Goal: Task Accomplishment & Management: Manage account settings

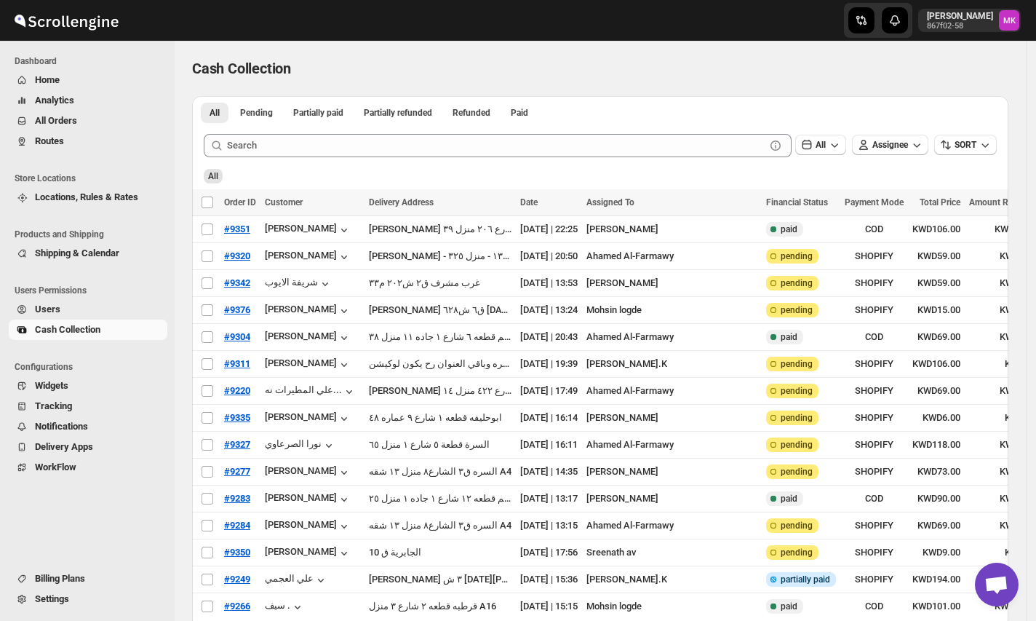
click at [33, 117] on button "All Orders" at bounding box center [88, 121] width 159 height 20
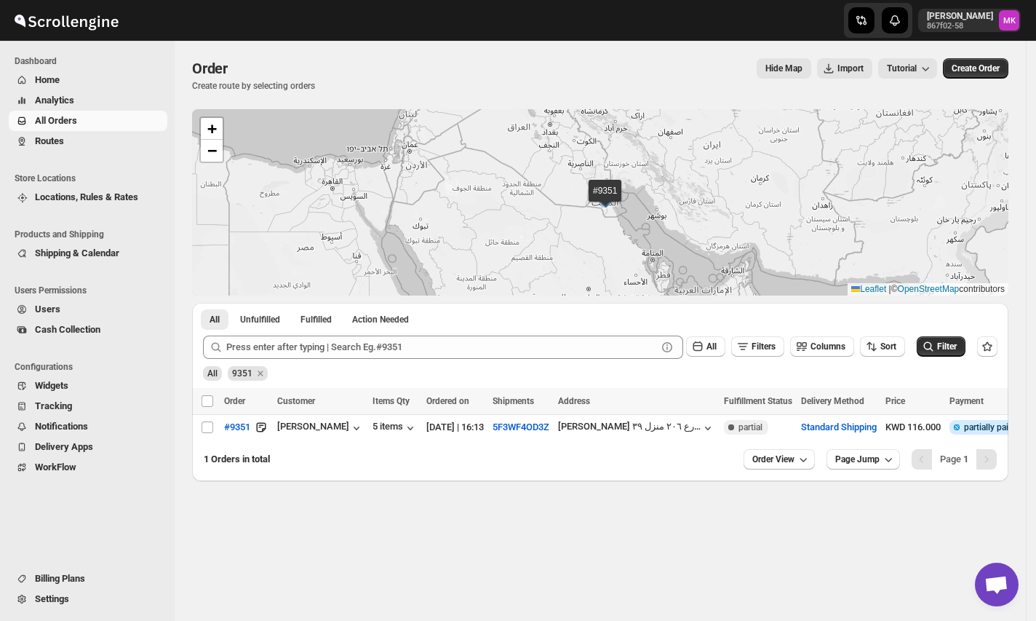
click at [56, 117] on span "All Orders" at bounding box center [56, 120] width 42 height 11
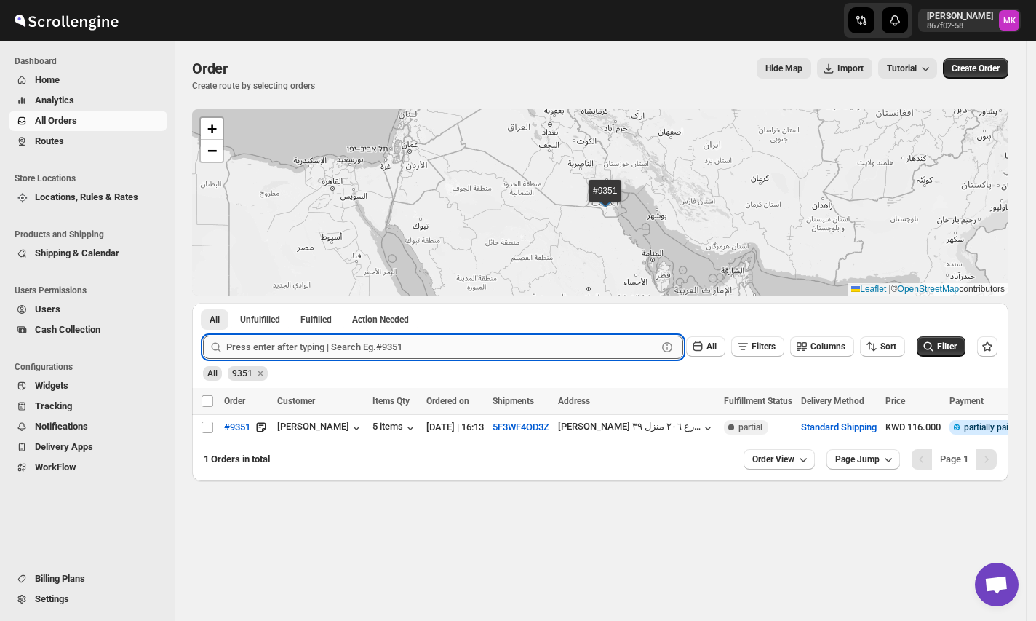
click at [298, 355] on input "text" at bounding box center [441, 346] width 431 height 23
paste input "9368"
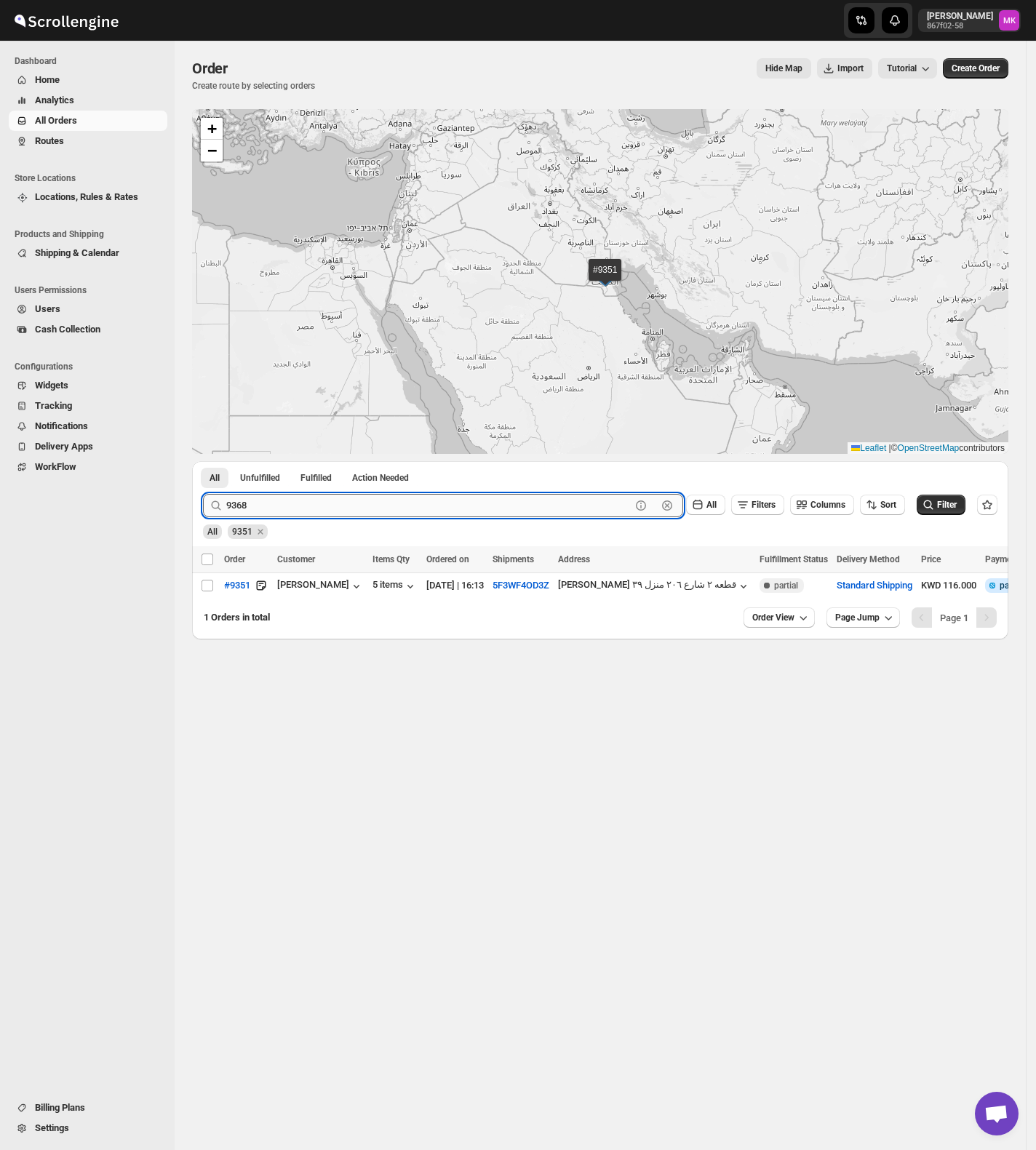
click at [274, 498] on input "9368" at bounding box center [428, 505] width 405 height 23
type input "9368"
click at [203, 461] on button "Submit" at bounding box center [223, 468] width 41 height 15
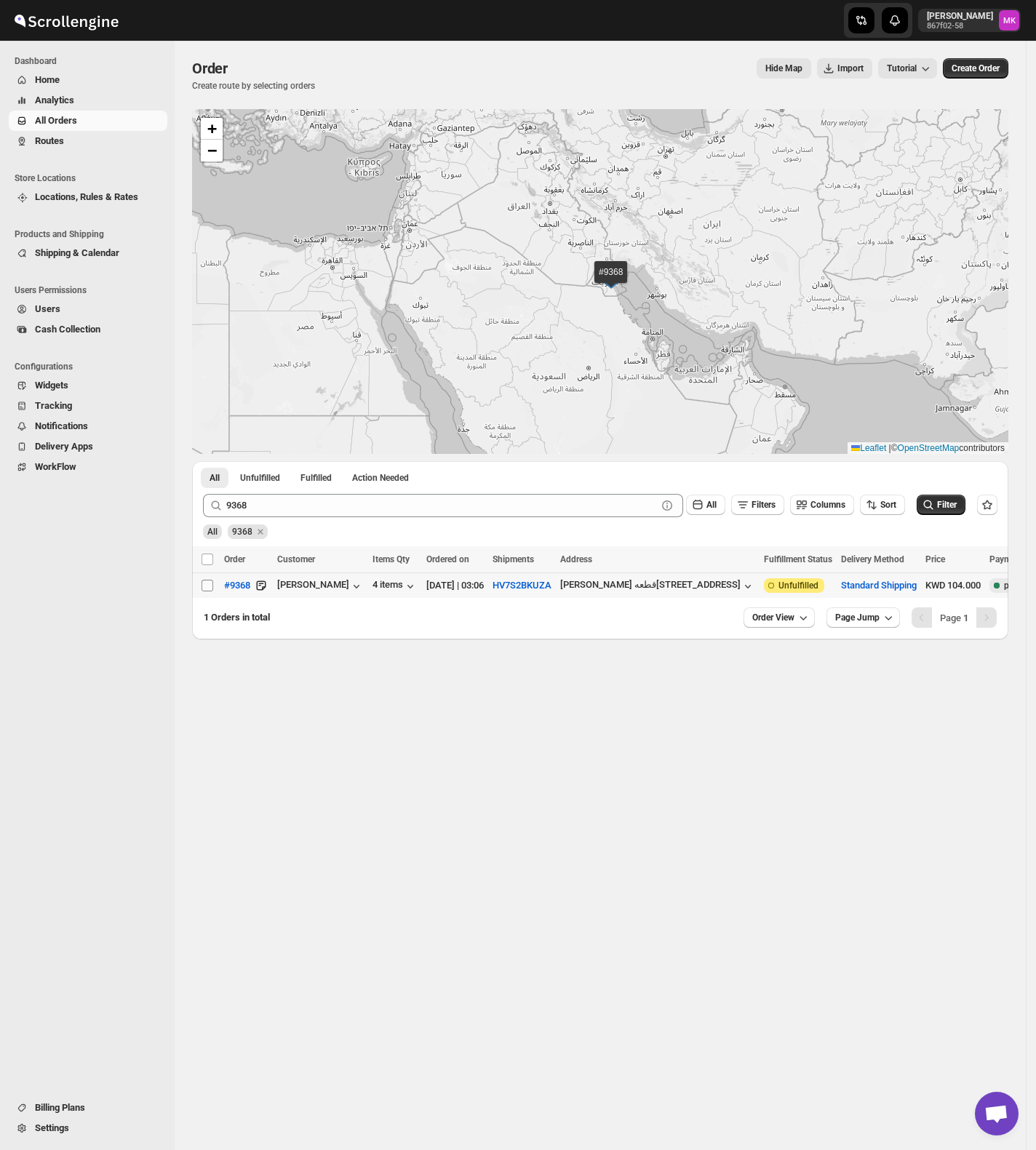
click at [207, 592] on input "Select order" at bounding box center [208, 586] width 12 height 12
checkbox input "true"
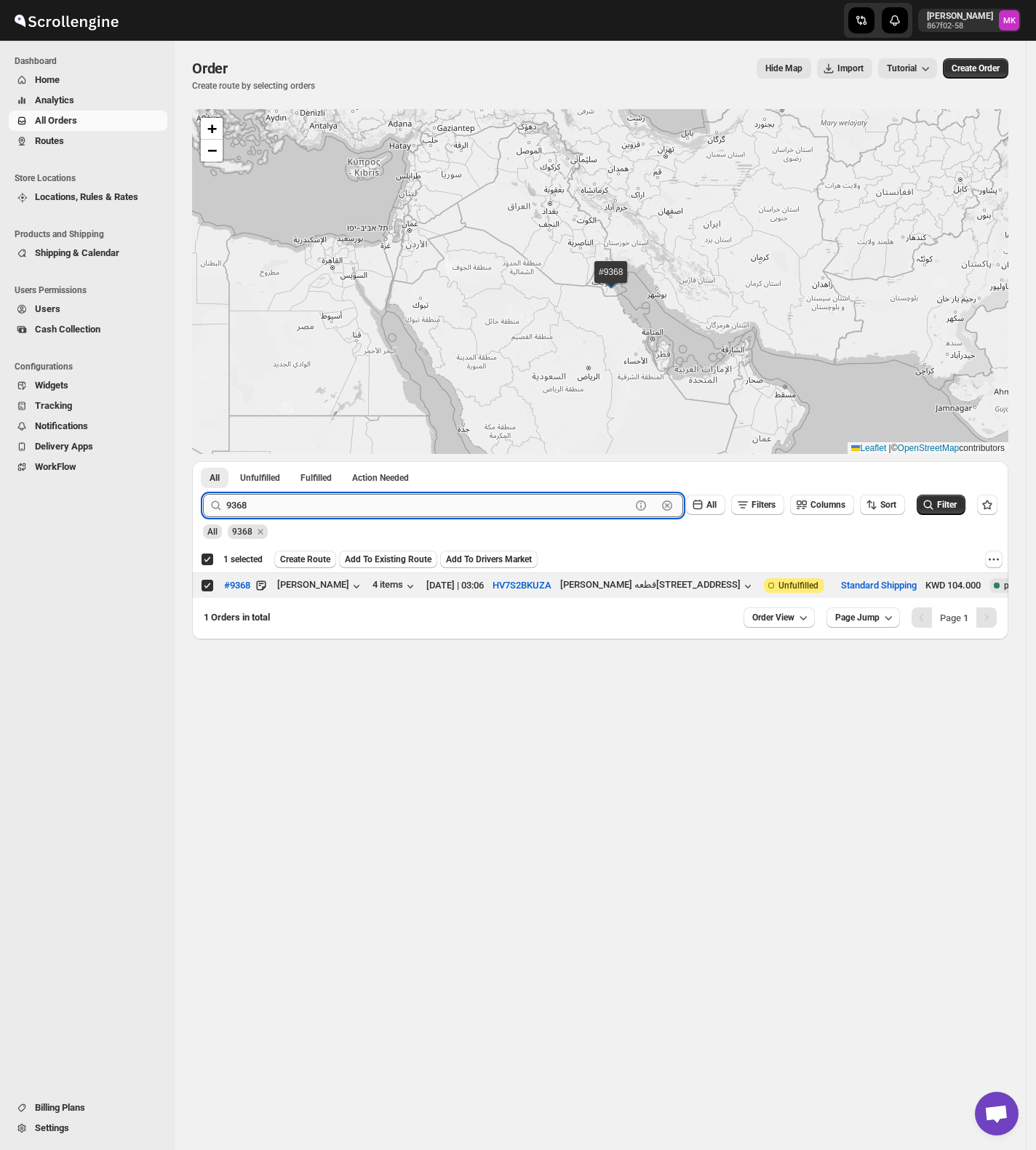
click at [300, 504] on input "9368" at bounding box center [428, 505] width 405 height 23
paste input "99"
type input "9399"
click at [203, 461] on button "Submit" at bounding box center [223, 468] width 41 height 15
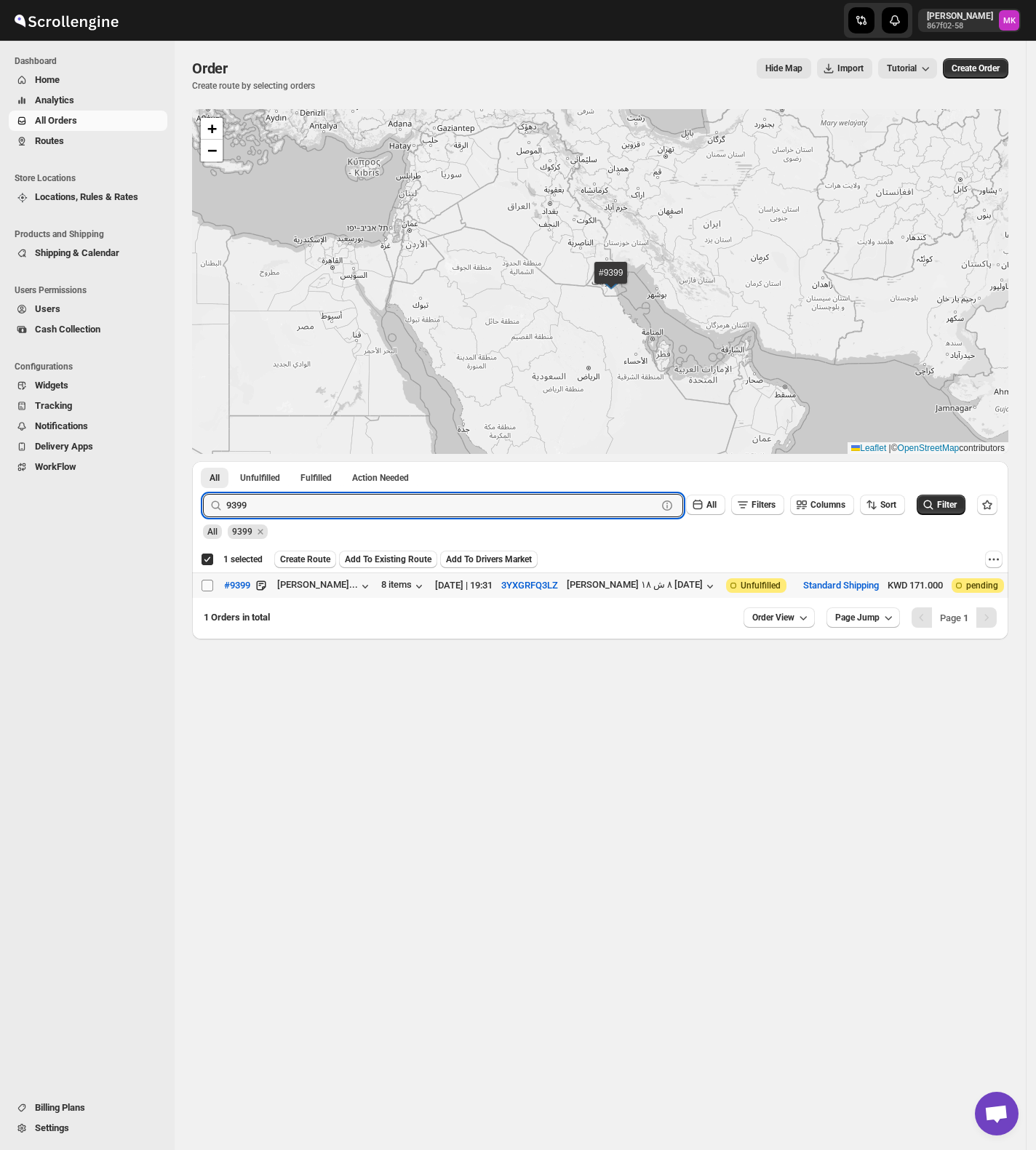
click at [208, 589] on input "Select order" at bounding box center [208, 586] width 12 height 12
checkbox input "true"
checkbox input "false"
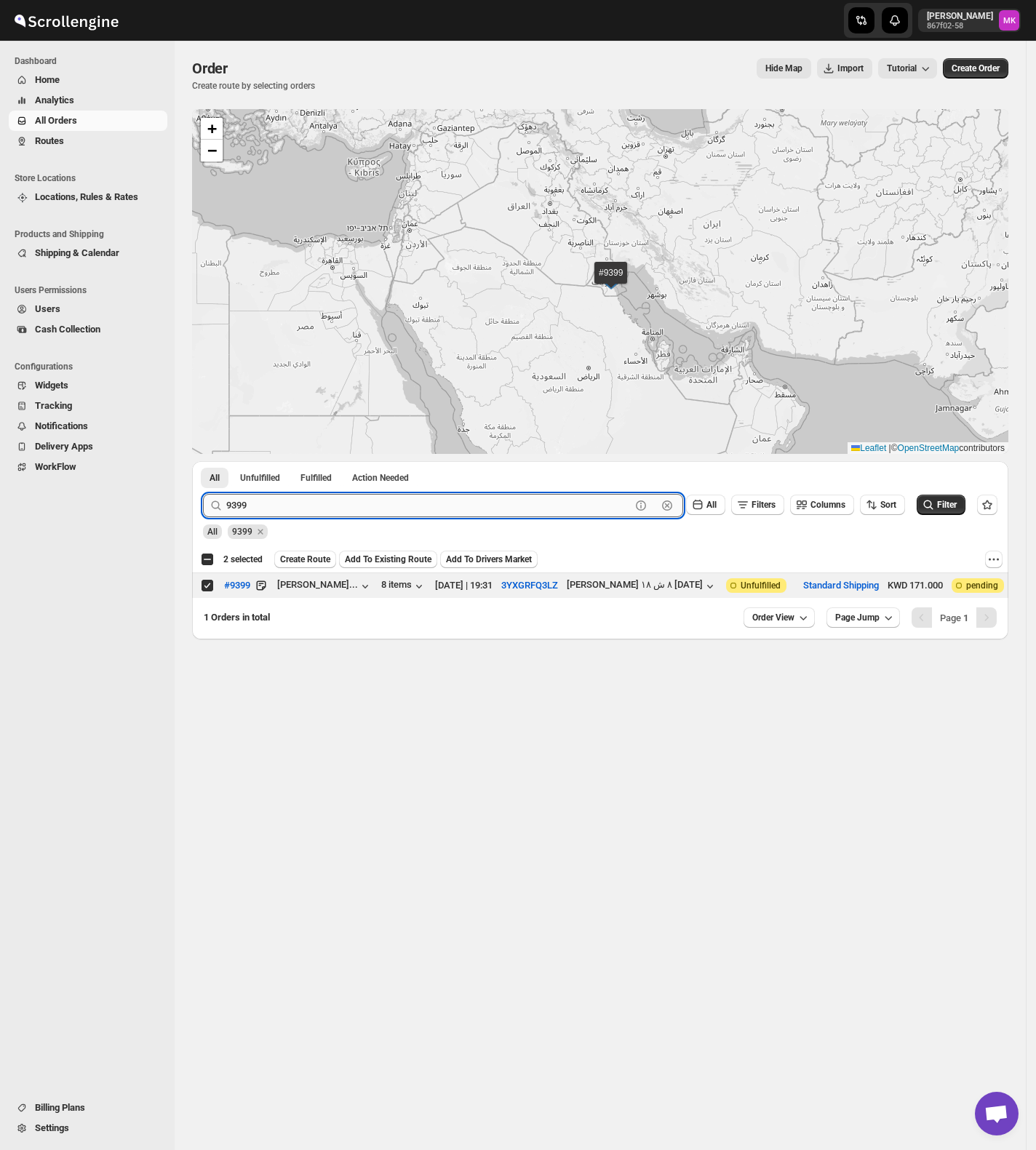
click at [268, 512] on input "9399" at bounding box center [428, 505] width 405 height 23
paste input "413"
type input "9413"
click at [203, 461] on button "Submit" at bounding box center [223, 468] width 41 height 15
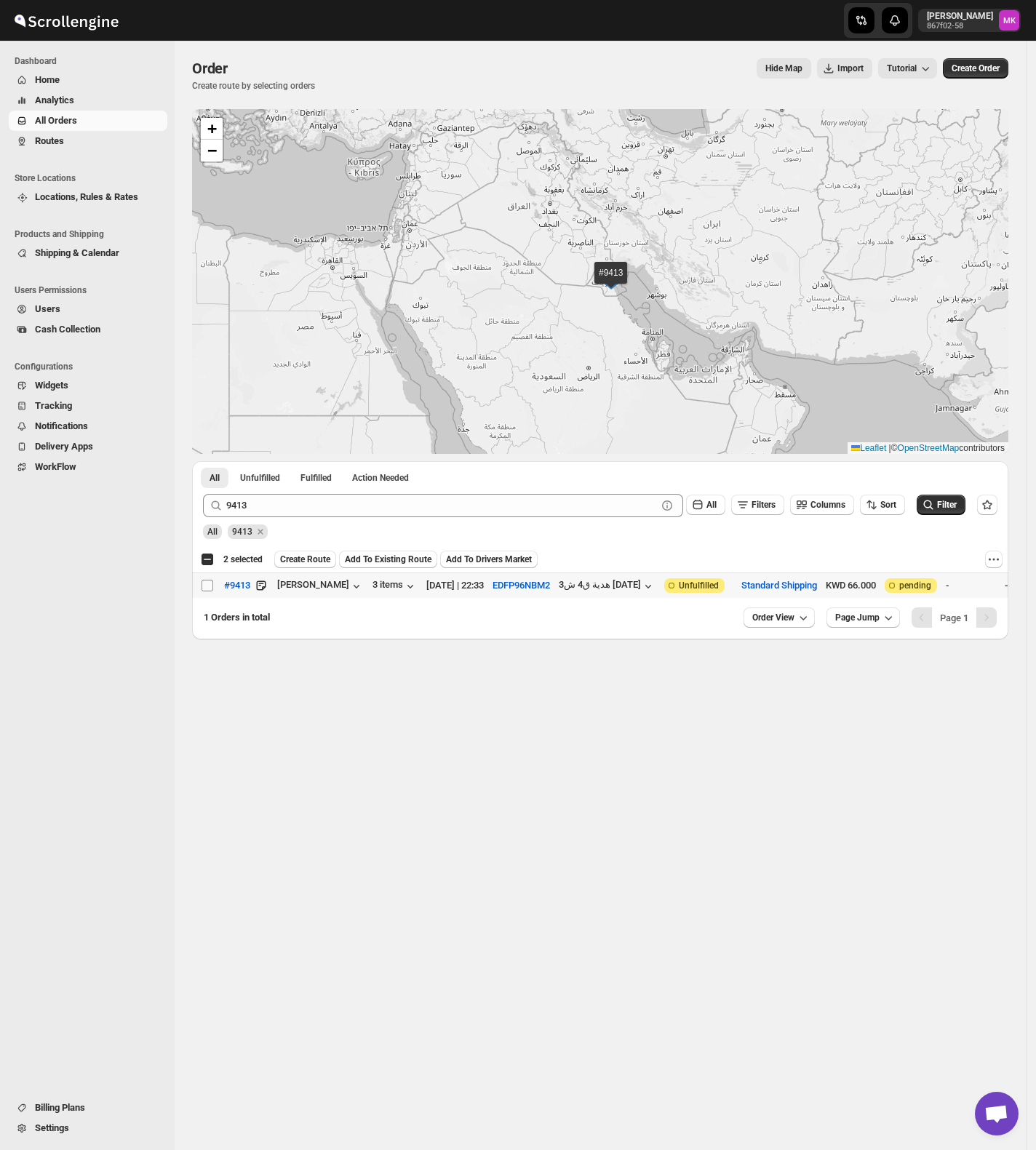
click at [210, 586] on input "Select order" at bounding box center [208, 586] width 12 height 12
checkbox input "true"
click at [265, 486] on button "Unfulfilled" at bounding box center [259, 478] width 57 height 20
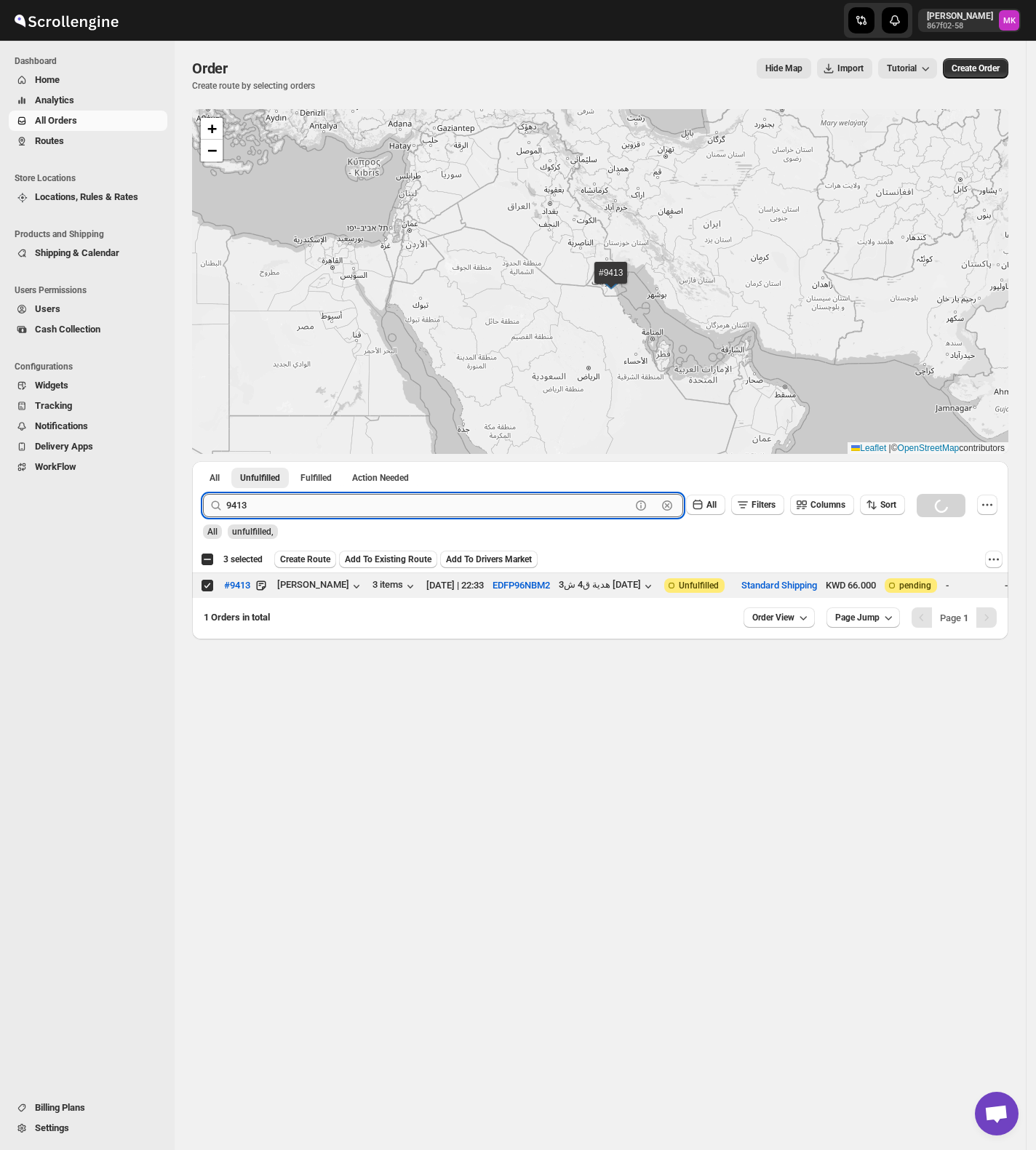
click at [256, 504] on input "9413" at bounding box center [428, 505] width 405 height 23
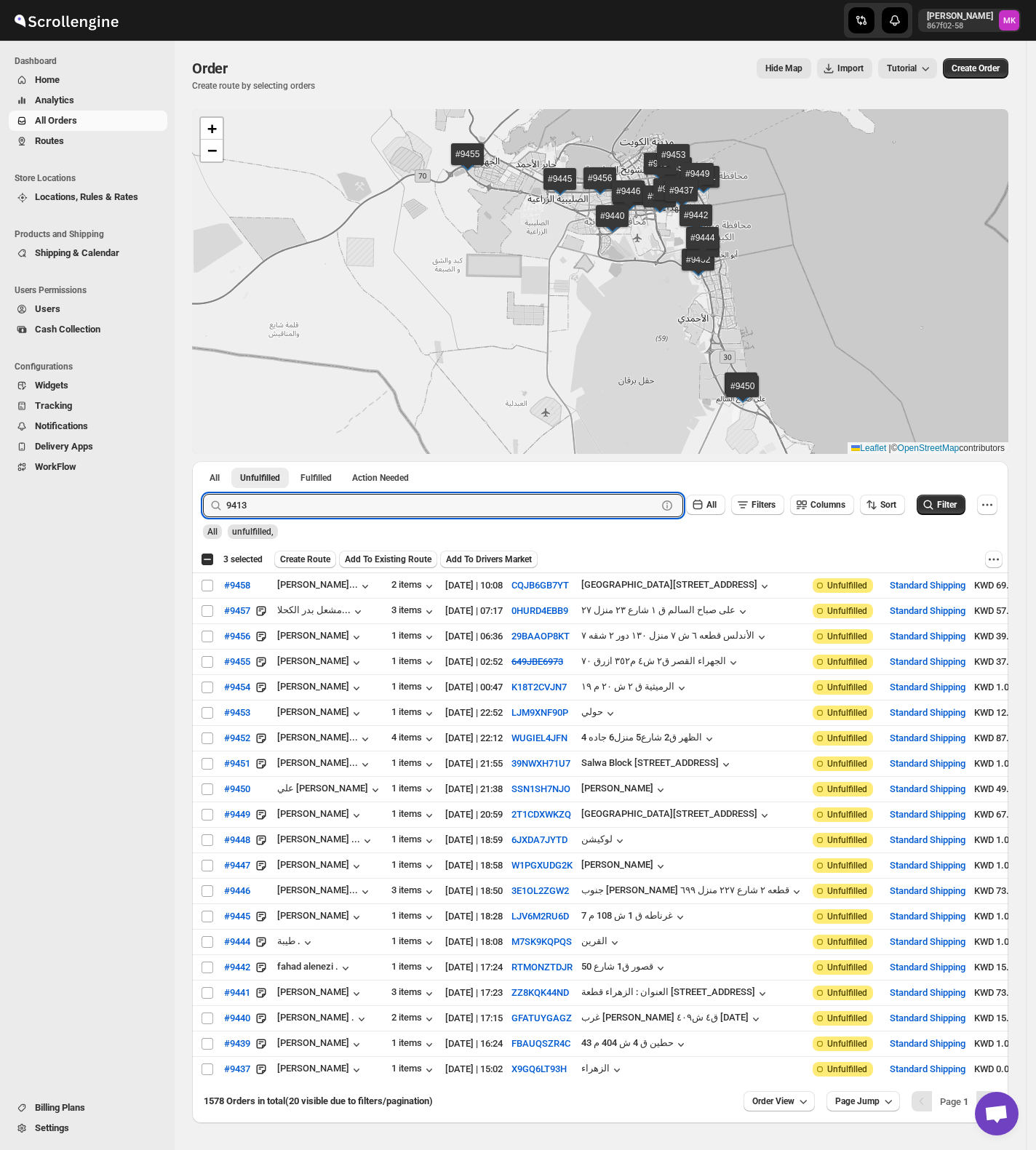
click at [204, 541] on div "Submit 9413 Clear All Filters Columns Sort Filter All unfulfilled," at bounding box center [600, 514] width 816 height 64
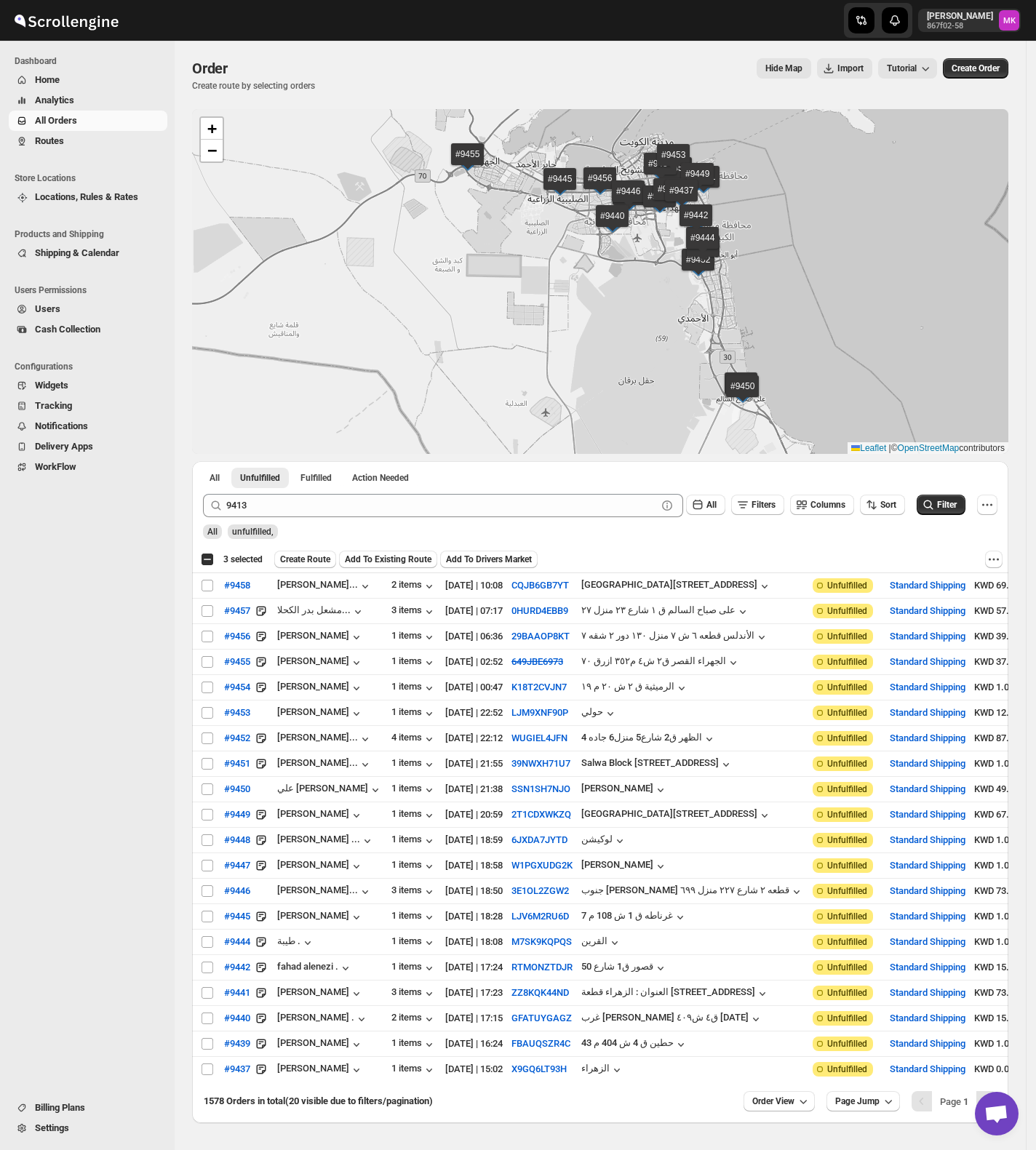
click at [207, 534] on span "All" at bounding box center [212, 532] width 10 height 10
click at [225, 484] on button "All" at bounding box center [215, 478] width 28 height 20
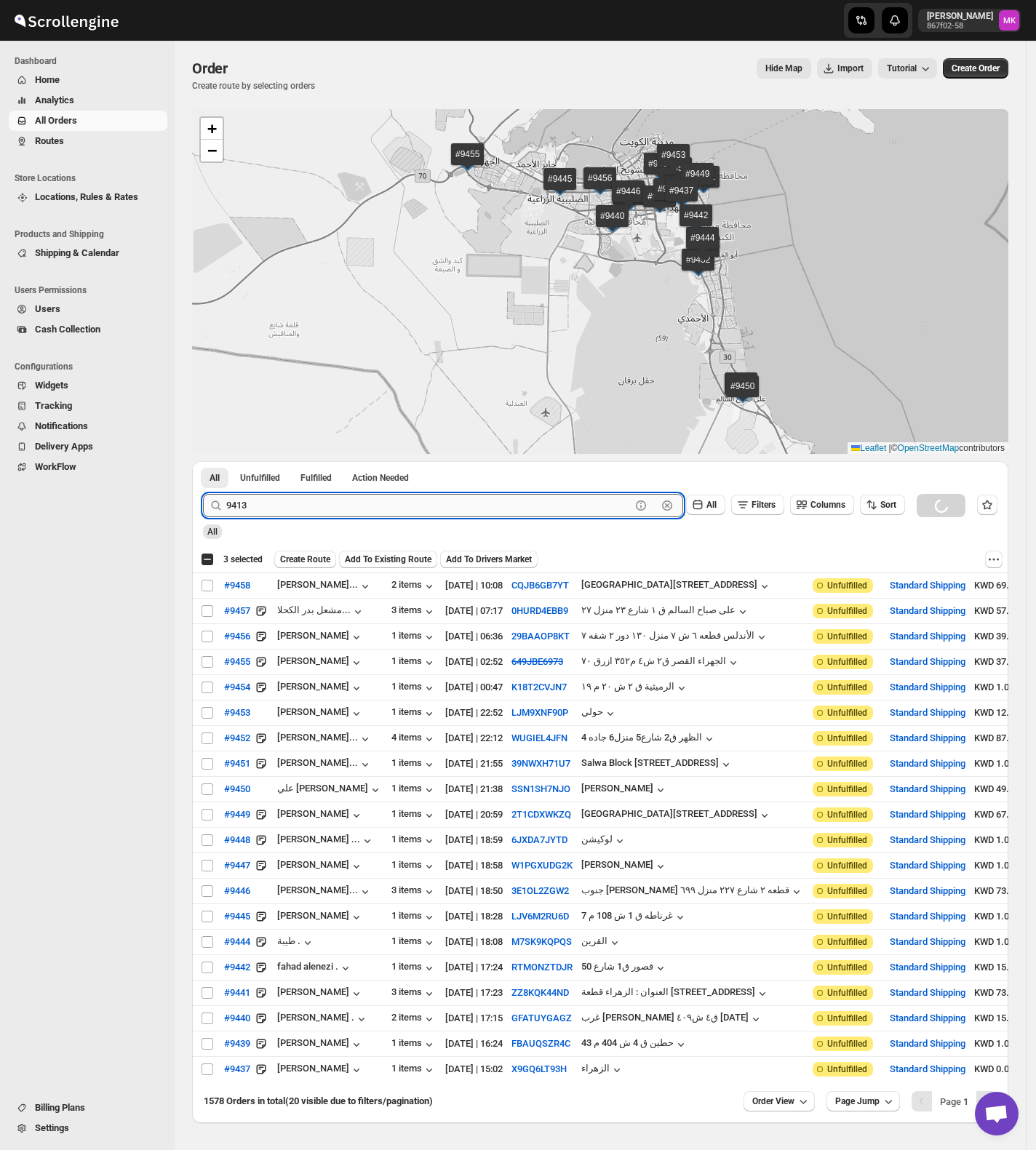
click at [276, 505] on input "9413" at bounding box center [428, 505] width 405 height 23
paste input "4"
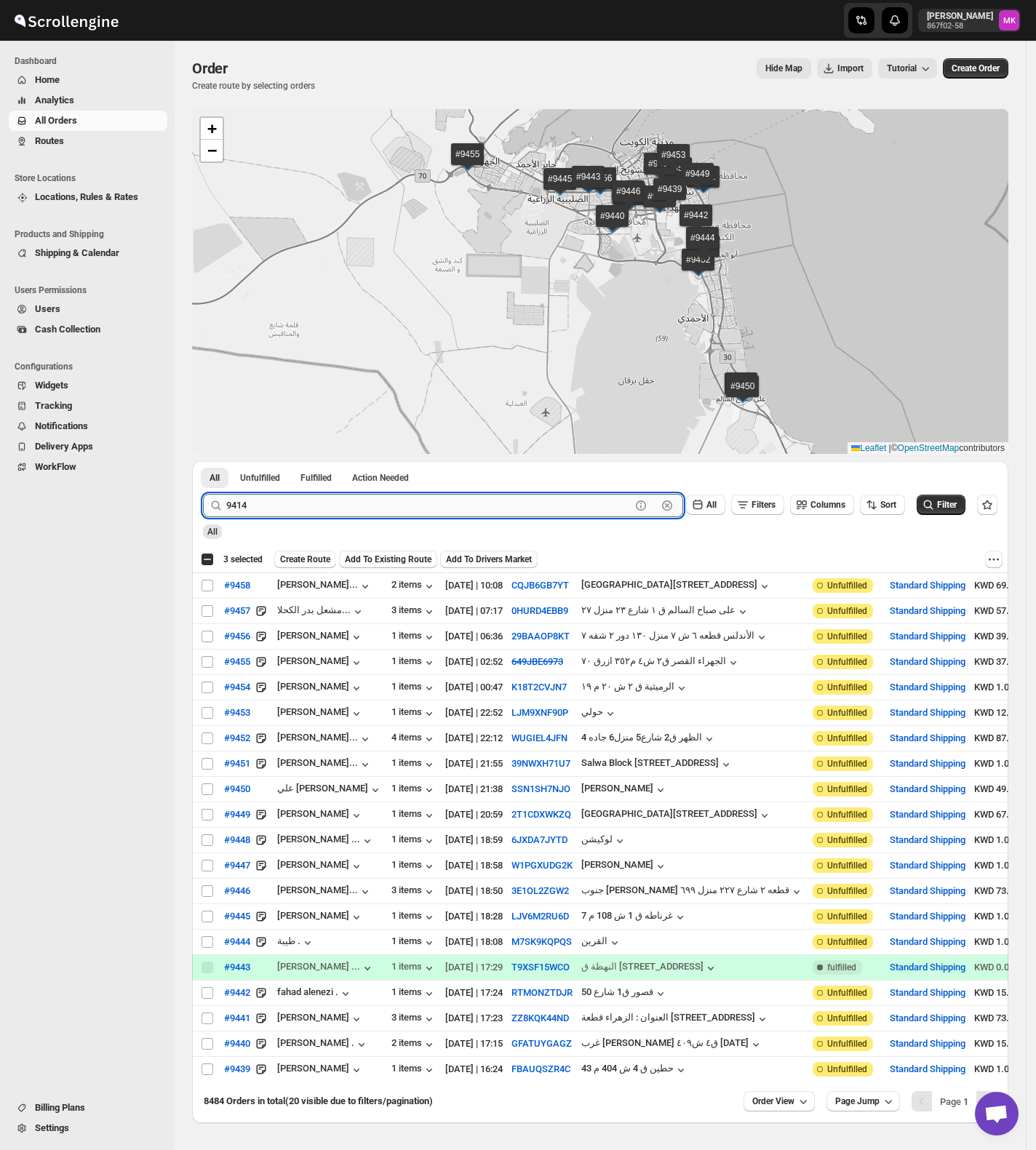
type input "9414"
click at [203, 461] on button "Submit" at bounding box center [223, 468] width 41 height 15
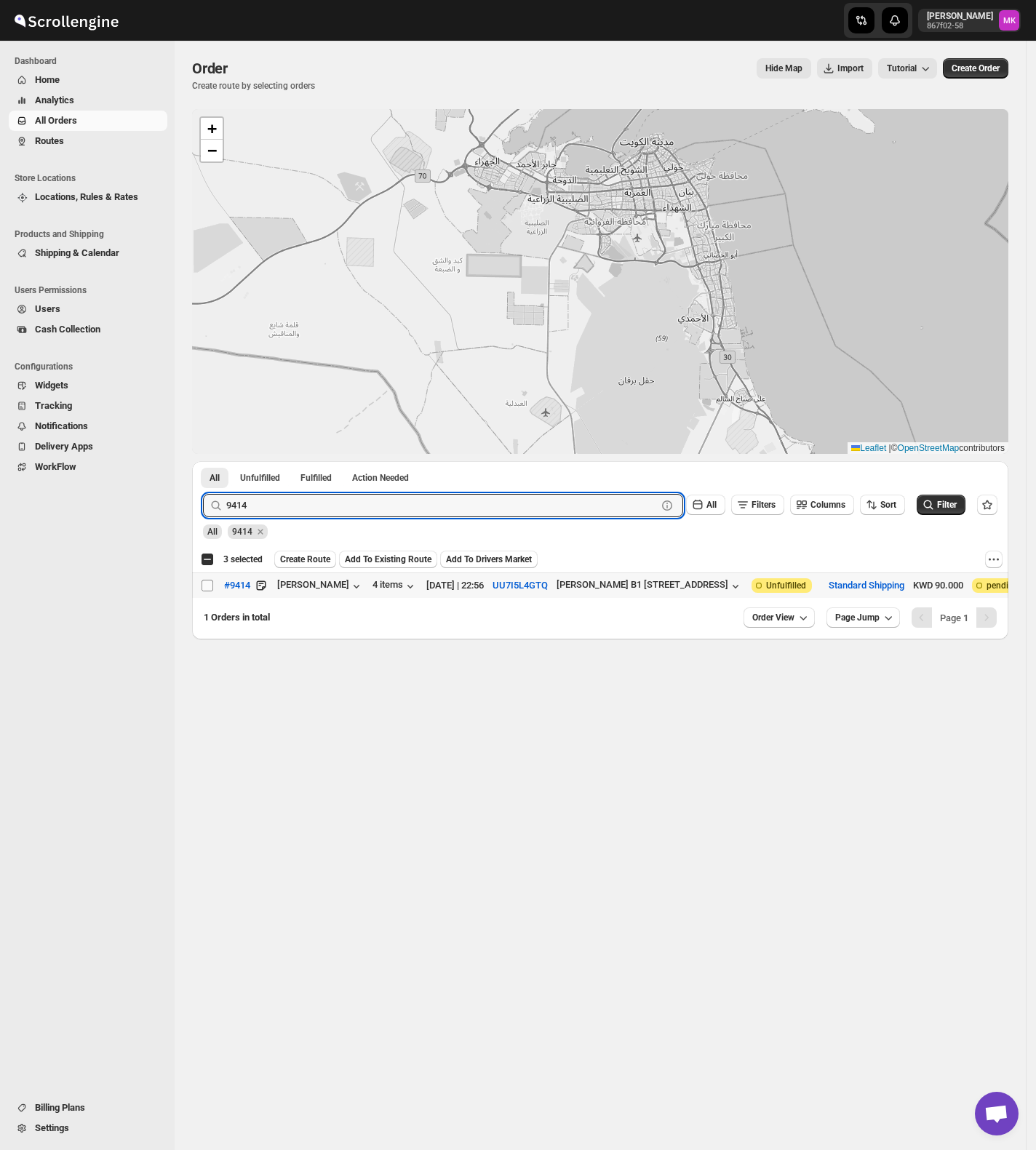
click at [205, 586] on input "Select order" at bounding box center [208, 586] width 12 height 12
checkbox input "true"
click at [247, 517] on input "9414" at bounding box center [428, 505] width 405 height 23
paste input "241"
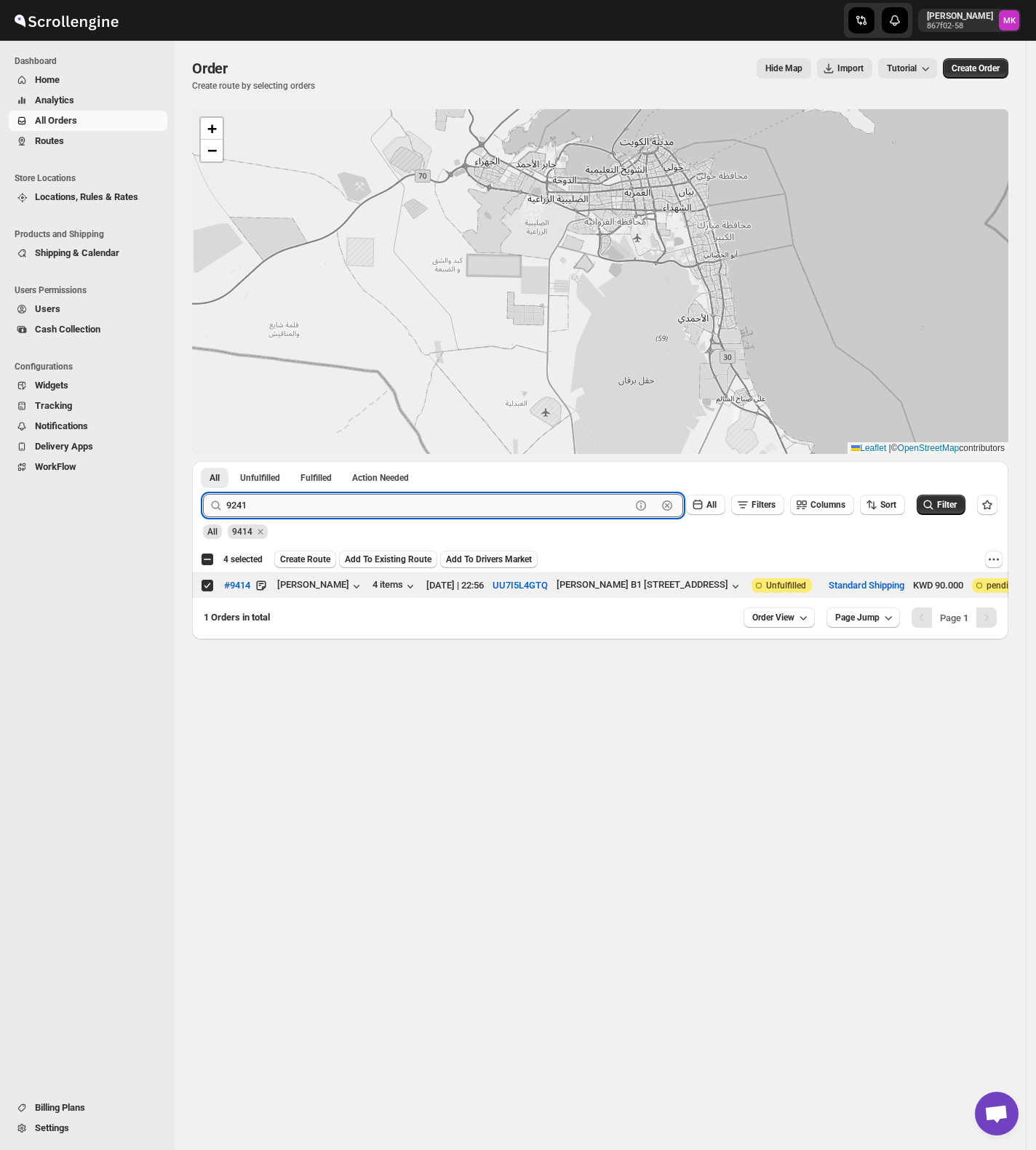
type input "9241"
click at [203, 461] on button "Submit" at bounding box center [223, 468] width 41 height 15
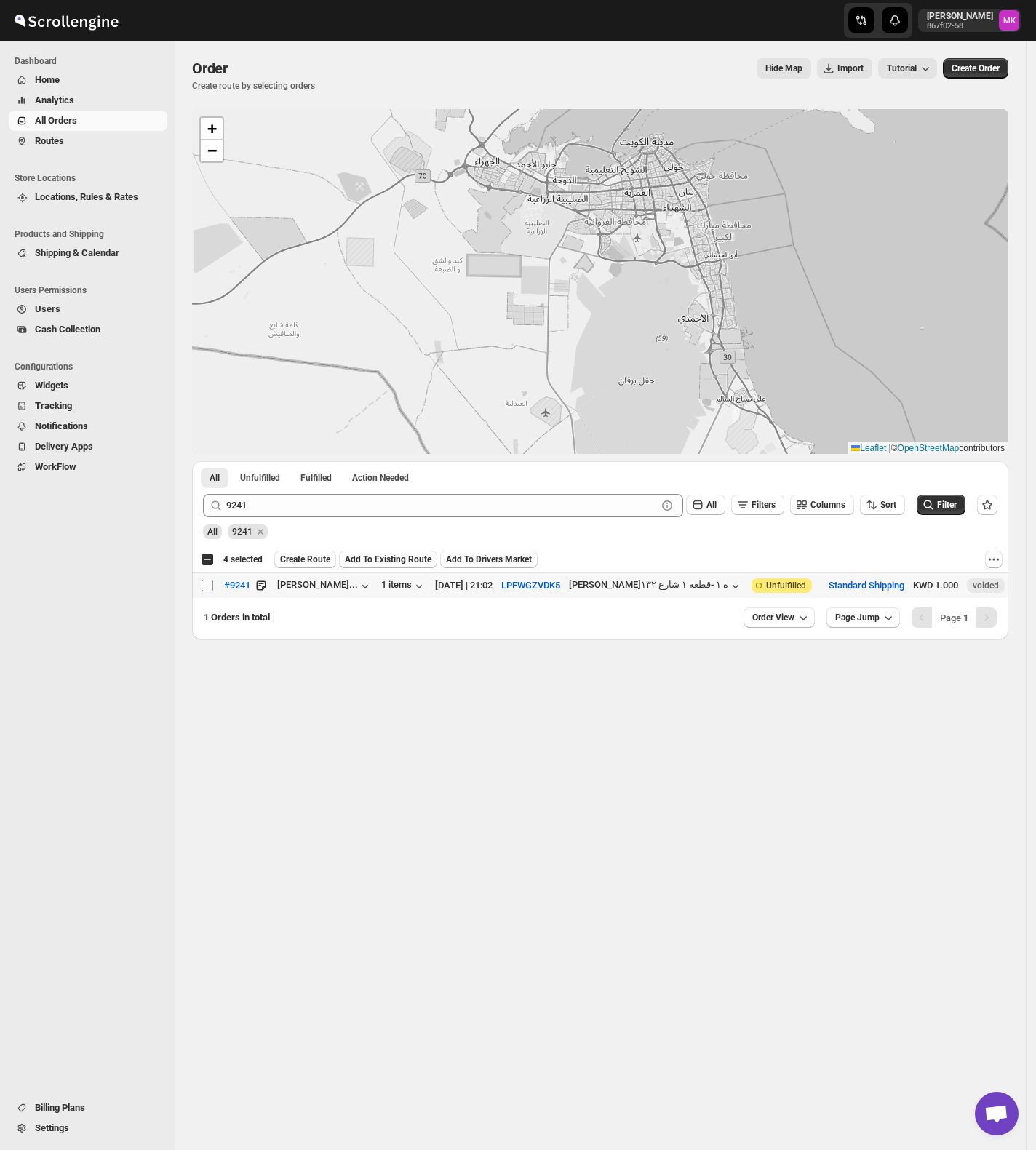
click at [205, 589] on input "Select order" at bounding box center [208, 586] width 12 height 12
checkbox input "true"
click at [383, 552] on button "Add To Existing Route" at bounding box center [388, 559] width 98 height 17
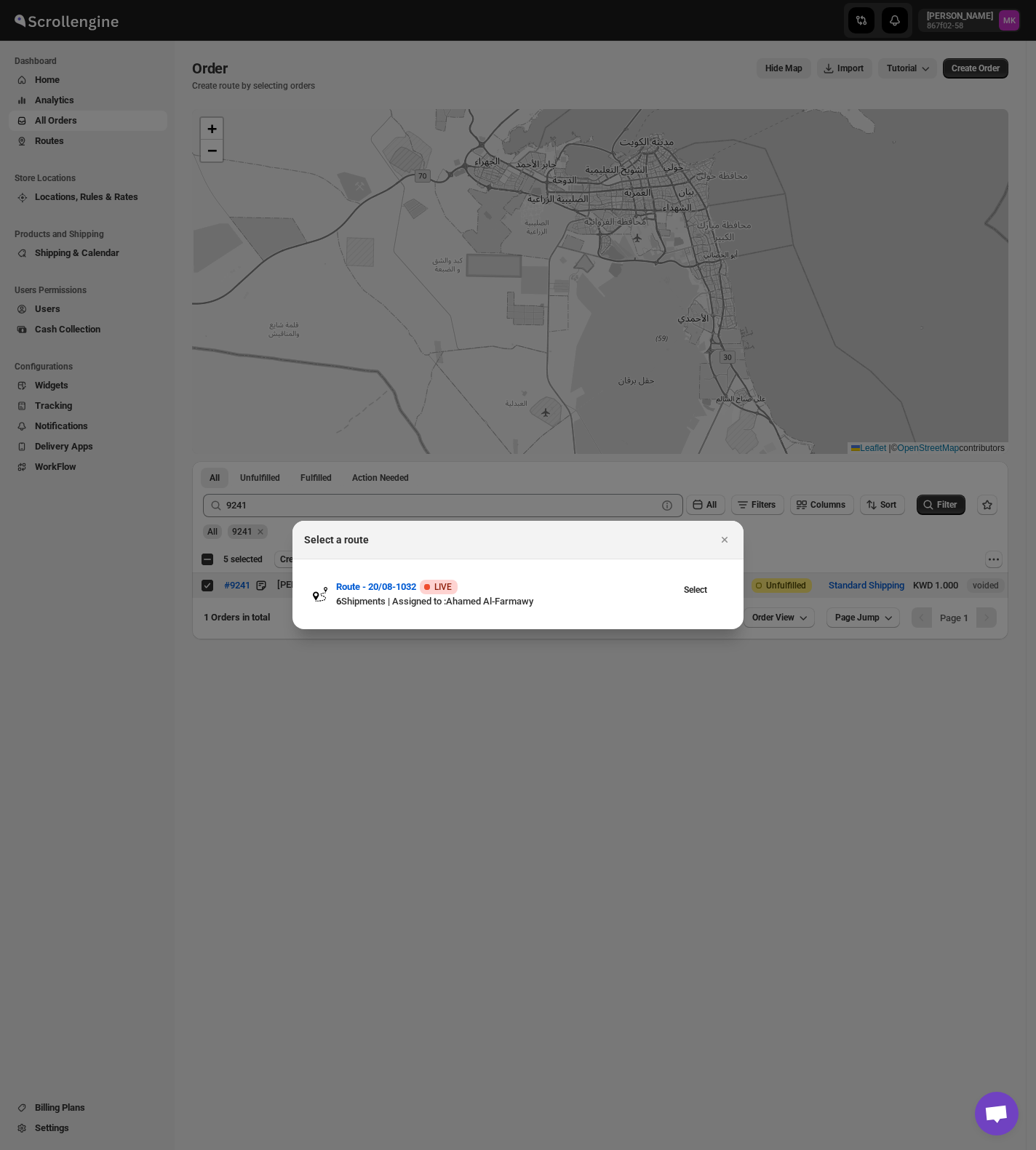
click at [361, 620] on div at bounding box center [518, 575] width 1036 height 1150
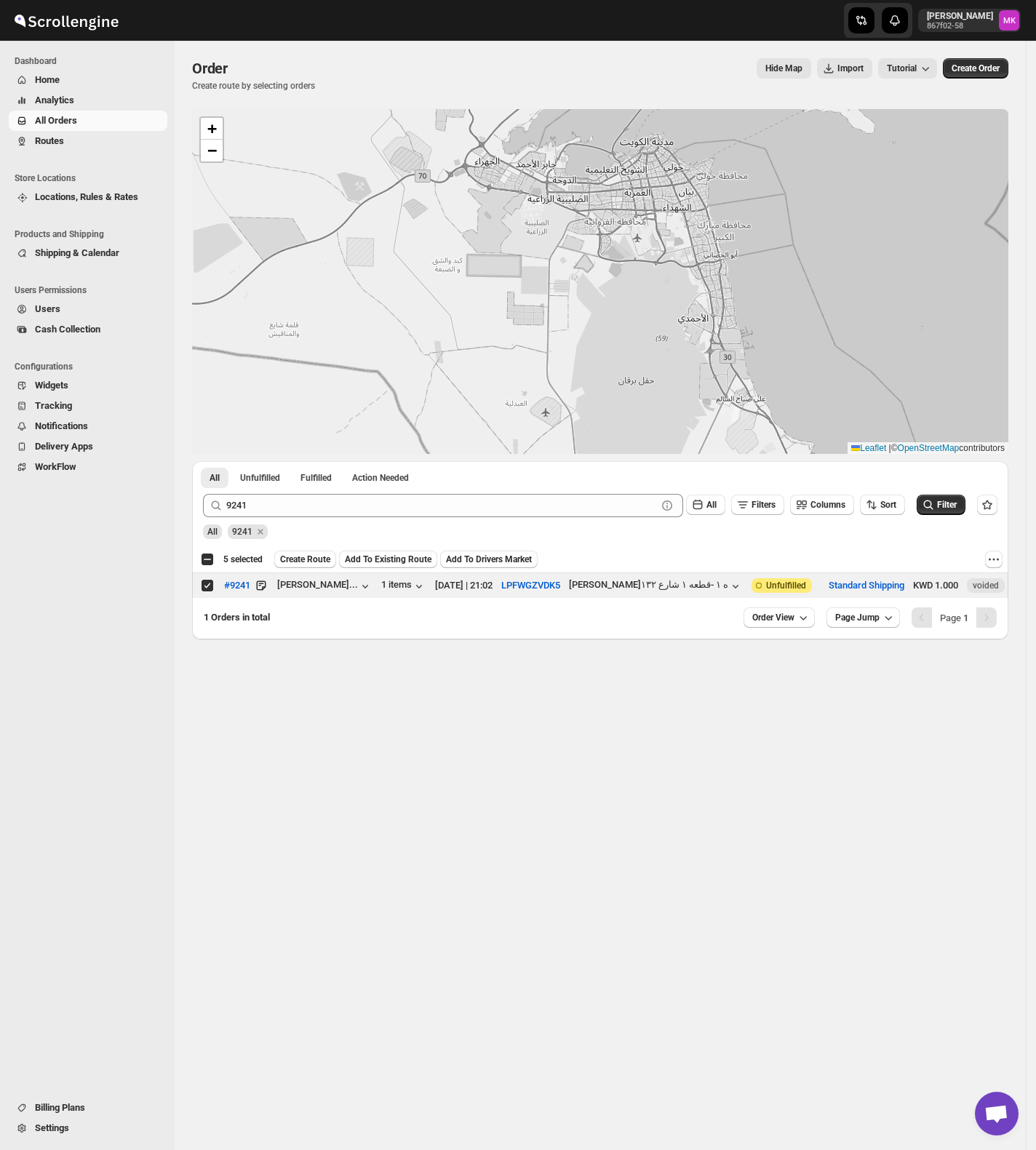
click at [320, 562] on span "Create Route" at bounding box center [305, 560] width 50 height 12
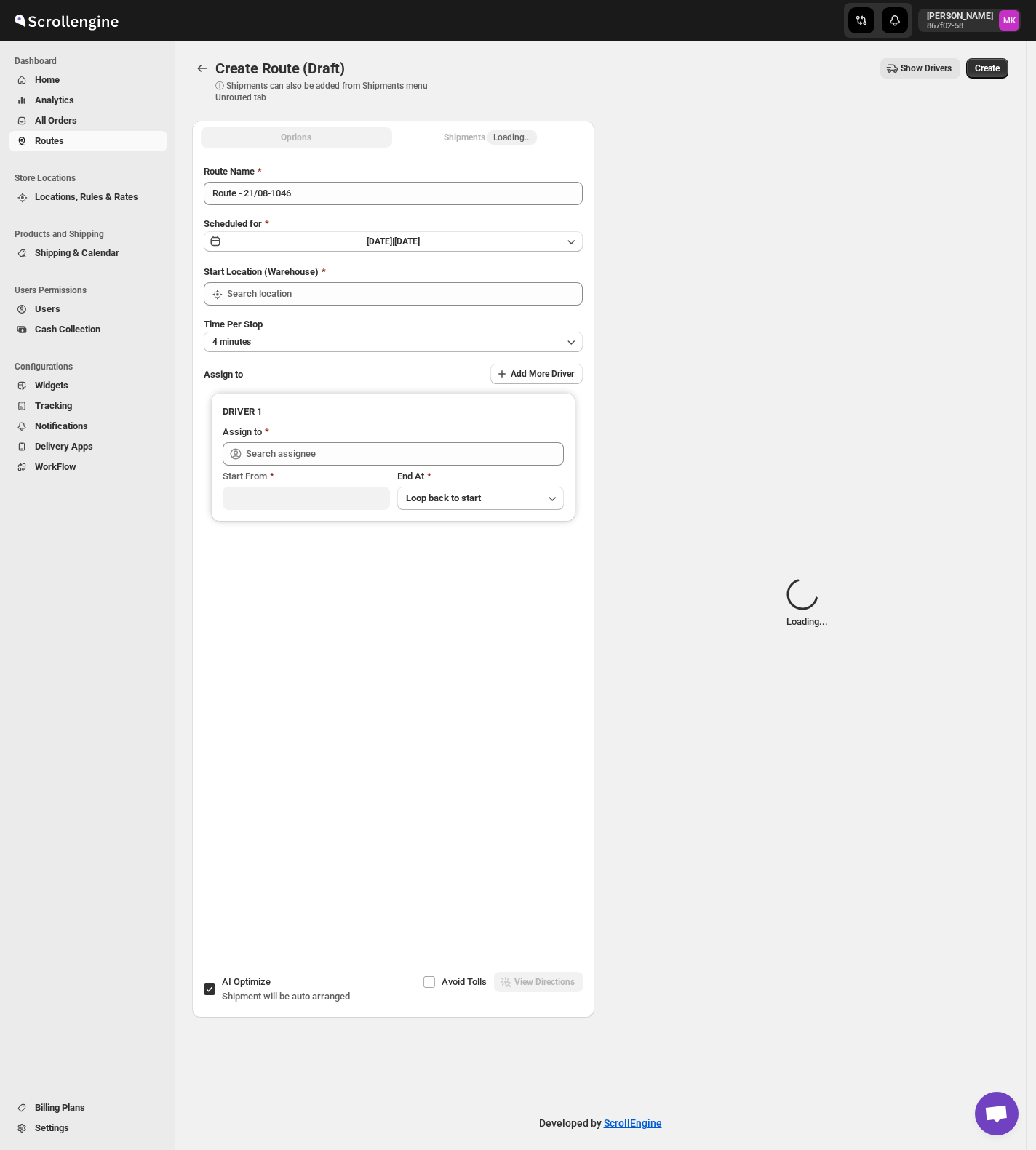
type input "[GEOGRAPHIC_DATA]"
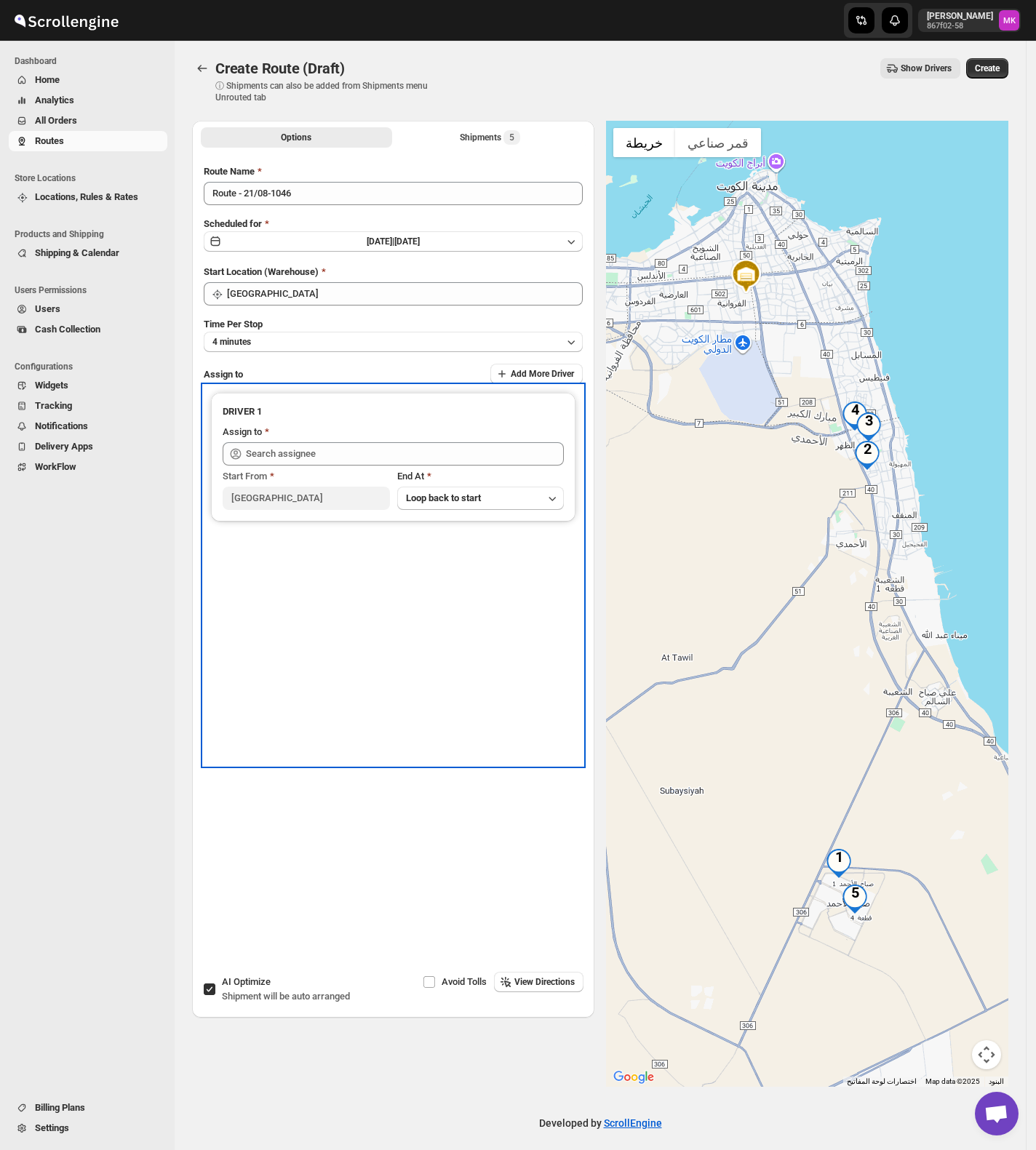
click at [240, 448] on icon at bounding box center [235, 454] width 15 height 15
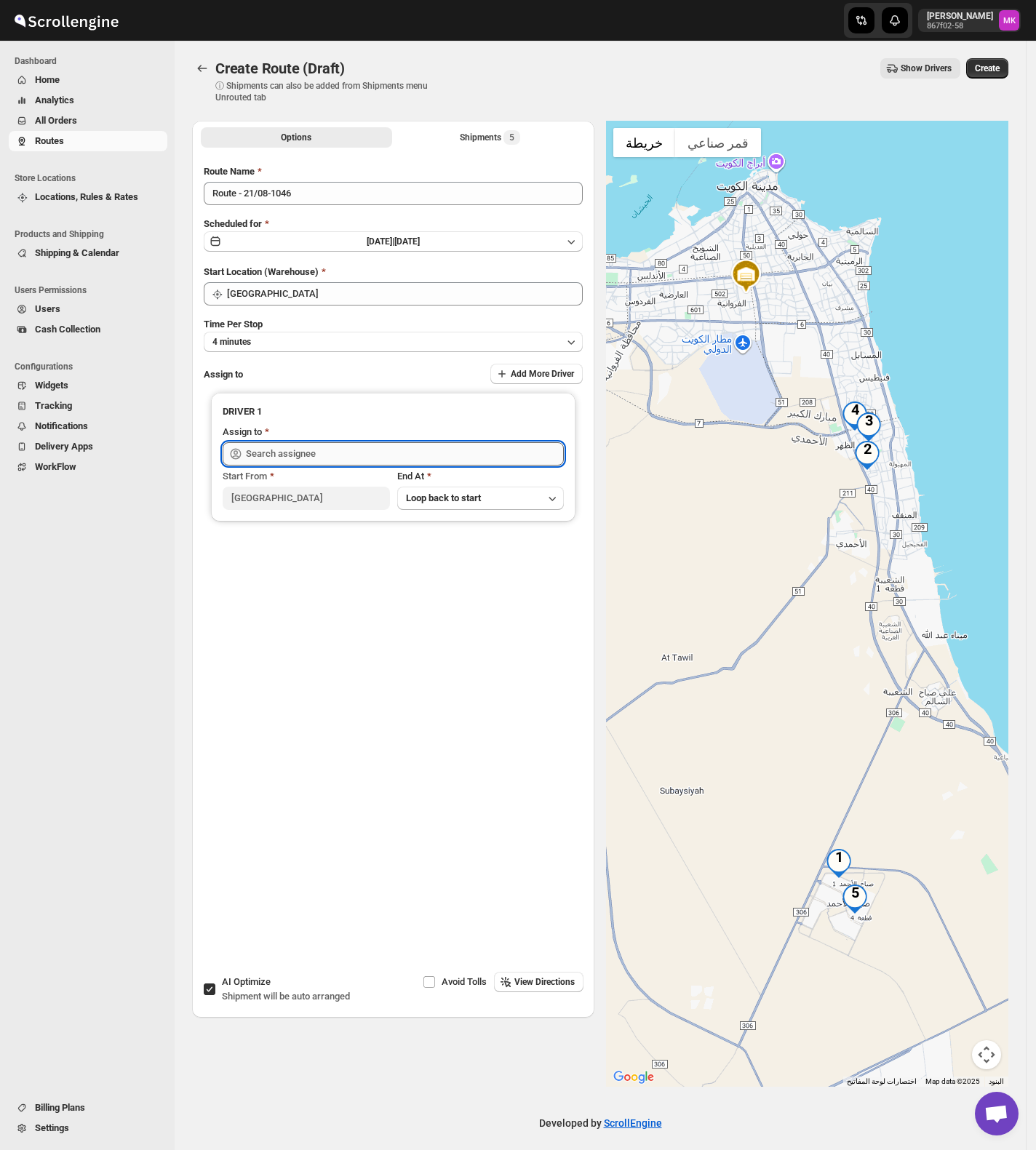
click at [429, 455] on input "text" at bounding box center [405, 453] width 318 height 23
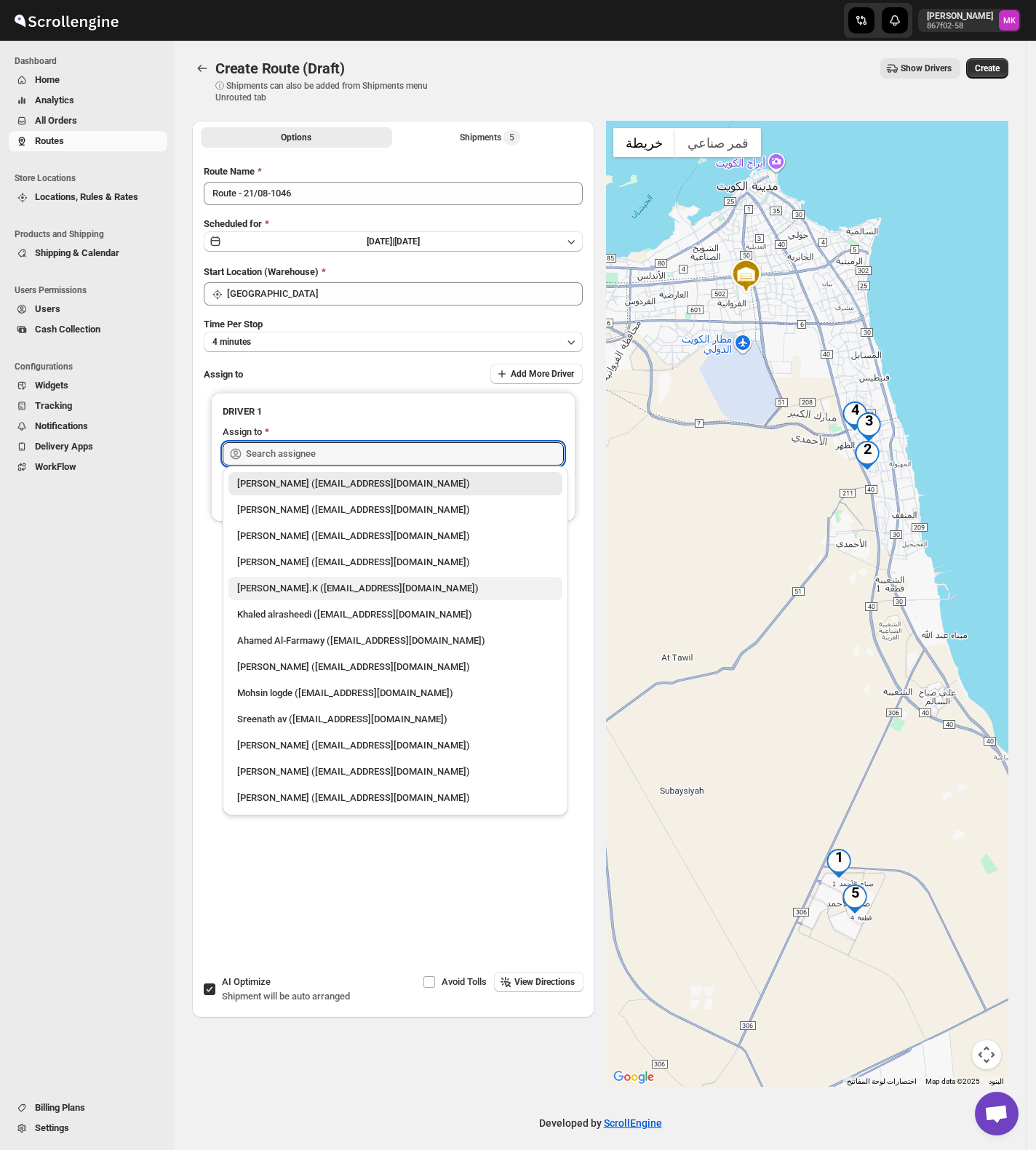
click at [414, 589] on div "Muhammed Ramees.K (rameesrami2680@gmail.com)" at bounding box center [395, 588] width 316 height 15
type input "Muhammed Ramees.K (rameesrami2680@gmail.com)"
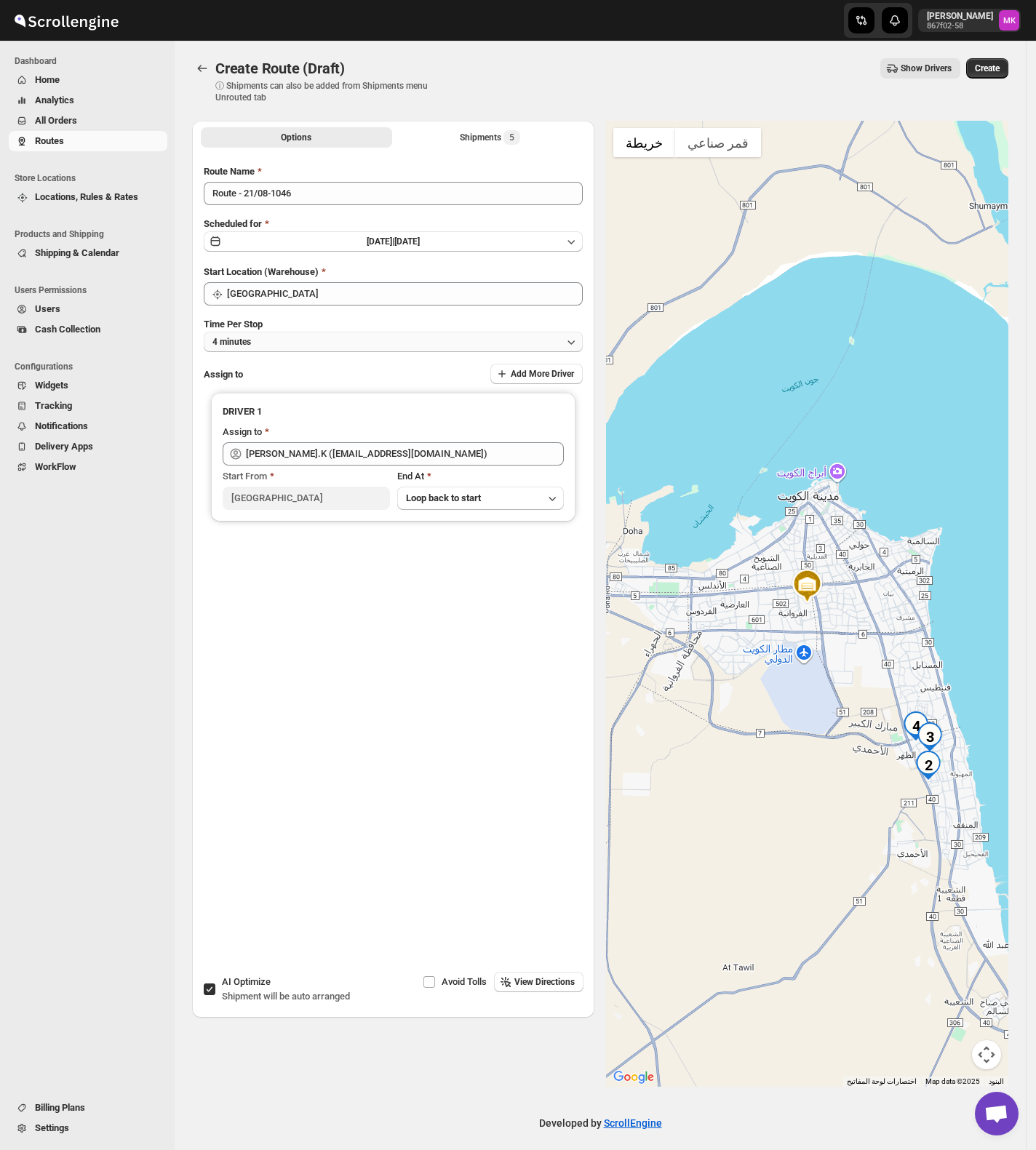
click at [287, 338] on button "4 minutes" at bounding box center [393, 342] width 379 height 20
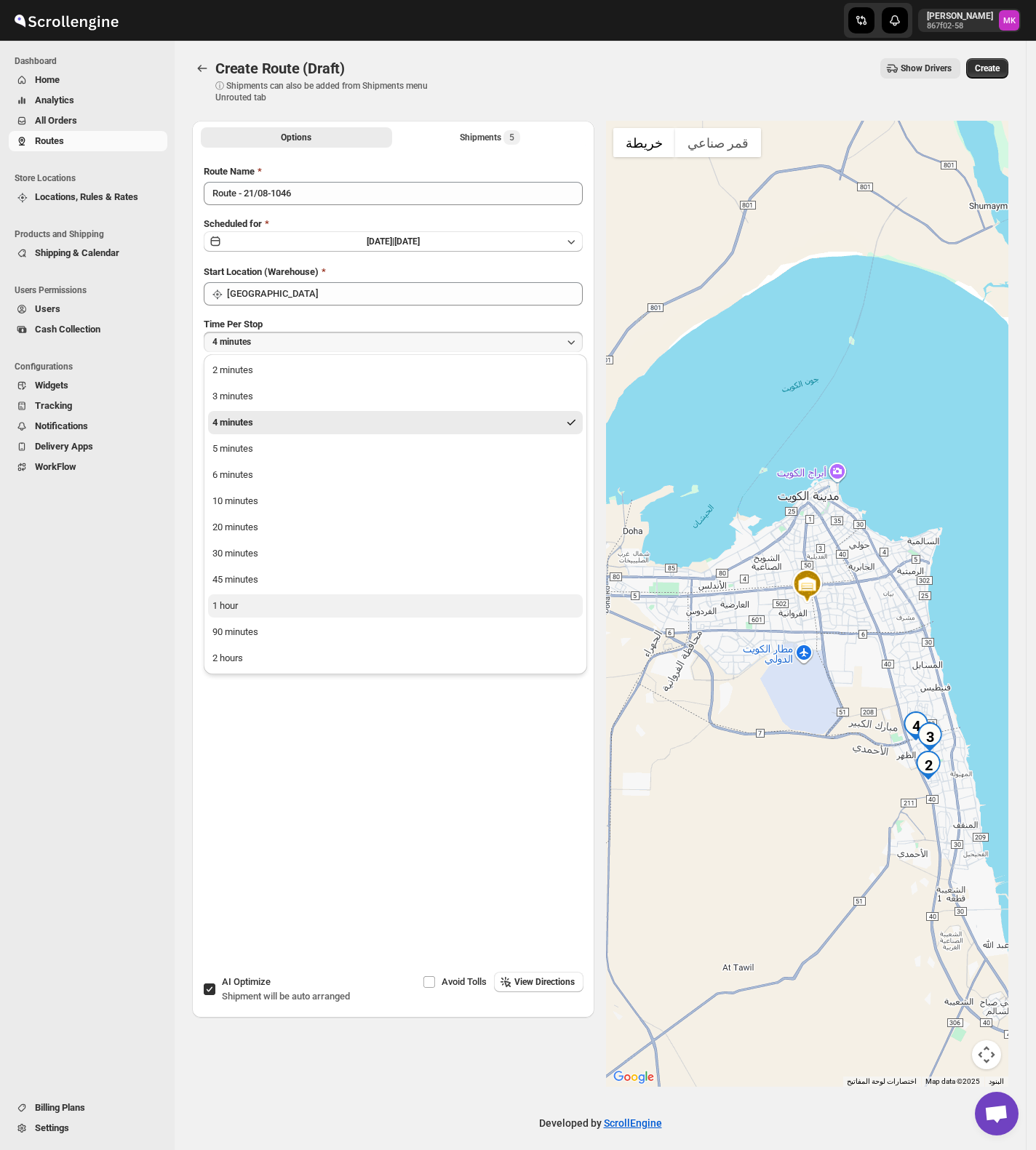
click at [234, 600] on div "1 hour" at bounding box center [224, 606] width 25 height 15
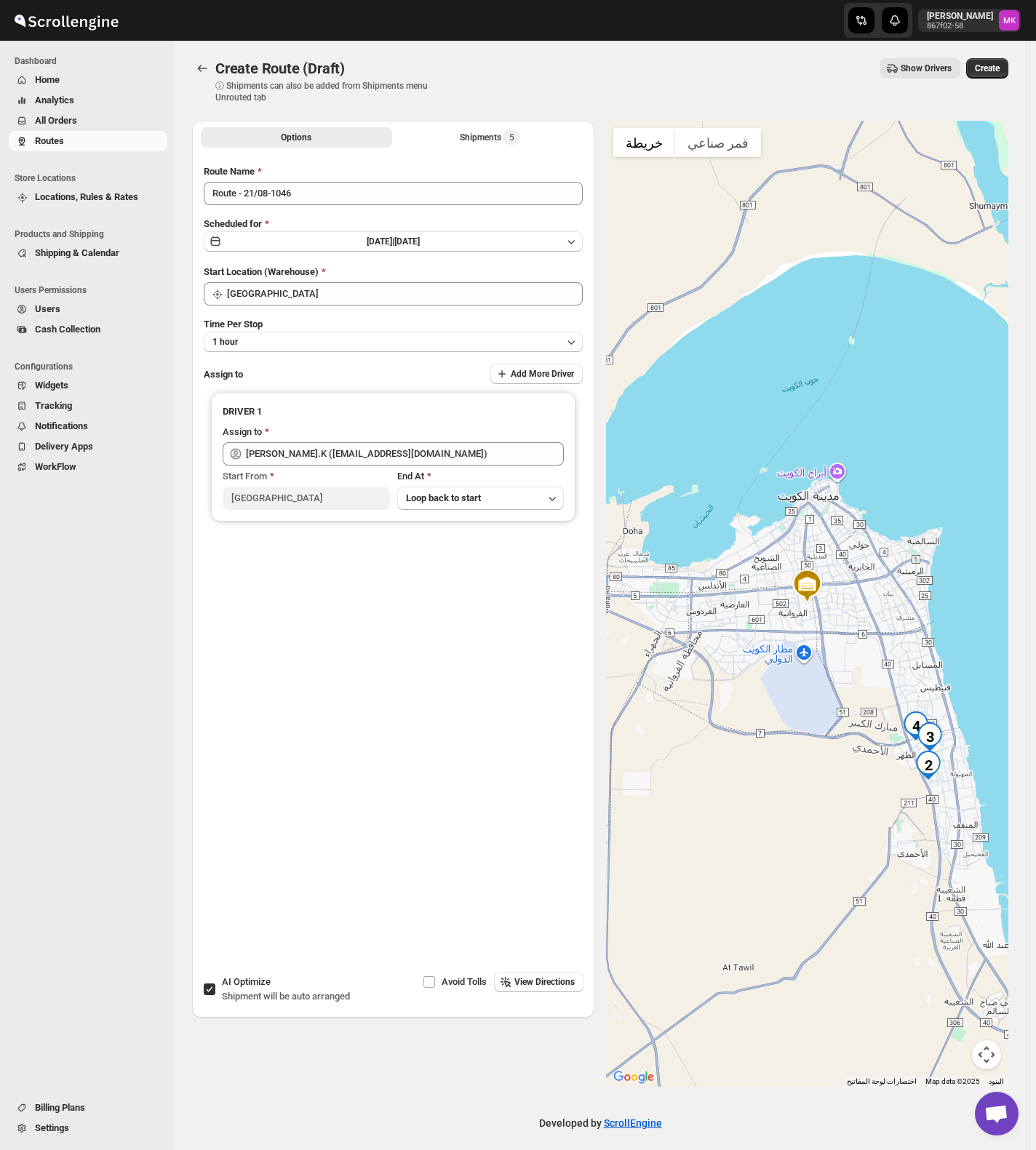
click at [984, 73] on span "Create" at bounding box center [987, 69] width 25 height 12
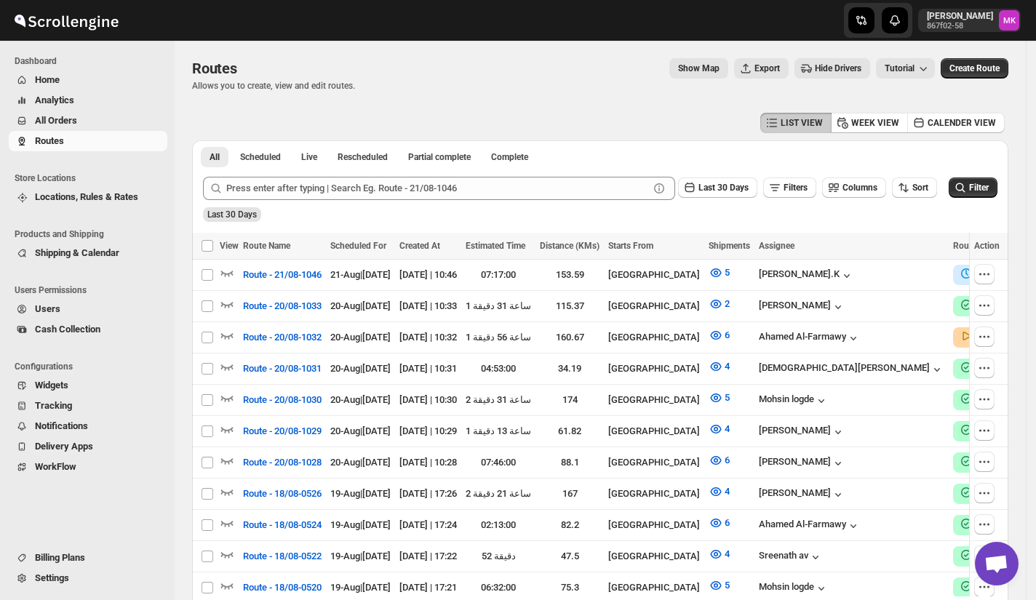
click at [71, 121] on span "All Orders" at bounding box center [56, 120] width 42 height 11
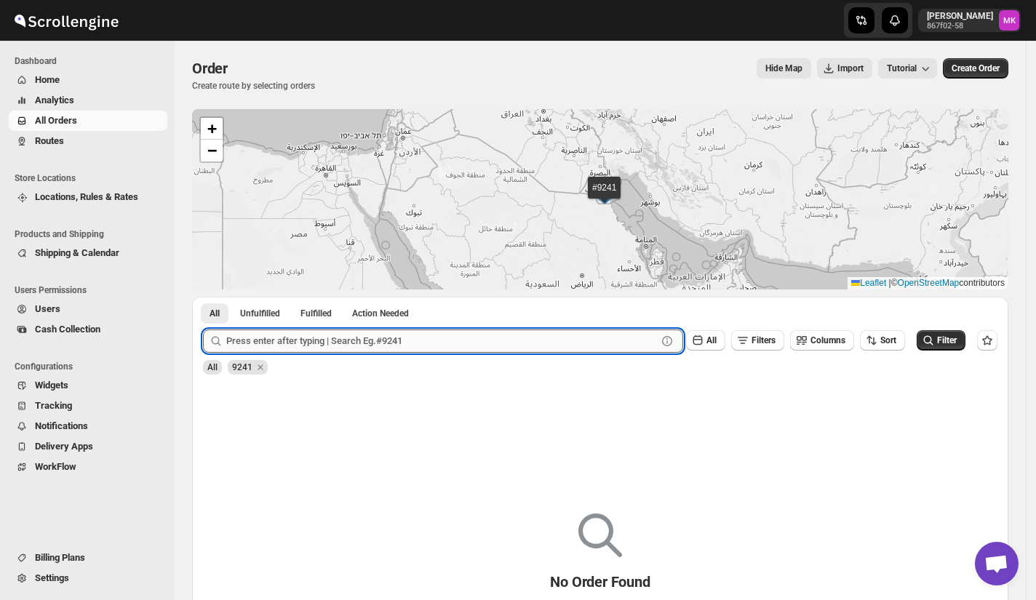
click at [335, 332] on input "text" at bounding box center [441, 341] width 431 height 23
paste input "9385"
type input "9385"
click at [203, 297] on button "Submit" at bounding box center [223, 304] width 41 height 15
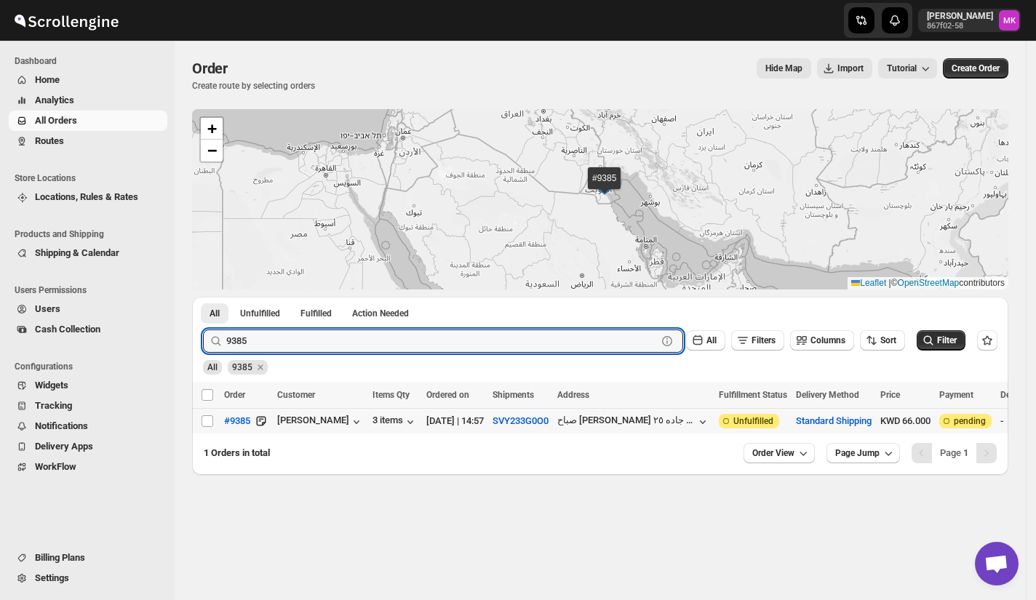
drag, startPoint x: 210, startPoint y: 417, endPoint x: 220, endPoint y: 443, distance: 28.1
click at [208, 417] on input "Select order" at bounding box center [208, 421] width 12 height 12
checkbox input "true"
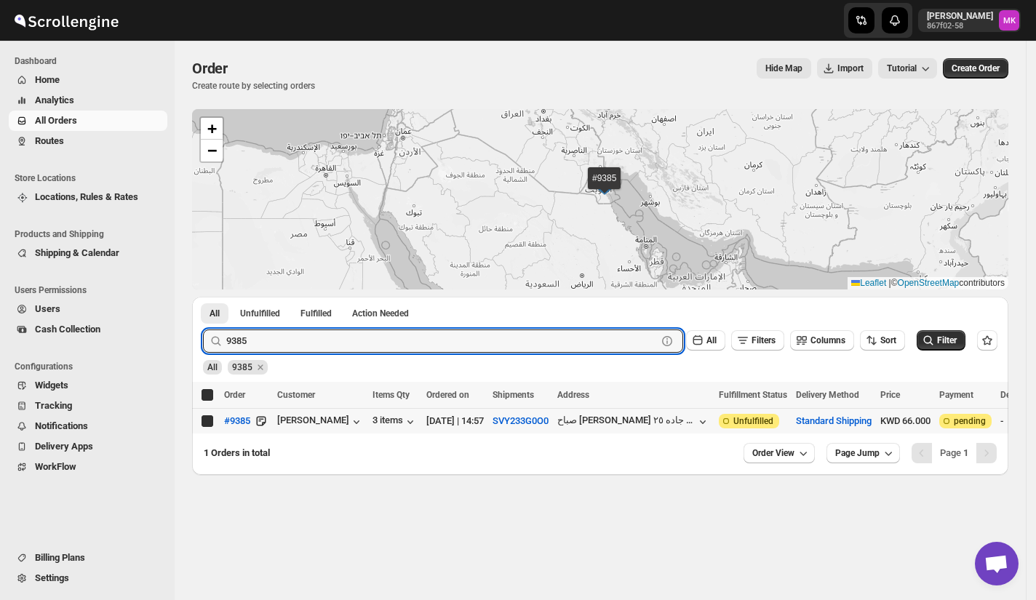
checkbox input "true"
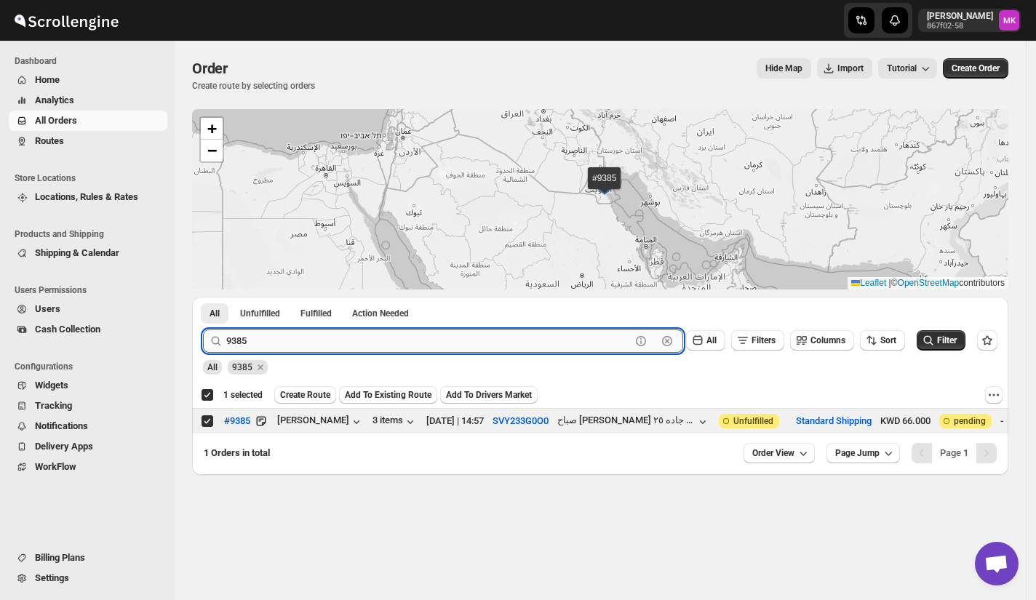
click at [280, 350] on input "9385" at bounding box center [428, 341] width 405 height 23
click at [280, 349] on input "9385" at bounding box center [428, 341] width 405 height 23
paste input "62"
type input "9362"
click at [203, 297] on button "Submit" at bounding box center [223, 304] width 41 height 15
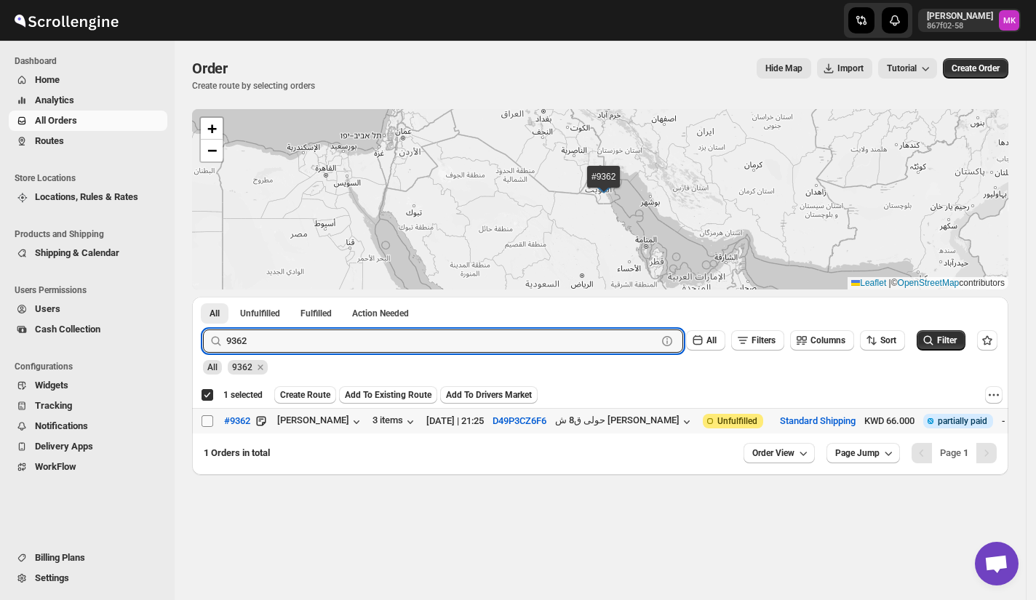
click at [202, 426] on input "Select order" at bounding box center [208, 421] width 12 height 12
checkbox input "true"
checkbox input "false"
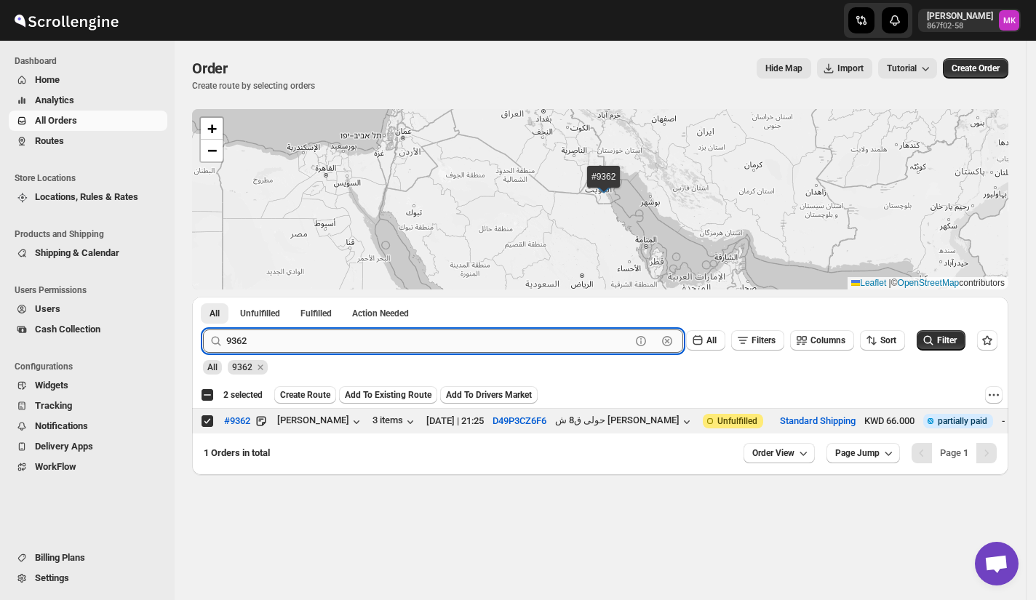
click at [287, 347] on input "9362" at bounding box center [428, 341] width 405 height 23
paste input "89"
type input "9389"
click at [203, 297] on button "Submit" at bounding box center [223, 304] width 41 height 15
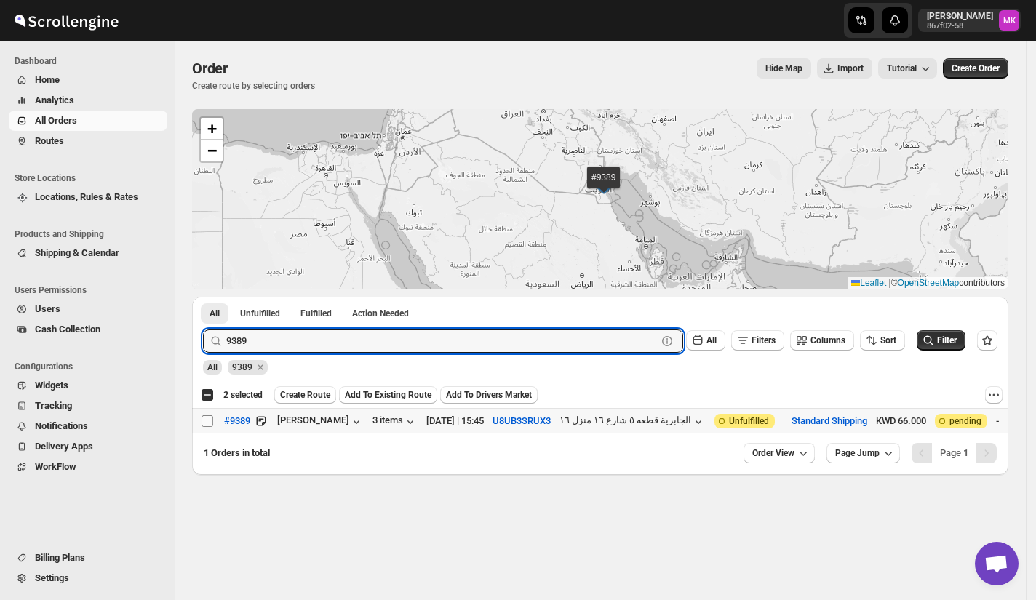
click at [208, 417] on input "Select order" at bounding box center [208, 421] width 12 height 12
checkbox input "true"
click at [274, 335] on input "9389" at bounding box center [428, 341] width 405 height 23
paste input "95"
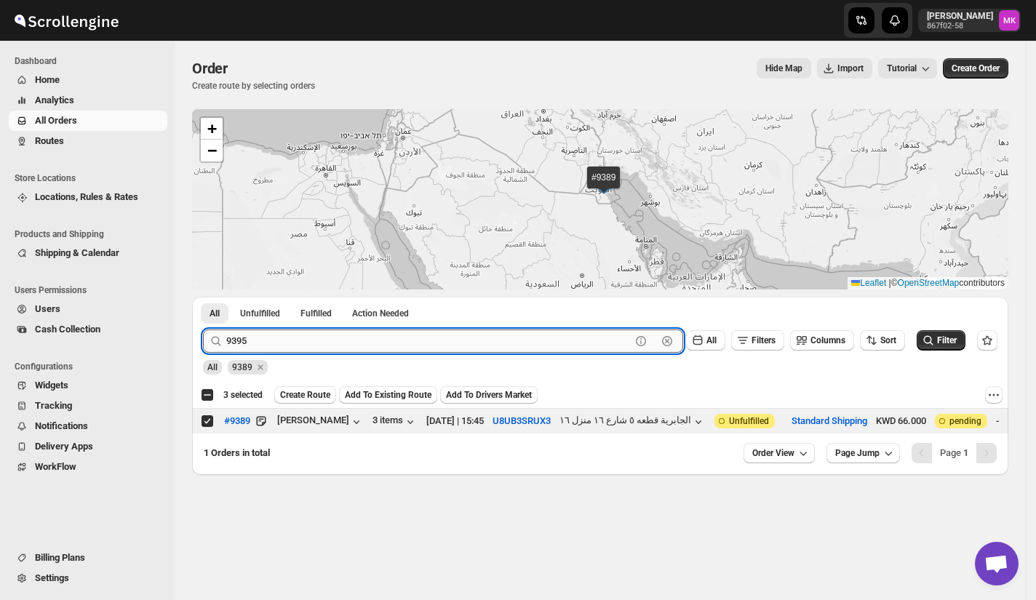
type input "9395"
click at [203, 297] on button "Submit" at bounding box center [223, 304] width 41 height 15
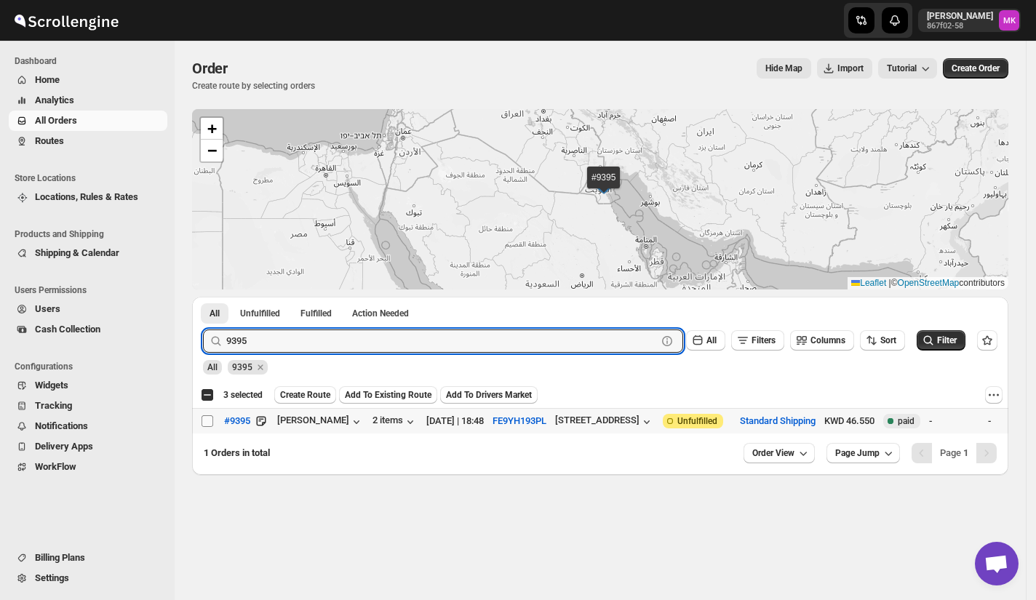
click at [207, 422] on input "Select order" at bounding box center [208, 421] width 12 height 12
checkbox input "true"
click at [236, 348] on input "9395" at bounding box center [428, 341] width 405 height 23
paste input "447"
type input "9447"
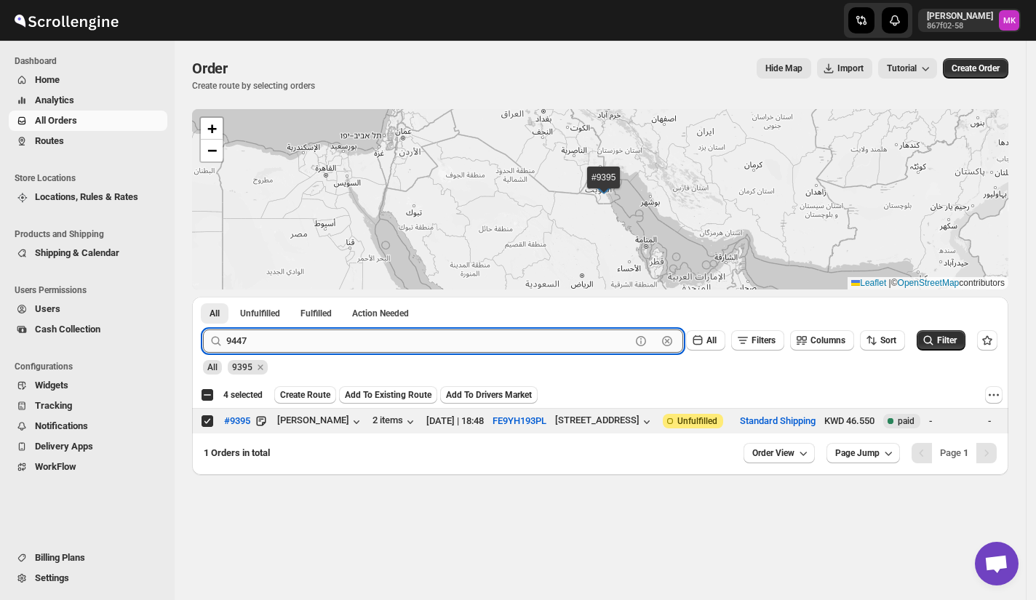
click at [203, 297] on button "Submit" at bounding box center [223, 304] width 41 height 15
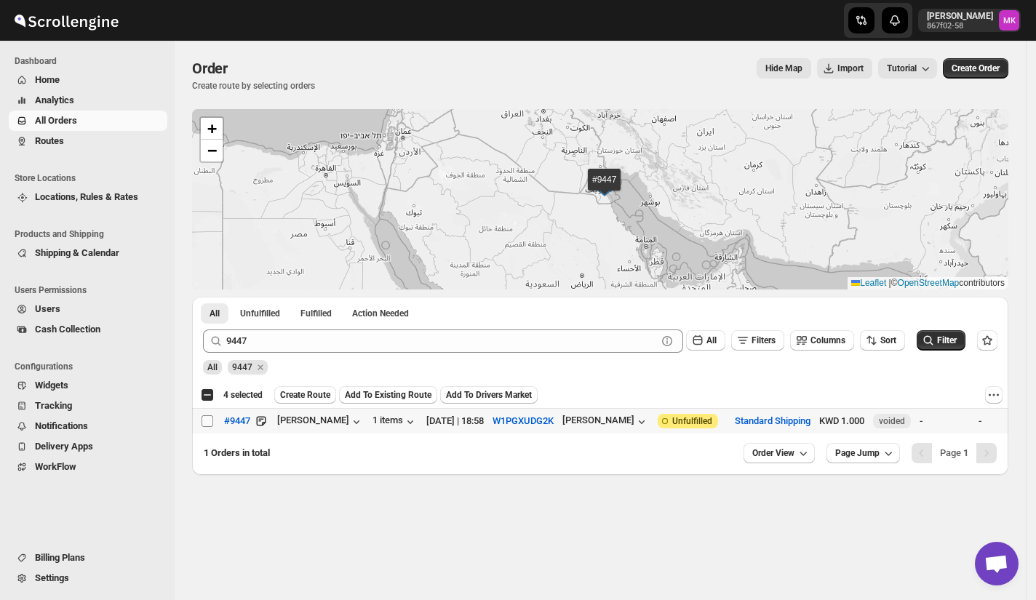
click at [210, 423] on input "Select order" at bounding box center [208, 421] width 12 height 12
checkbox input "true"
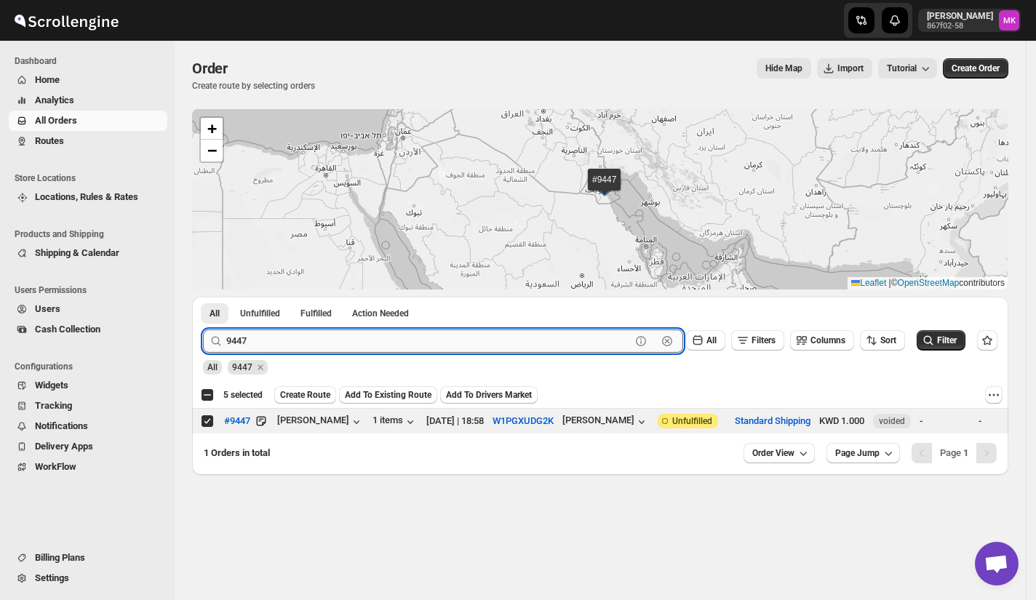
click at [298, 347] on input "9447" at bounding box center [428, 341] width 405 height 23
paste input "398"
type input "9398"
click at [203, 297] on button "Submit" at bounding box center [223, 304] width 41 height 15
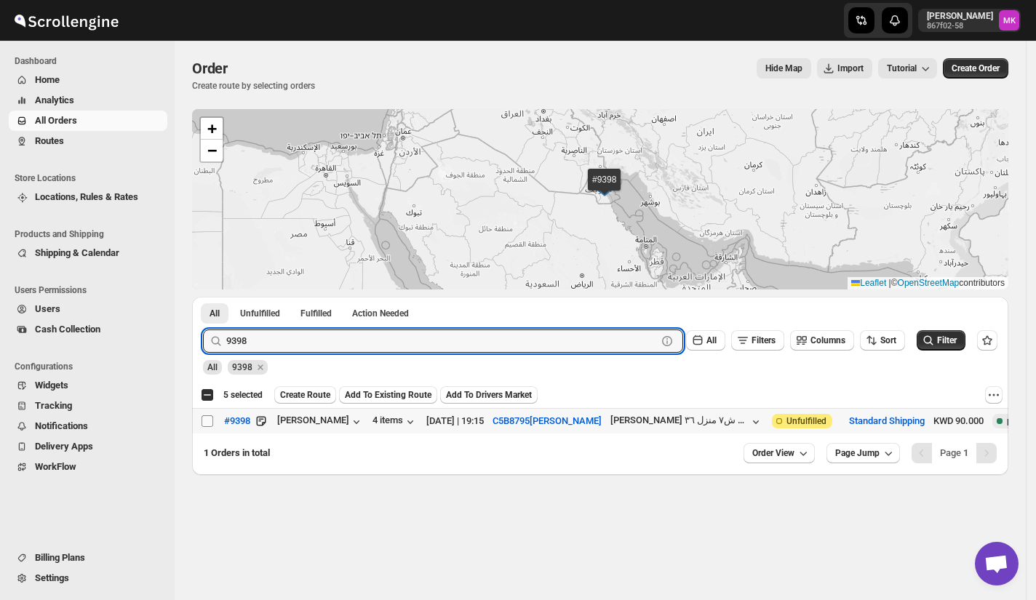
click at [204, 426] on input "Select order" at bounding box center [208, 421] width 12 height 12
checkbox input "true"
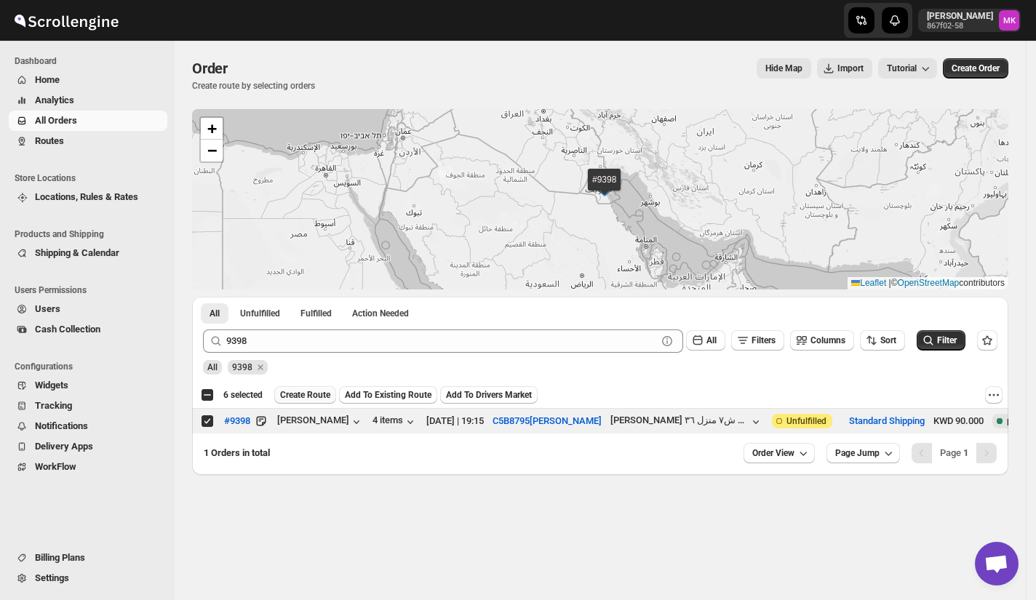
click at [315, 397] on span "Create Route" at bounding box center [305, 395] width 50 height 12
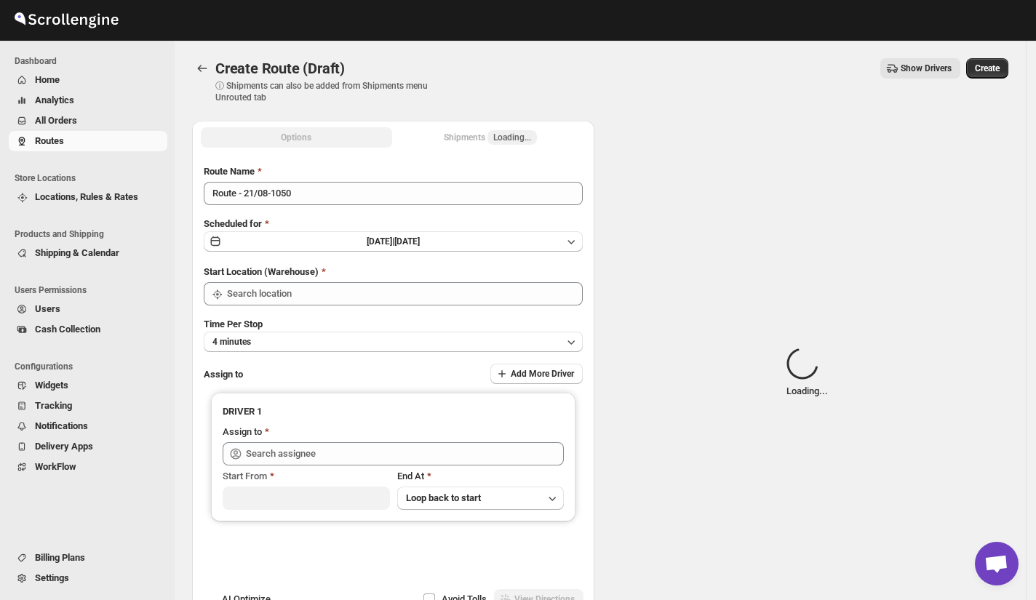
type input "[GEOGRAPHIC_DATA]"
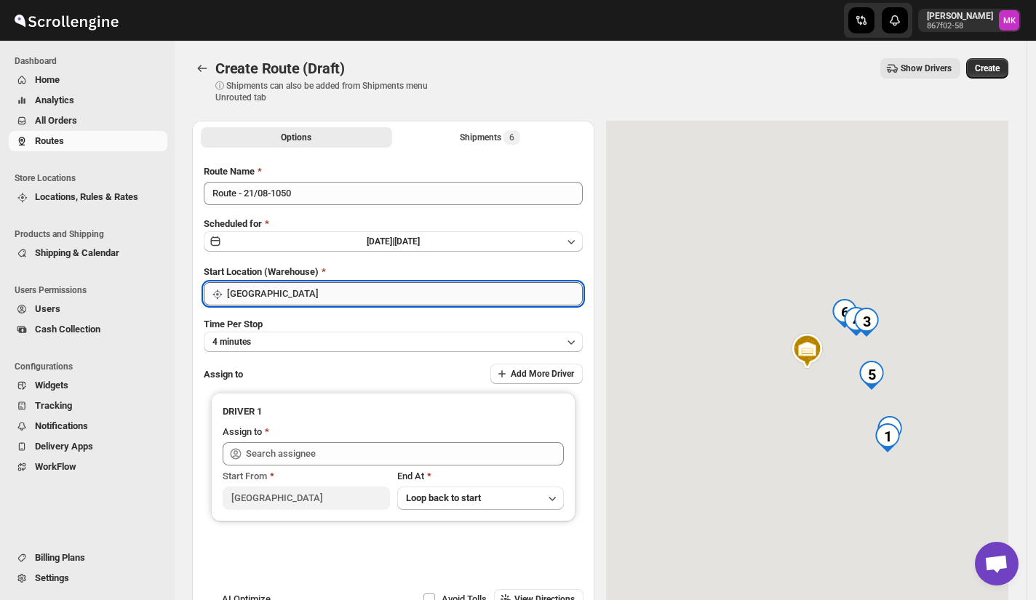
click at [300, 285] on input "[GEOGRAPHIC_DATA]" at bounding box center [405, 293] width 356 height 23
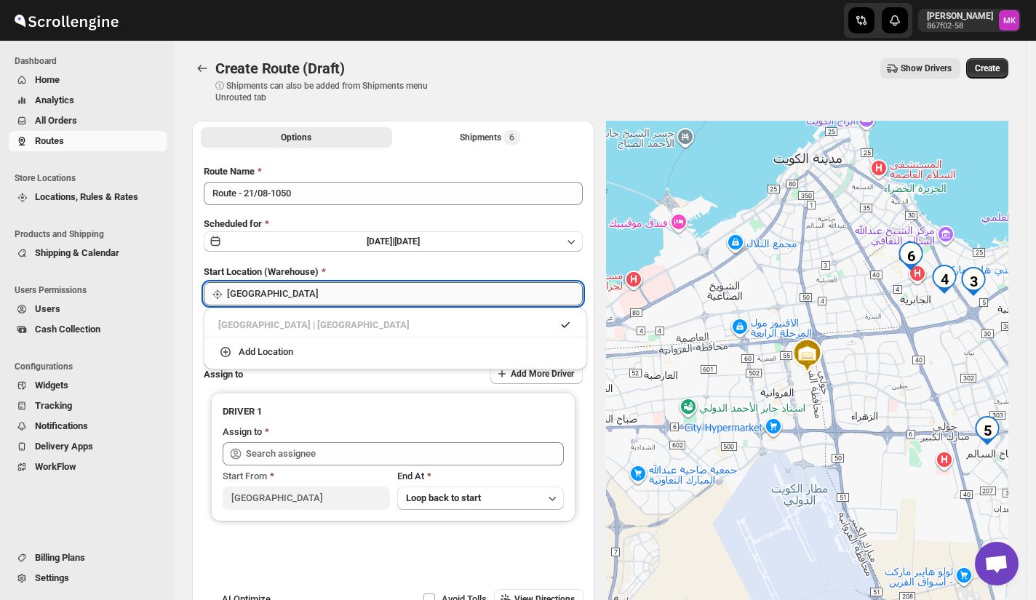
click at [300, 285] on input "[GEOGRAPHIC_DATA]" at bounding box center [405, 293] width 356 height 23
click at [190, 385] on div "Options Shipments 6 More views Options Shipments 6 More views Route Name Route …" at bounding box center [594, 372] width 828 height 526
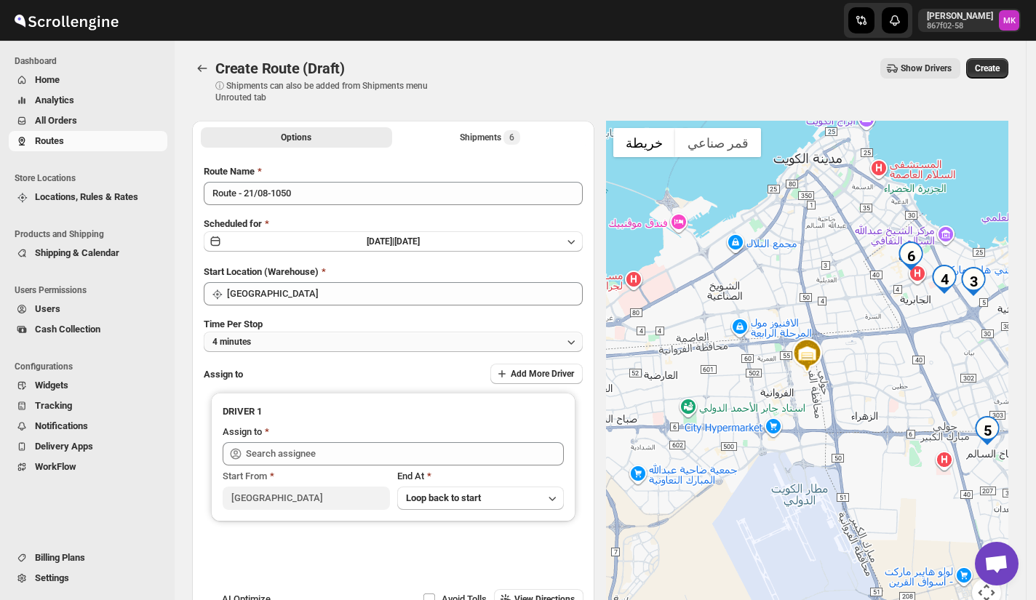
click at [246, 333] on button "4 minutes" at bounding box center [393, 342] width 379 height 20
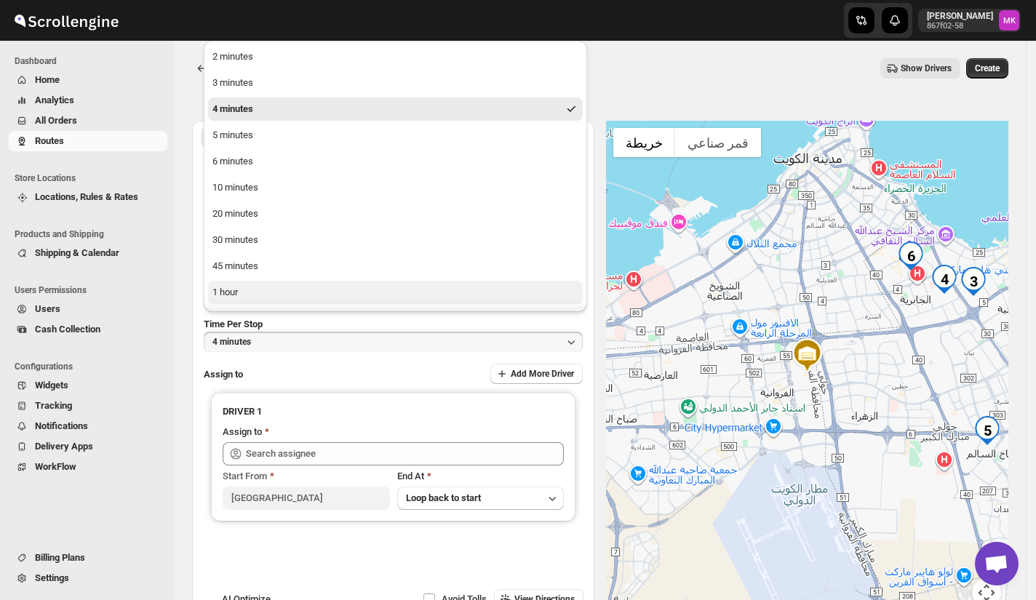
click at [265, 292] on button "1 hour" at bounding box center [395, 292] width 375 height 23
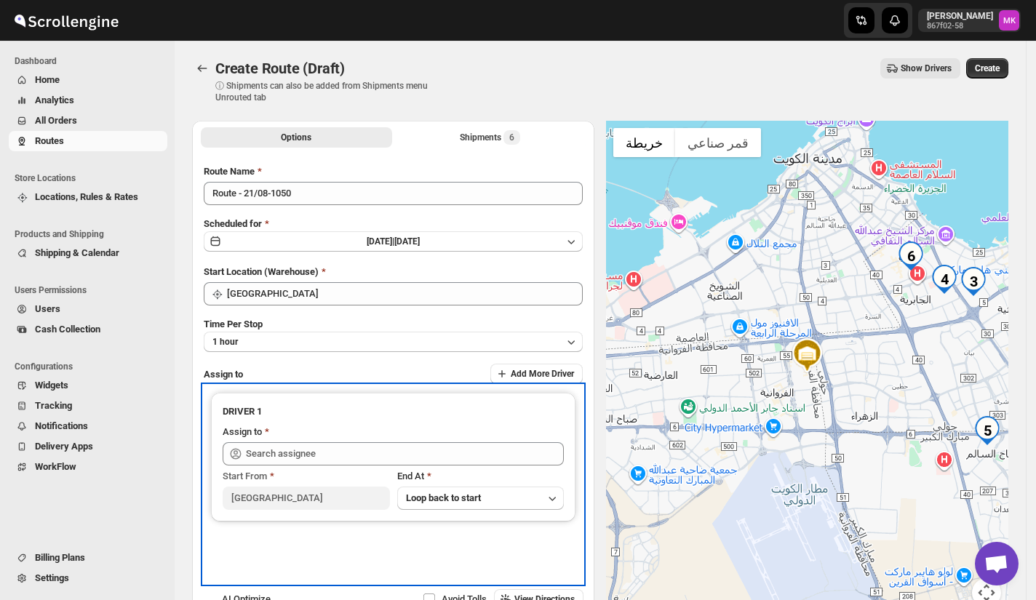
click at [260, 471] on span "Start From" at bounding box center [245, 476] width 44 height 11
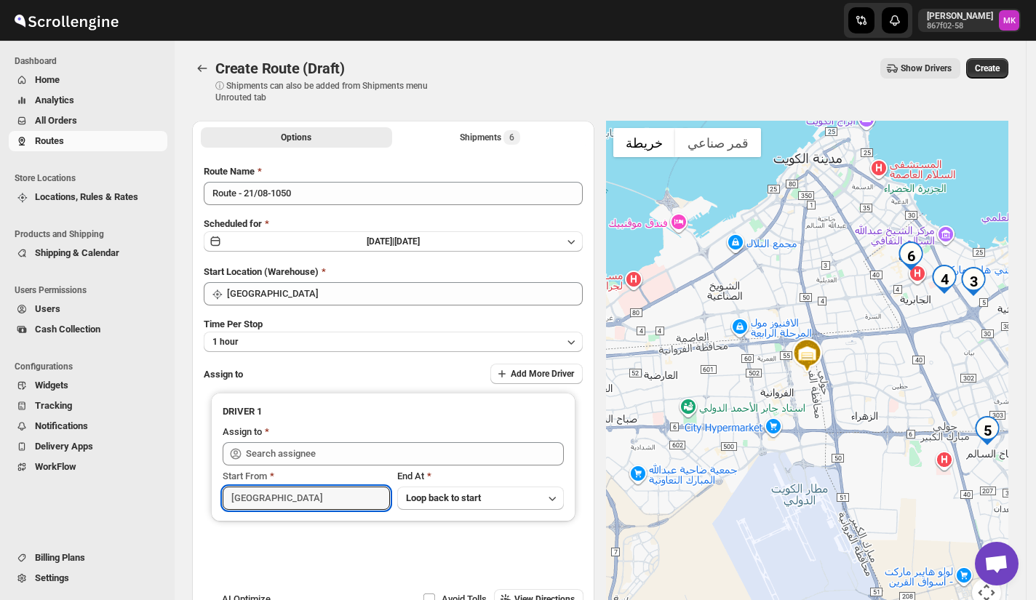
click at [260, 487] on input "[GEOGRAPHIC_DATA]" at bounding box center [306, 498] width 167 height 23
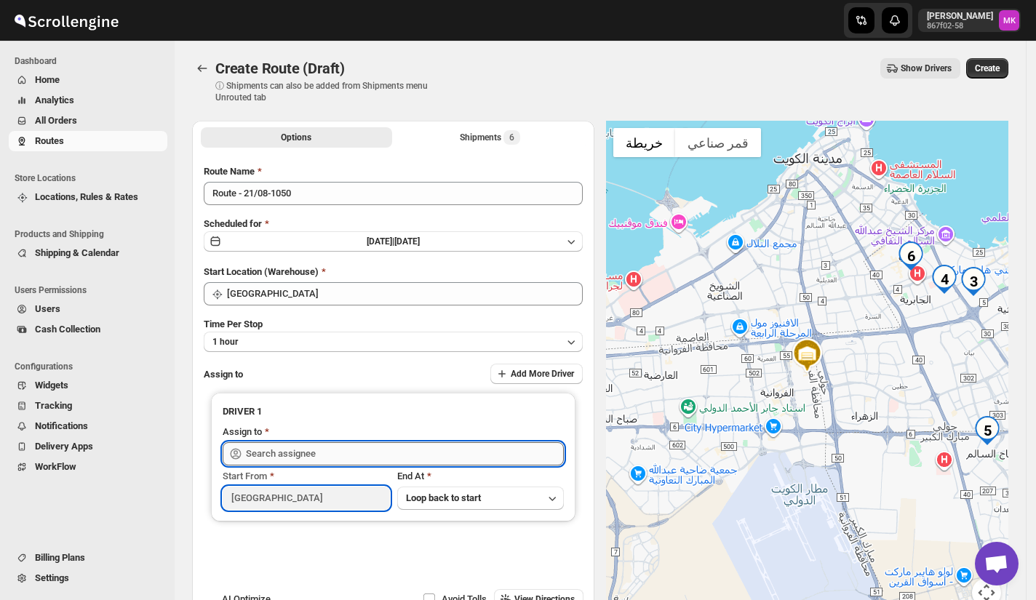
click at [266, 448] on input "text" at bounding box center [405, 453] width 318 height 23
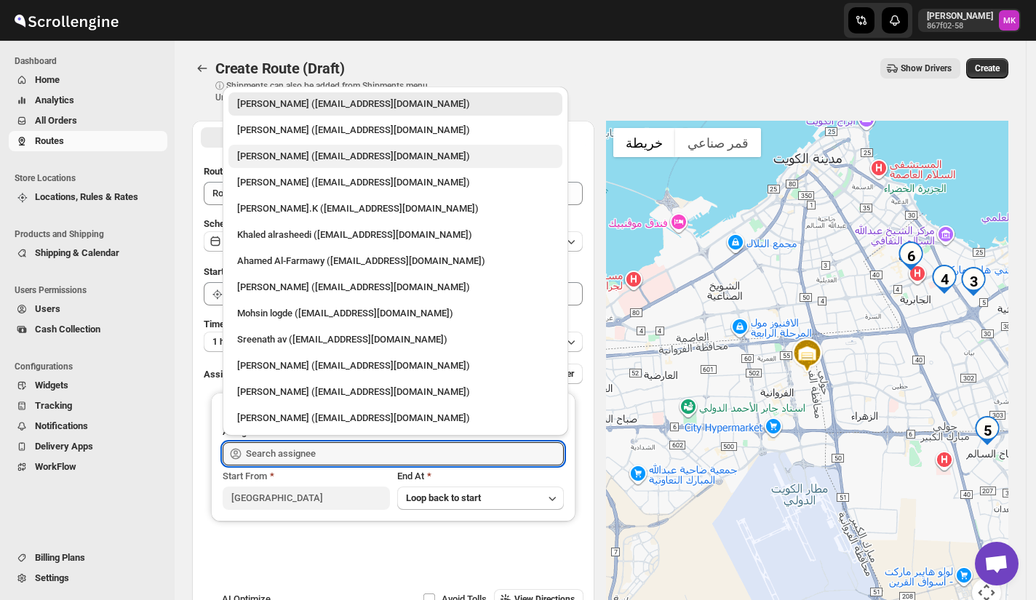
click at [338, 155] on div "Mohameed Ismayil (ismayil22110@gmail.com)" at bounding box center [395, 156] width 316 height 15
type input "Mohameed Ismayil (ismayil22110@gmail.com)"
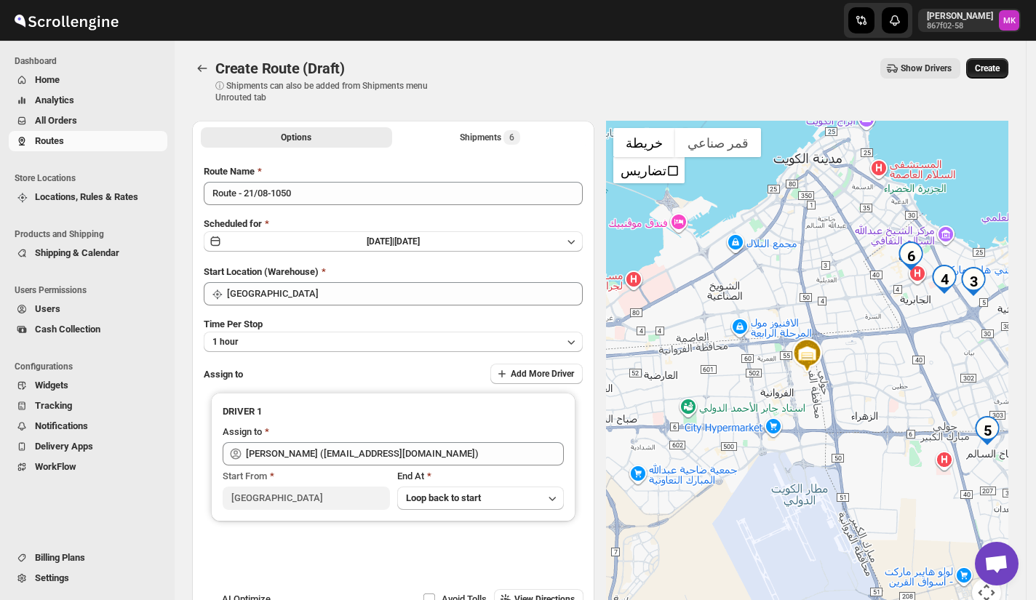
click at [1000, 65] on span "Create" at bounding box center [987, 69] width 25 height 12
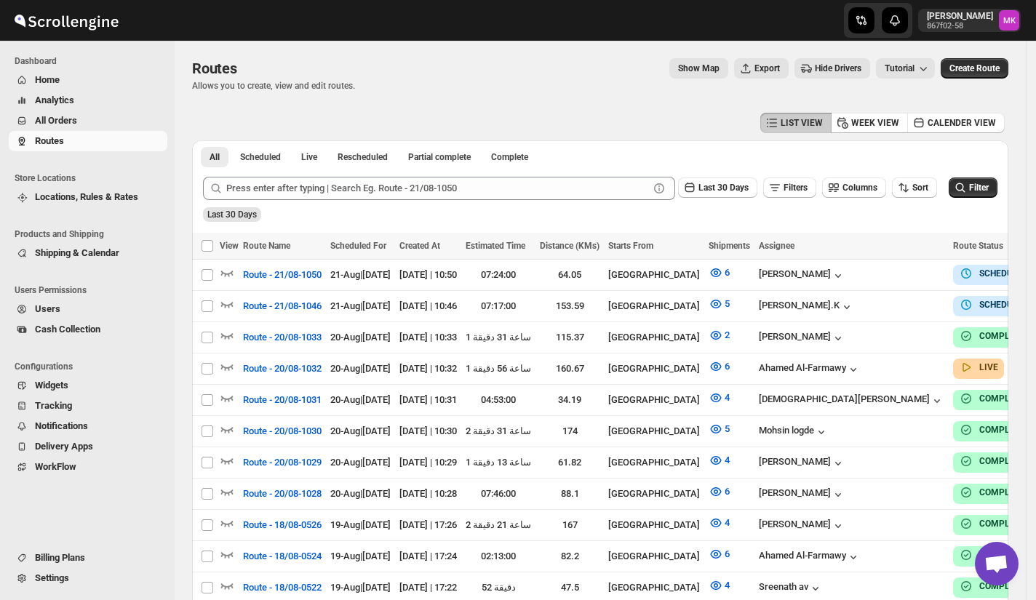
click at [47, 121] on span "All Orders" at bounding box center [56, 120] width 42 height 11
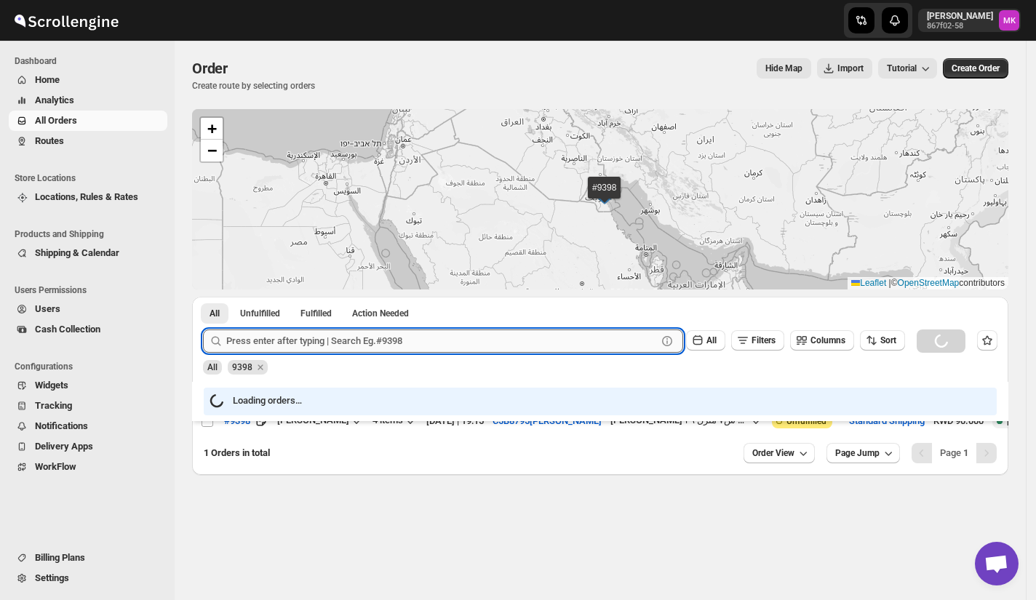
click at [313, 343] on input "text" at bounding box center [441, 341] width 431 height 23
paste input "9396"
type input "9396"
click at [203, 297] on button "Submit" at bounding box center [223, 304] width 41 height 15
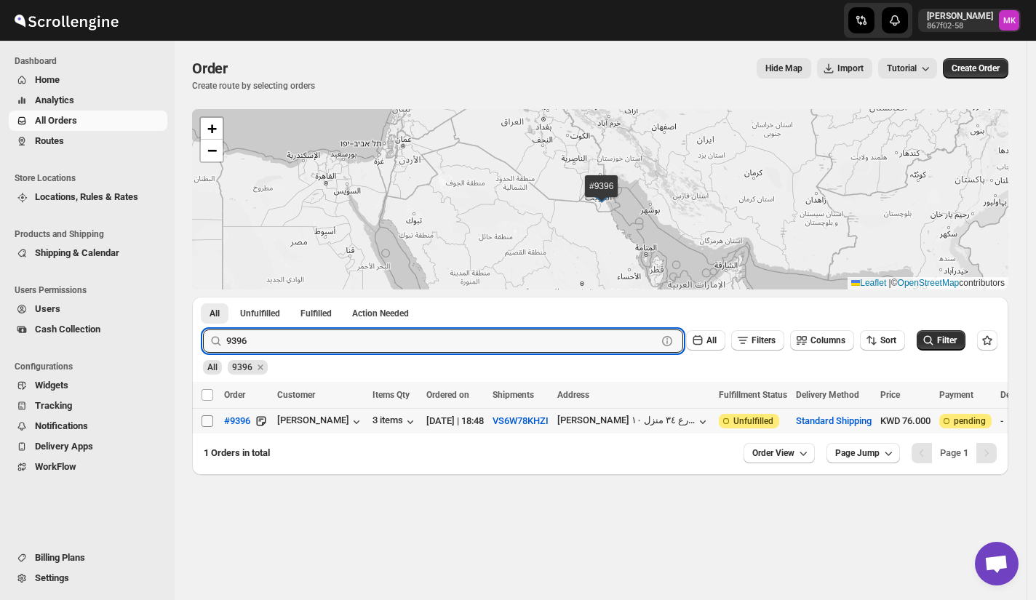
click at [210, 415] on input "Select order" at bounding box center [208, 421] width 12 height 12
checkbox input "true"
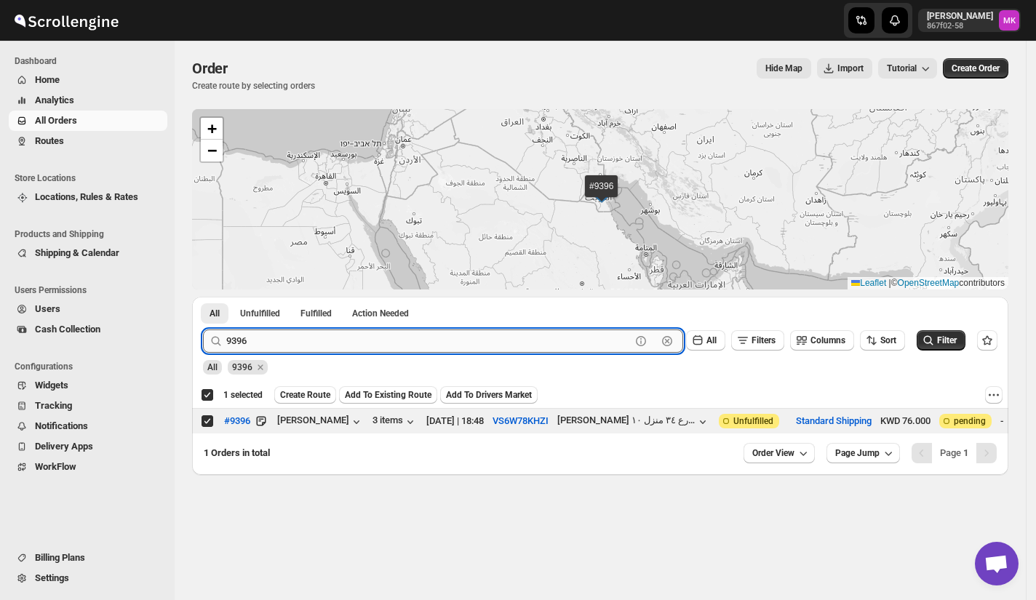
click at [313, 333] on input "9396" at bounding box center [428, 341] width 405 height 23
click at [311, 333] on input "9396" at bounding box center [428, 341] width 405 height 23
paste input "440"
type input "9440"
click at [203, 297] on button "Submit" at bounding box center [223, 304] width 41 height 15
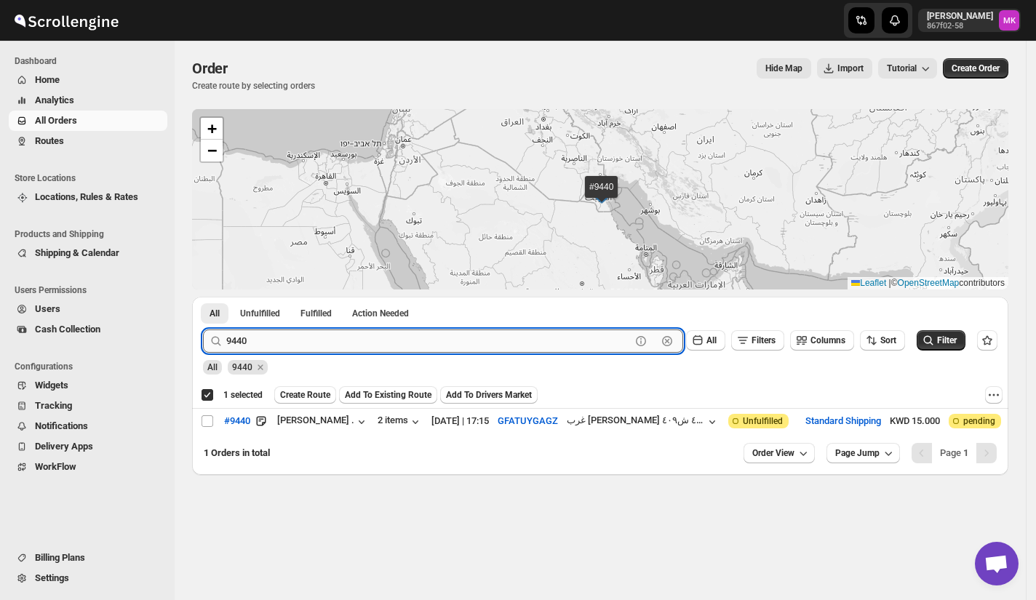
click at [203, 297] on button "Submit" at bounding box center [223, 304] width 41 height 15
click at [202, 425] on input "Select order" at bounding box center [208, 421] width 12 height 12
checkbox input "true"
checkbox input "false"
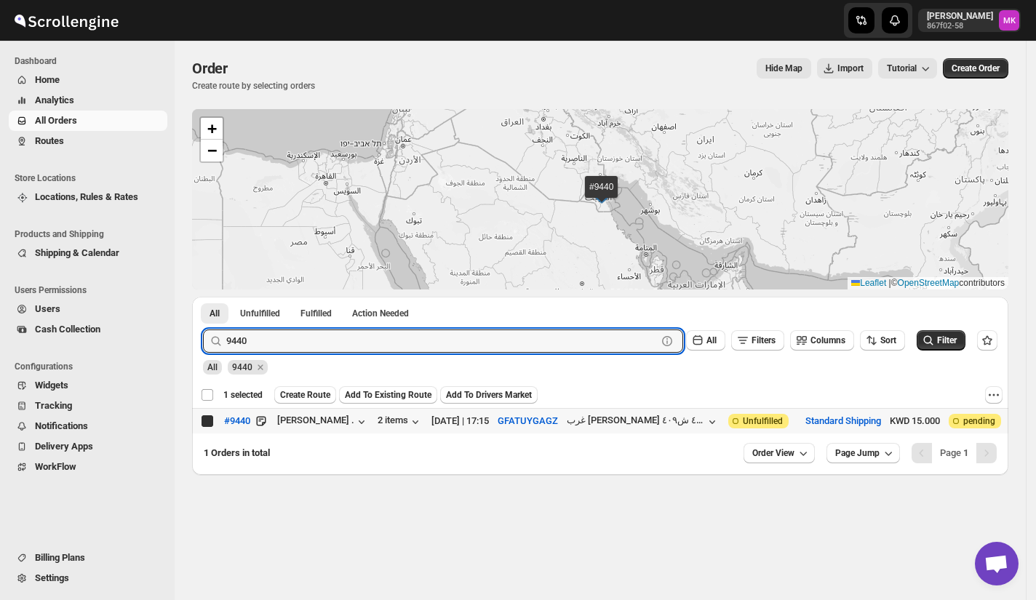
checkbox input "false"
click at [266, 338] on input "9440" at bounding box center [428, 341] width 405 height 23
paste input "314"
type input "9314"
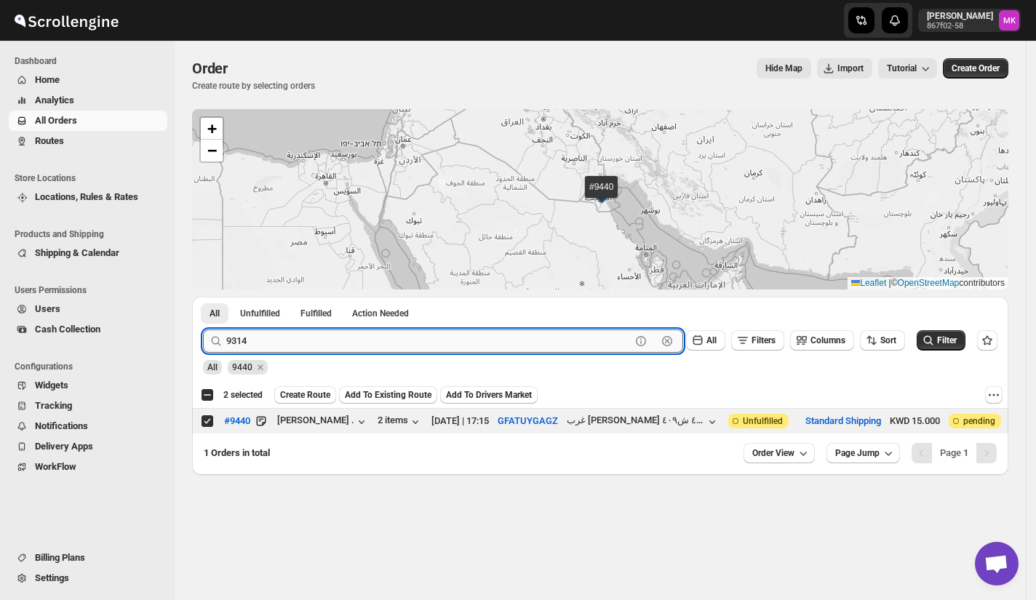
click at [203, 297] on button "Submit" at bounding box center [223, 304] width 41 height 15
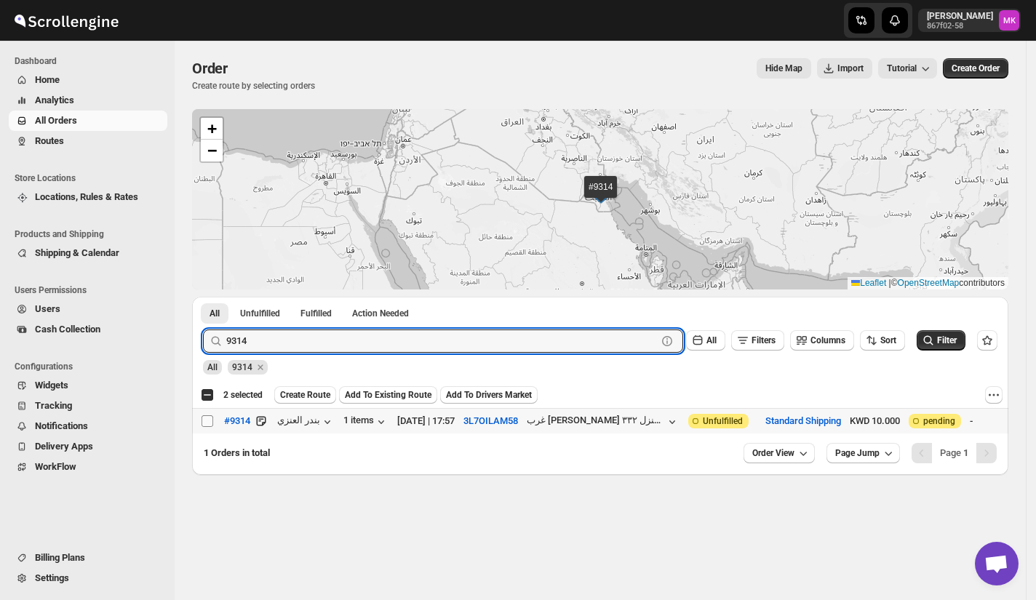
drag, startPoint x: 194, startPoint y: 416, endPoint x: 210, endPoint y: 421, distance: 16.6
click at [207, 419] on input "Select order" at bounding box center [208, 421] width 12 height 12
checkbox input "true"
click at [260, 341] on input "9314" at bounding box center [428, 341] width 405 height 23
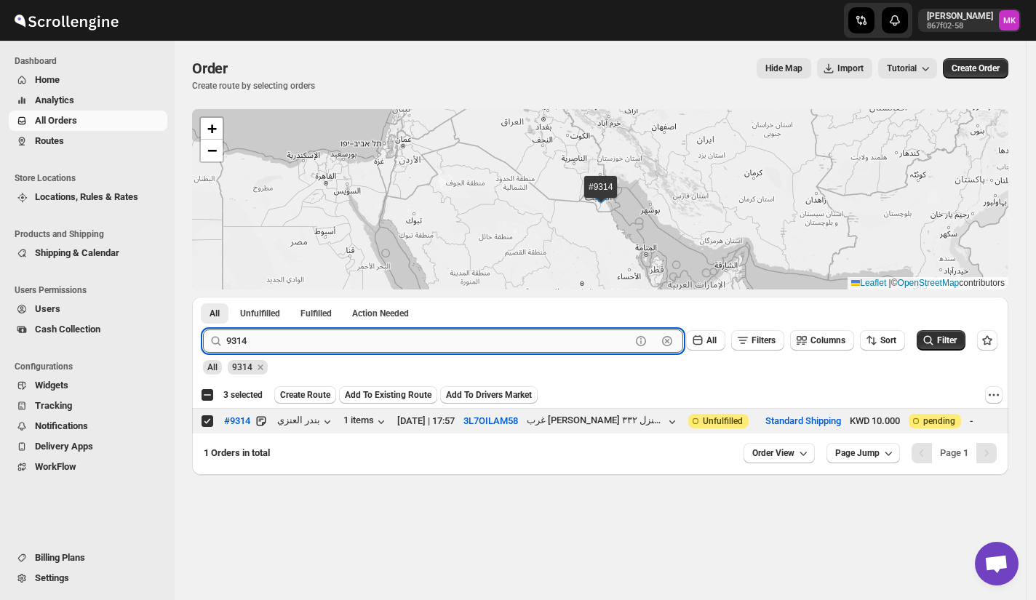
paste input "8897"
type input "8897"
click at [203, 297] on button "Submit" at bounding box center [223, 304] width 41 height 15
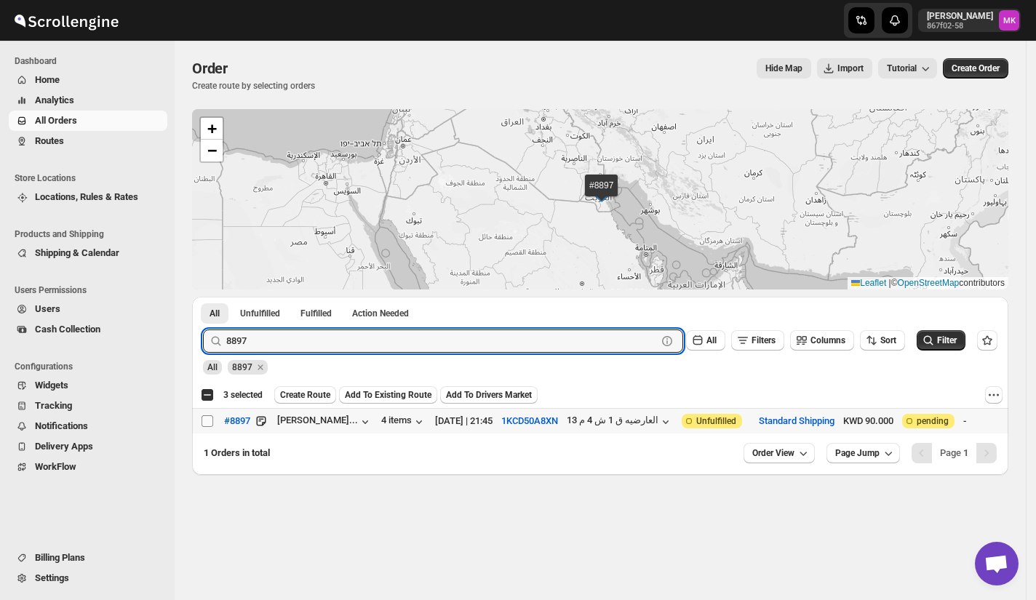
click at [211, 423] on input "Select order" at bounding box center [208, 421] width 12 height 12
checkbox input "true"
click at [522, 333] on input "8897" at bounding box center [428, 341] width 405 height 23
paste input "9390"
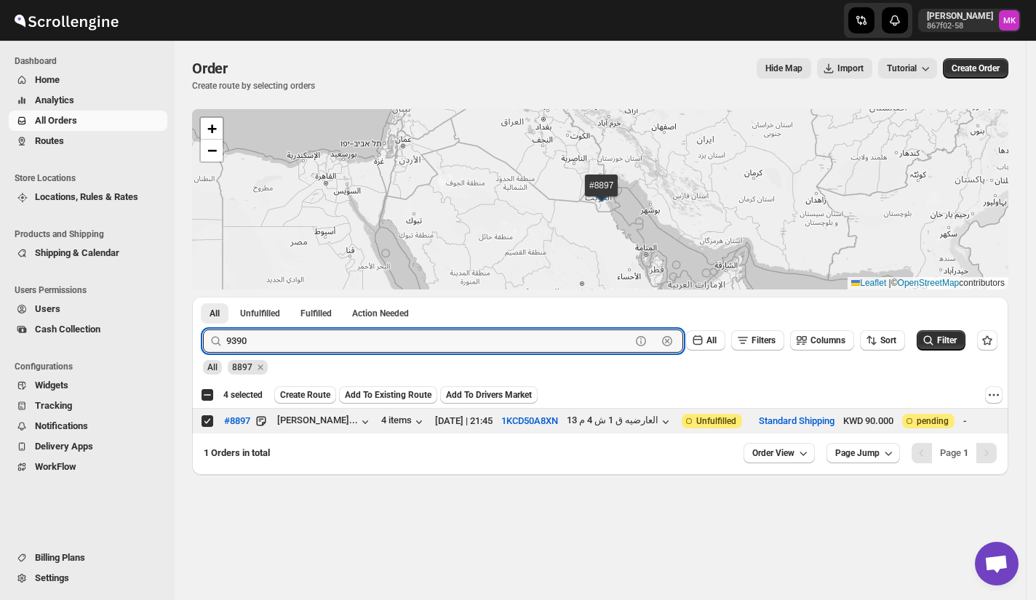
type input "9390"
click at [203, 297] on button "Submit" at bounding box center [223, 304] width 41 height 15
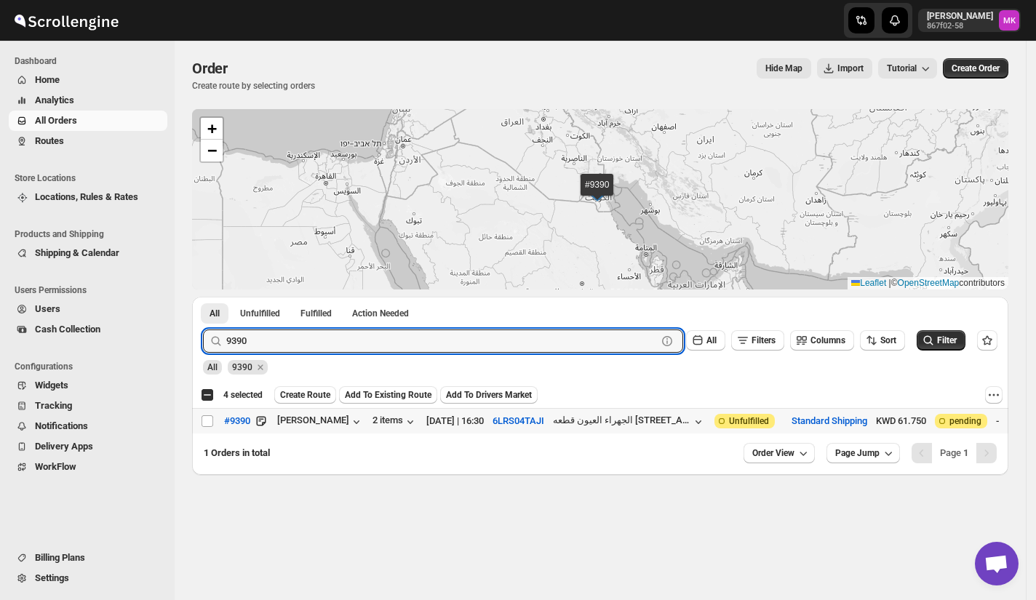
click at [199, 426] on td "Select order" at bounding box center [206, 420] width 28 height 25
checkbox input "true"
click at [397, 347] on input "9390" at bounding box center [428, 341] width 405 height 23
paste input "78"
type input "9378"
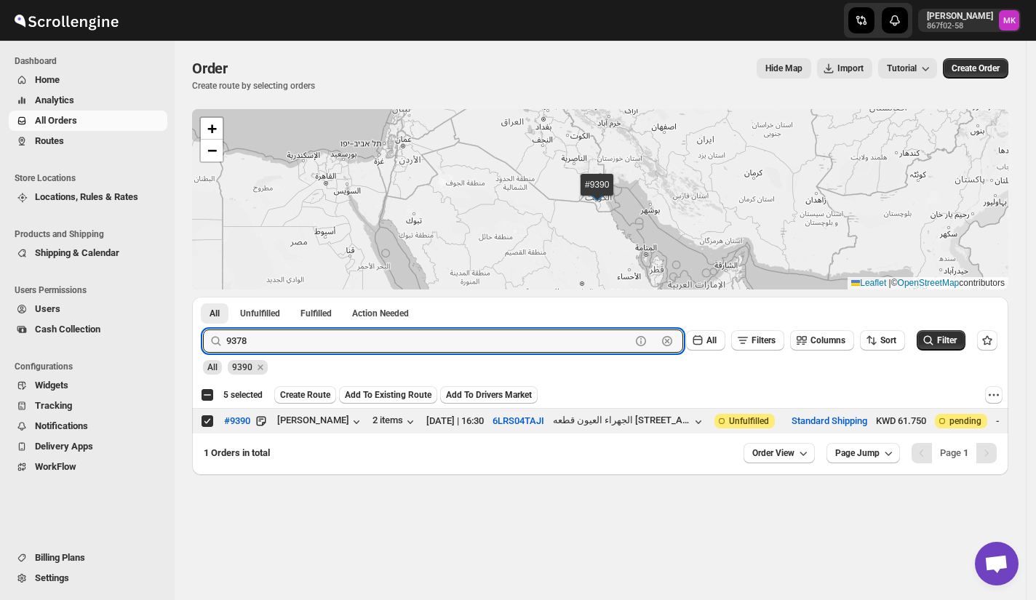
click at [203, 297] on button "Submit" at bounding box center [223, 304] width 41 height 15
click at [214, 423] on div "Select order" at bounding box center [208, 421] width 15 height 13
checkbox input "true"
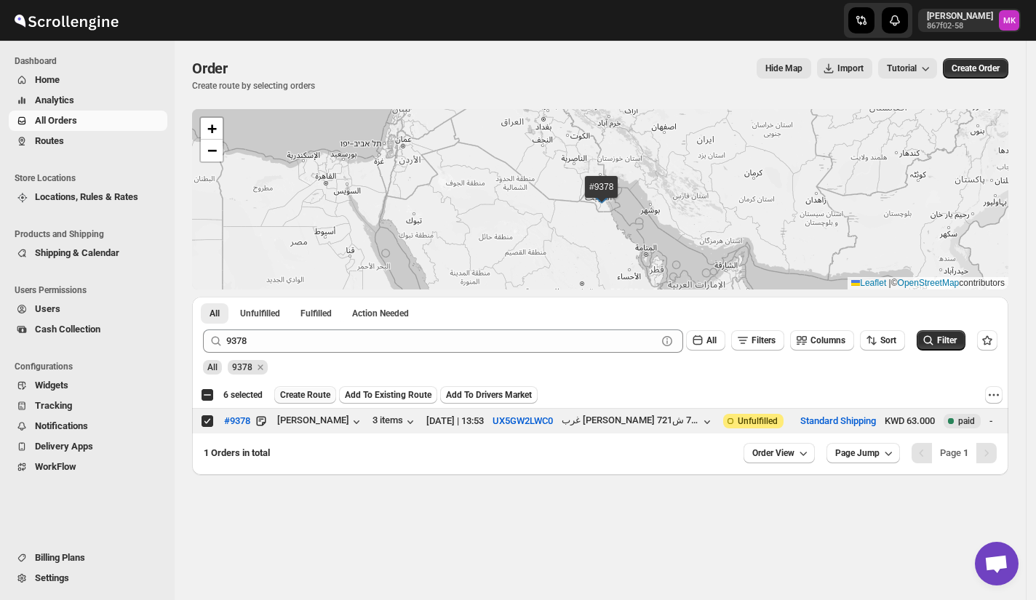
click at [292, 397] on span "Create Route" at bounding box center [305, 395] width 50 height 12
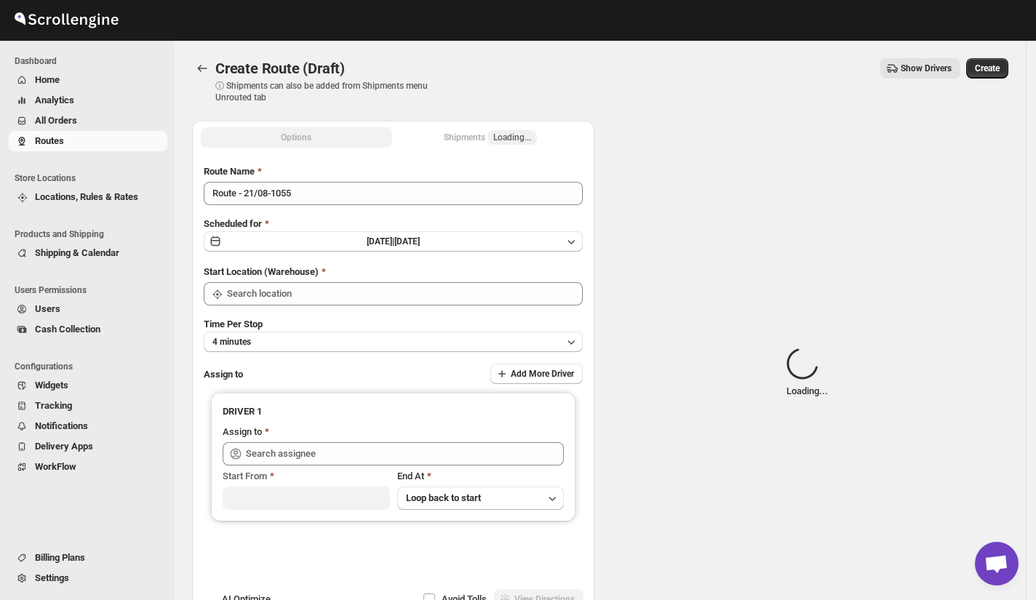
type input "[GEOGRAPHIC_DATA]"
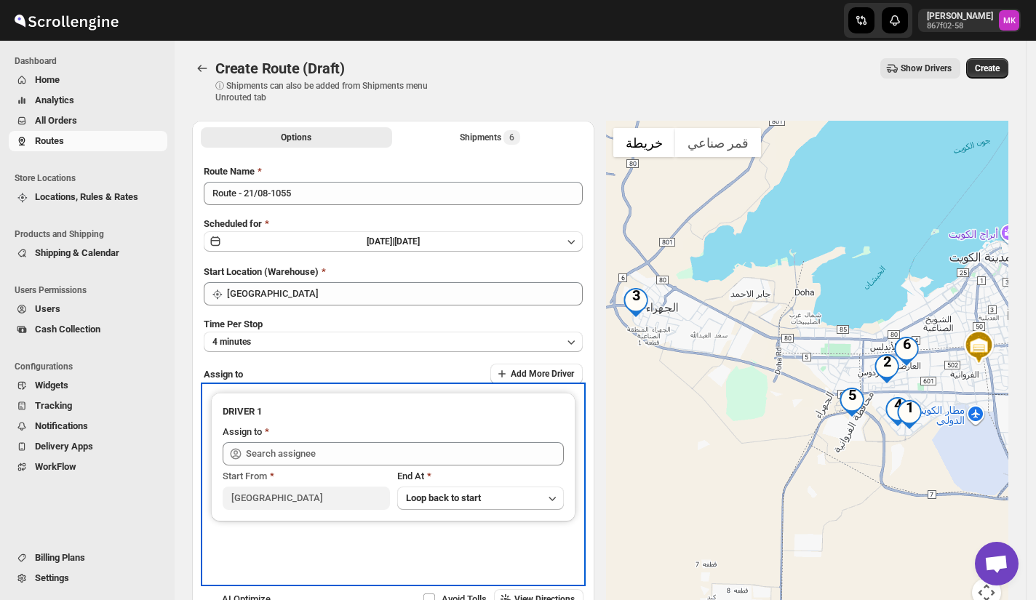
click at [234, 449] on icon at bounding box center [235, 454] width 11 height 11
click at [364, 438] on div "Assign to" at bounding box center [393, 433] width 341 height 17
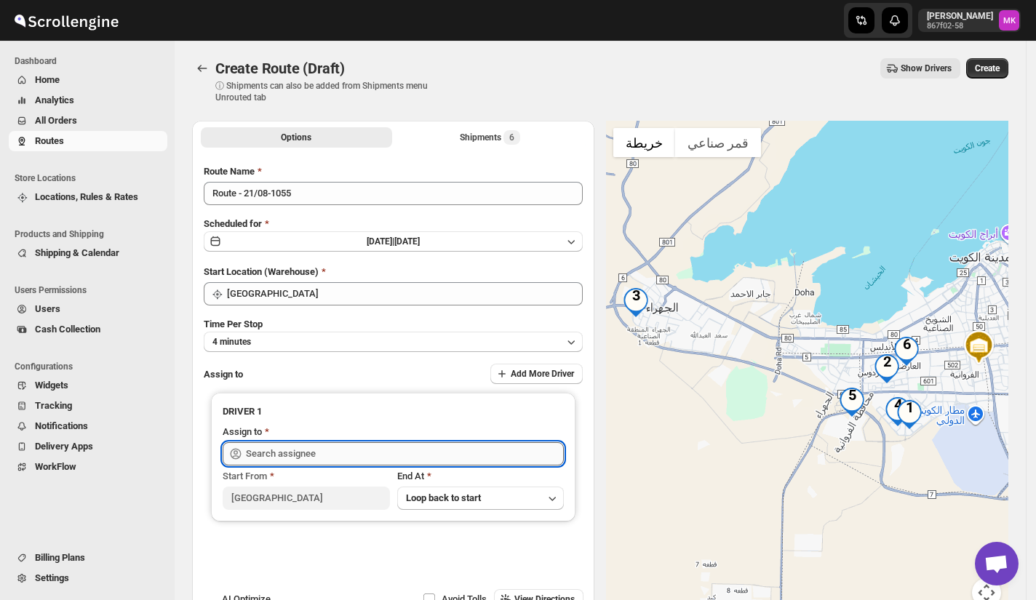
click at [365, 449] on input "text" at bounding box center [405, 453] width 318 height 23
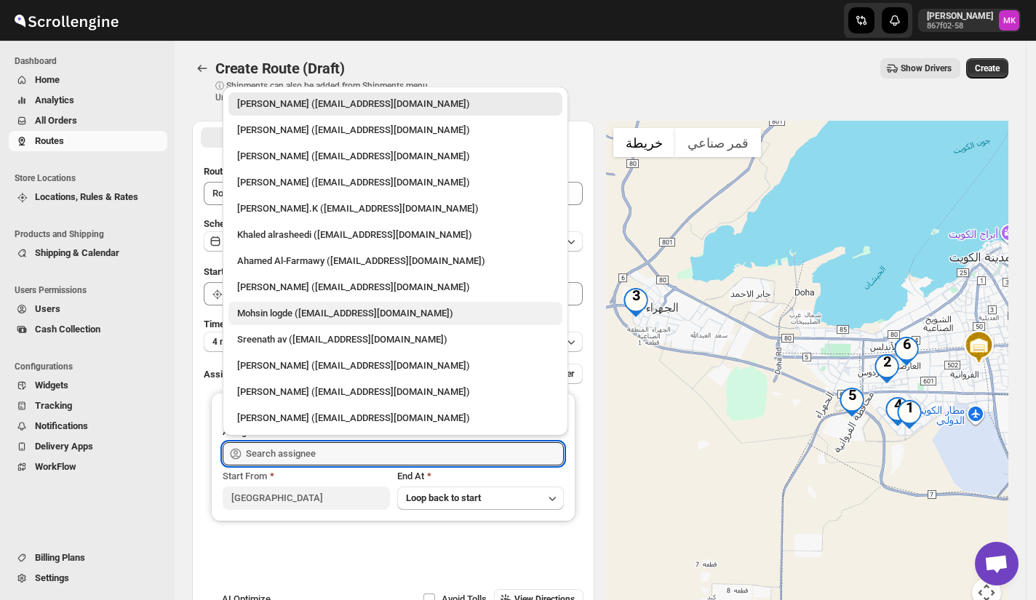
click at [357, 321] on div "Mohsin logde (logdemohsin@gmail.com)" at bounding box center [395, 313] width 334 height 23
type input "Mohsin logde (logdemohsin@gmail.com)"
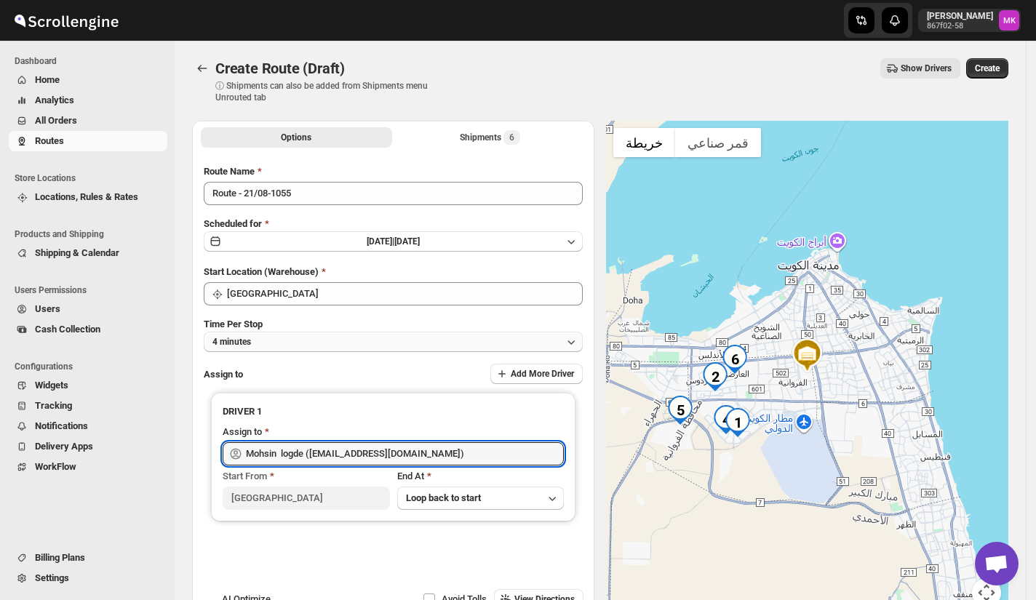
click at [319, 341] on button "4 minutes" at bounding box center [393, 342] width 379 height 20
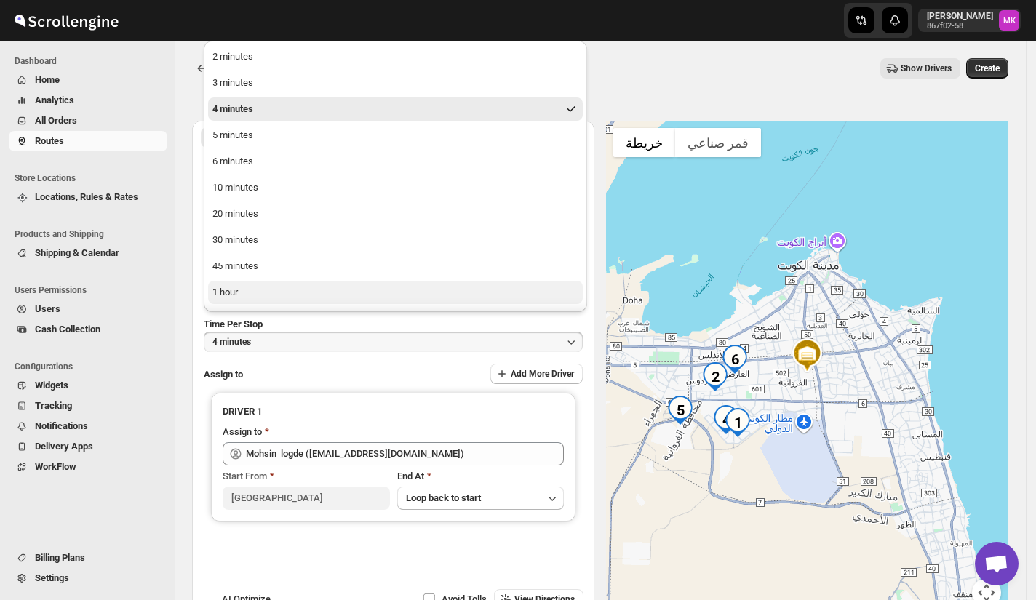
click at [265, 295] on button "1 hour" at bounding box center [395, 292] width 375 height 23
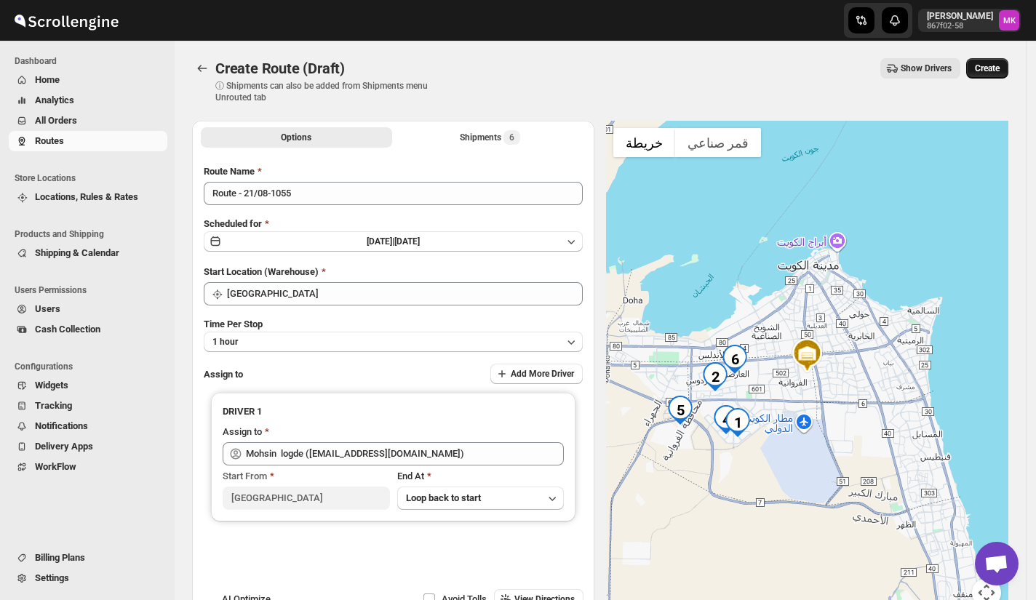
click at [992, 73] on span "Create" at bounding box center [987, 69] width 25 height 12
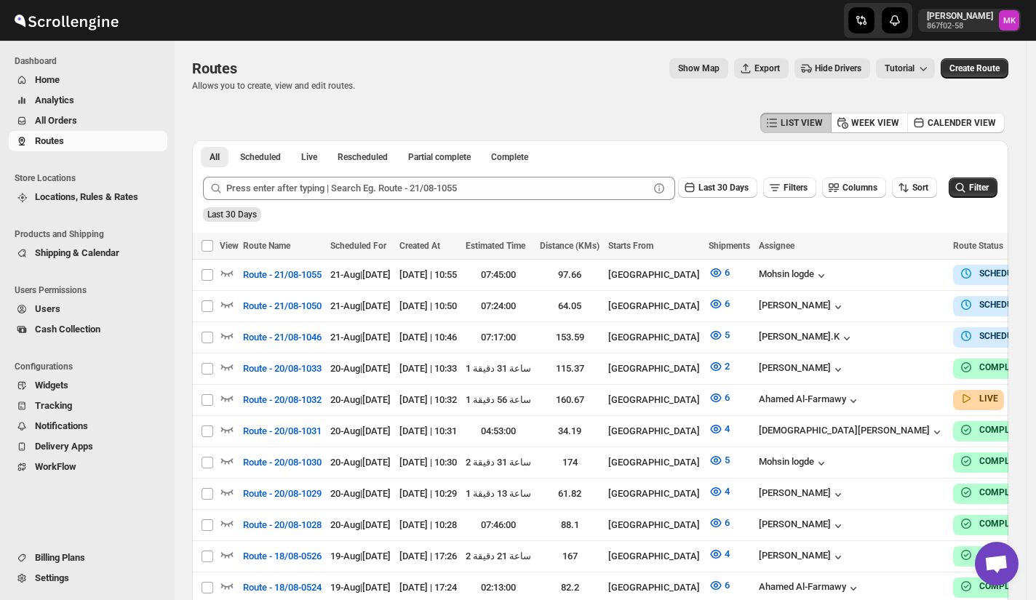
click at [62, 132] on button "Routes" at bounding box center [88, 141] width 159 height 20
click at [63, 131] on button "Routes" at bounding box center [88, 141] width 159 height 20
click at [65, 121] on span "All Orders" at bounding box center [56, 120] width 42 height 11
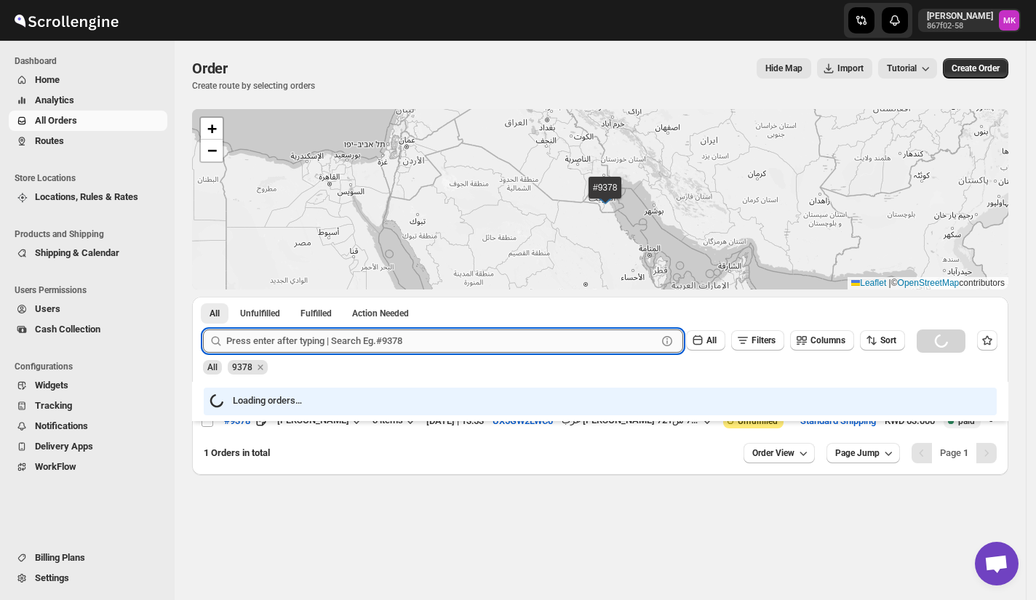
click at [300, 339] on input "text" at bounding box center [441, 341] width 431 height 23
paste input "9416"
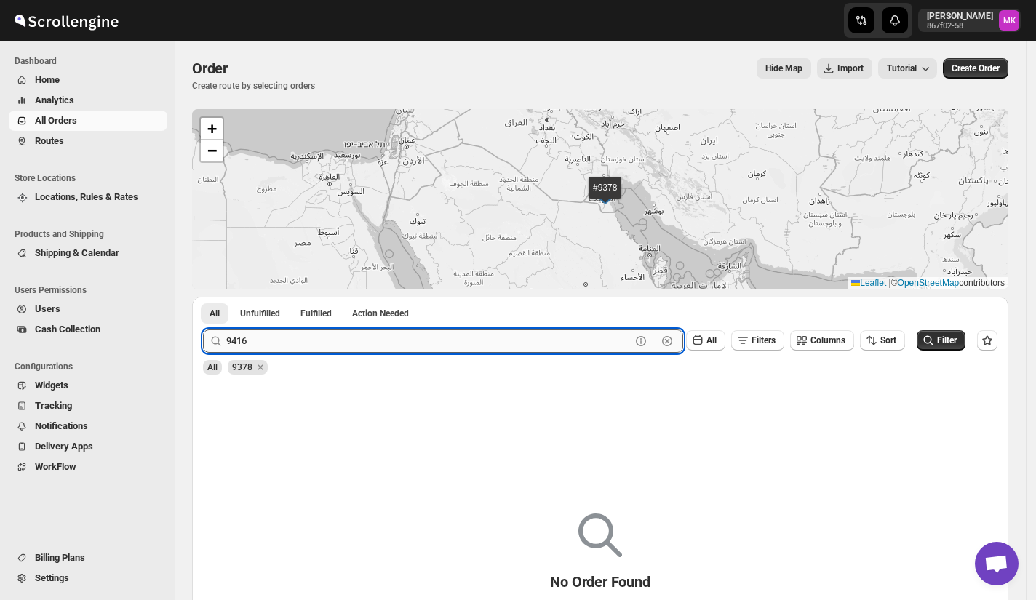
click at [318, 342] on input "9416" at bounding box center [428, 341] width 405 height 23
click at [318, 341] on input "9416" at bounding box center [428, 341] width 405 height 23
paste input "text"
type input "9416"
click at [203, 297] on button "Submit" at bounding box center [223, 304] width 41 height 15
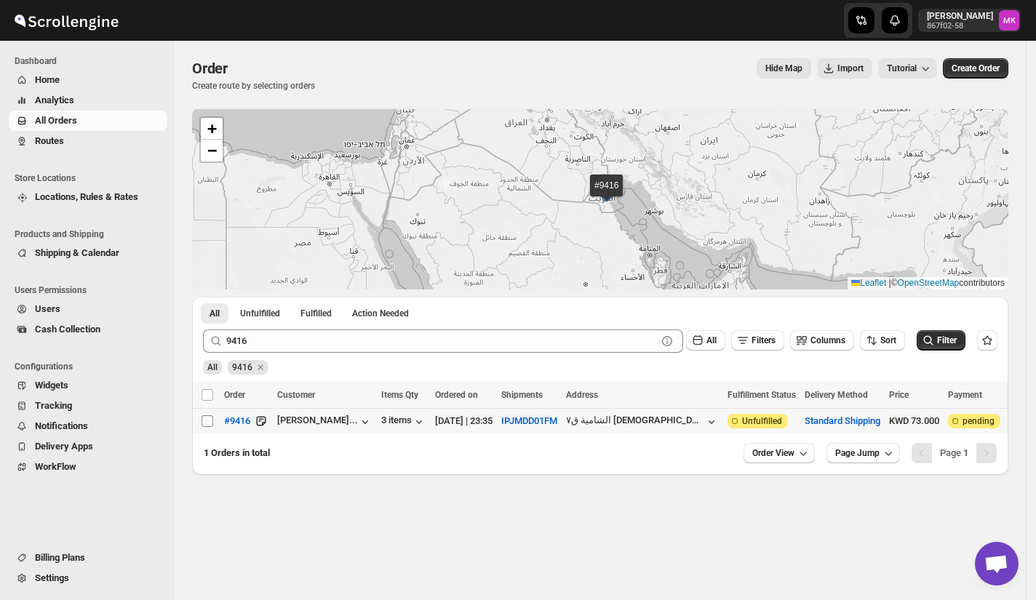
click at [210, 423] on input "Select order" at bounding box center [208, 421] width 12 height 12
checkbox input "true"
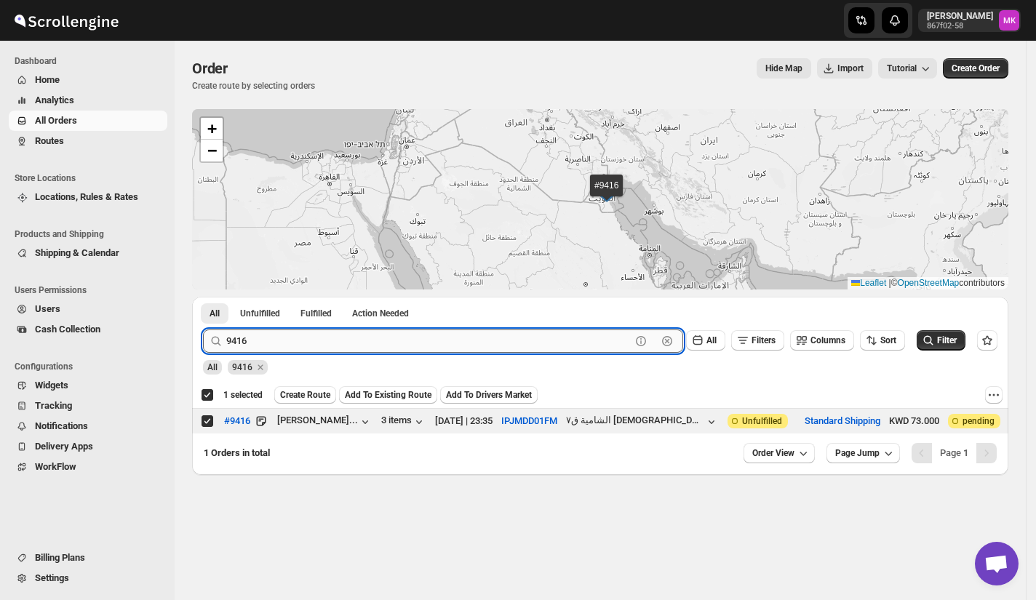
click at [253, 343] on input "9416" at bounding box center [428, 341] width 405 height 23
paste input "48"
type input "9448"
click at [203, 297] on button "Submit" at bounding box center [223, 304] width 41 height 15
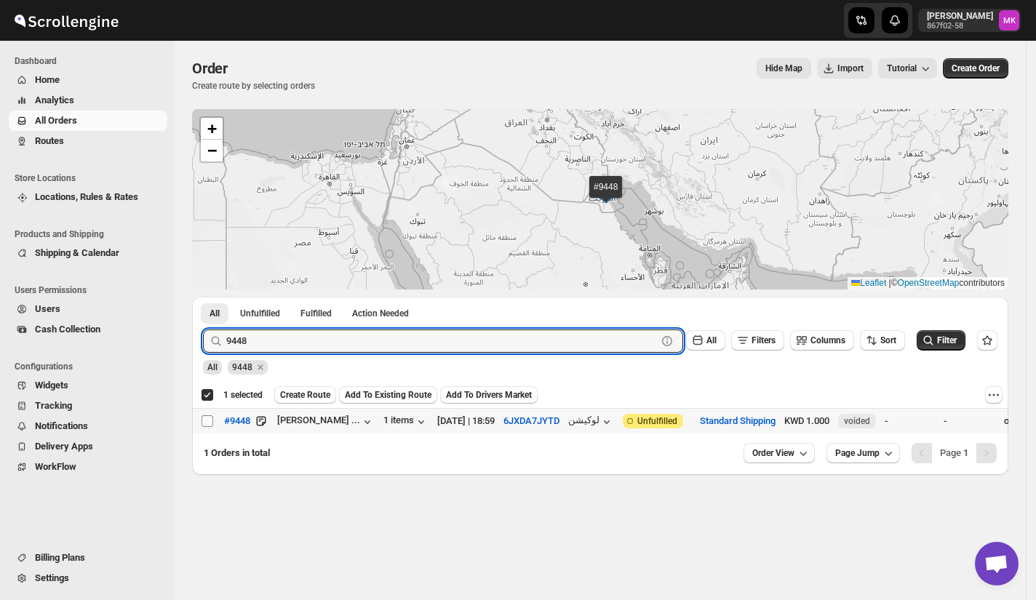
click at [207, 420] on input "Select order" at bounding box center [208, 421] width 12 height 12
checkbox input "true"
checkbox input "false"
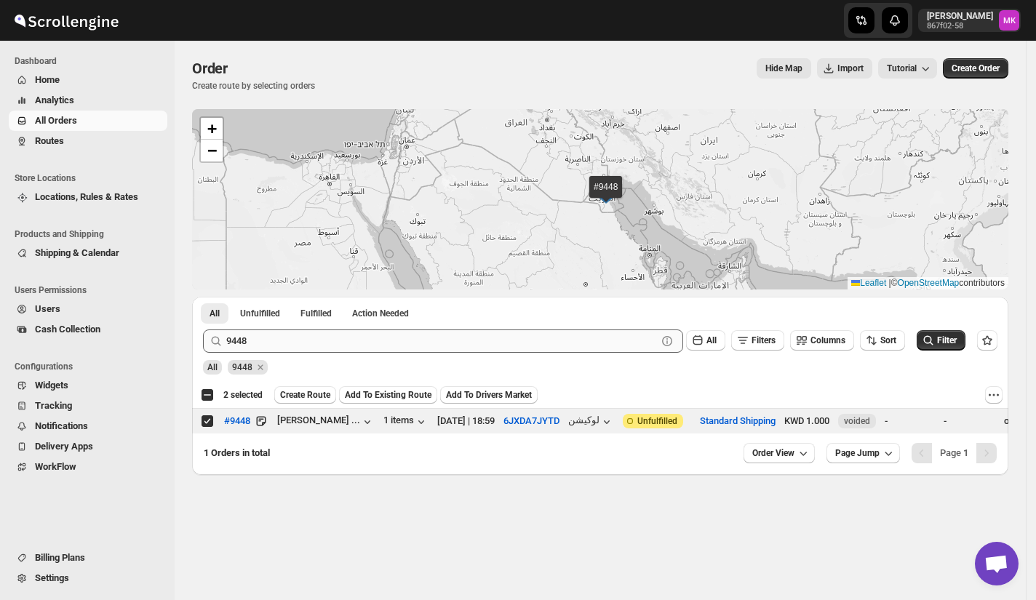
drag, startPoint x: 260, startPoint y: 325, endPoint x: 255, endPoint y: 332, distance: 8.9
click at [260, 325] on div "9448 Clear All Filters Columns Sort Filter" at bounding box center [594, 335] width 806 height 35
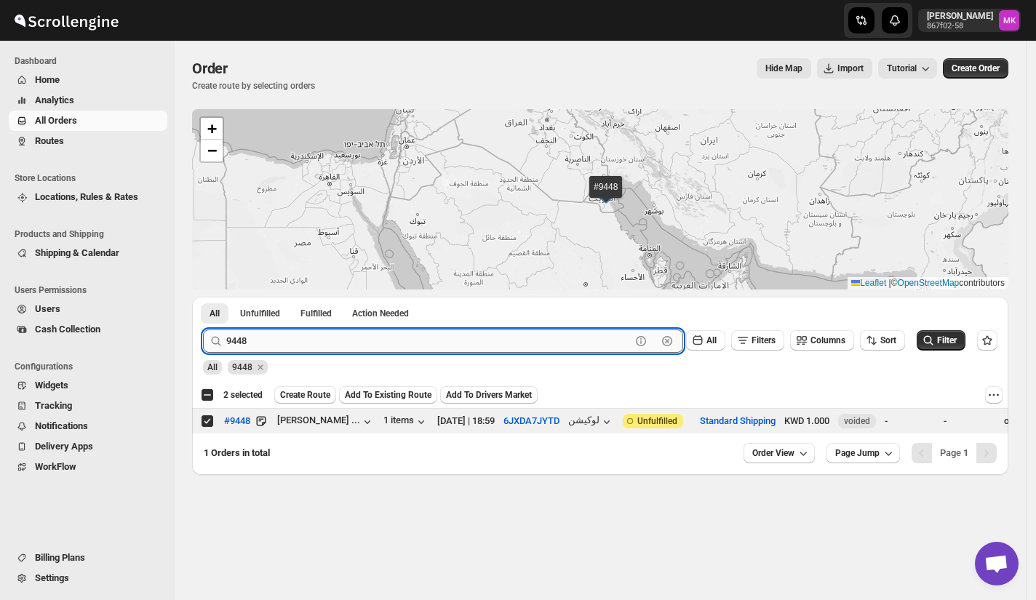
click at [253, 333] on input "9448" at bounding box center [428, 341] width 405 height 23
paste input "372"
type input "9372"
click at [203, 297] on button "Submit" at bounding box center [223, 304] width 41 height 15
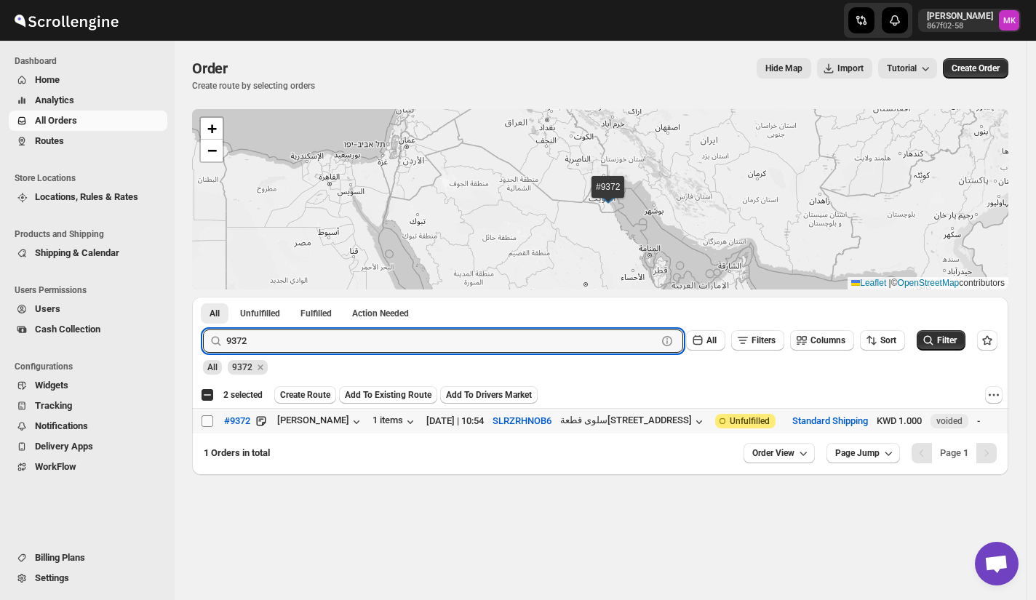
click at [204, 420] on input "Select order" at bounding box center [208, 421] width 12 height 12
checkbox input "true"
click at [233, 349] on input "9372" at bounding box center [428, 341] width 405 height 23
click at [234, 349] on input "9372" at bounding box center [428, 341] width 405 height 23
paste input "81"
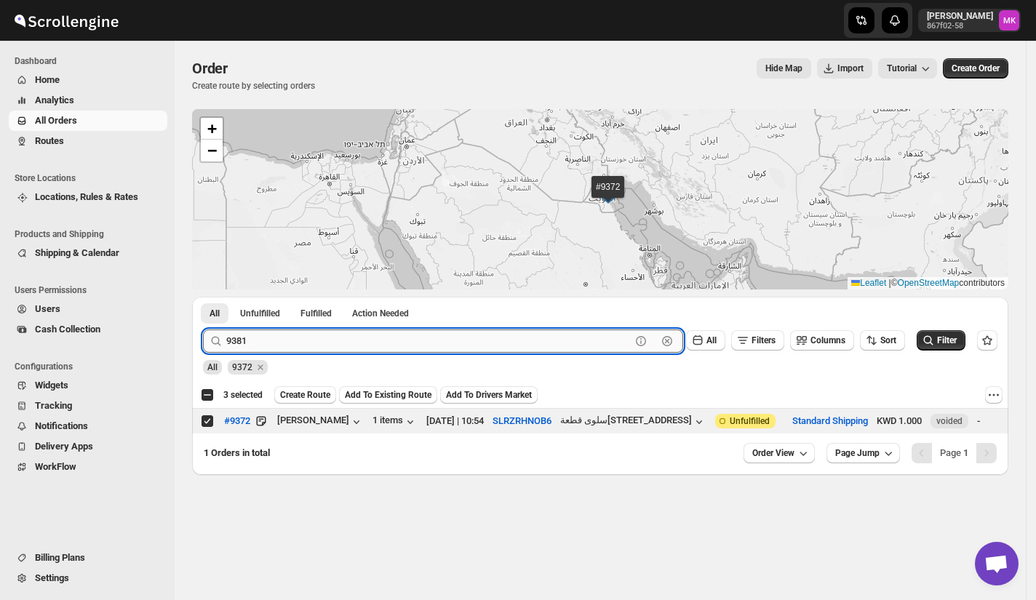
type input "9381"
click at [203, 297] on button "Submit" at bounding box center [223, 304] width 41 height 15
click at [212, 423] on input "Select order" at bounding box center [208, 421] width 12 height 12
checkbox input "true"
click at [280, 342] on input "9381" at bounding box center [428, 341] width 405 height 23
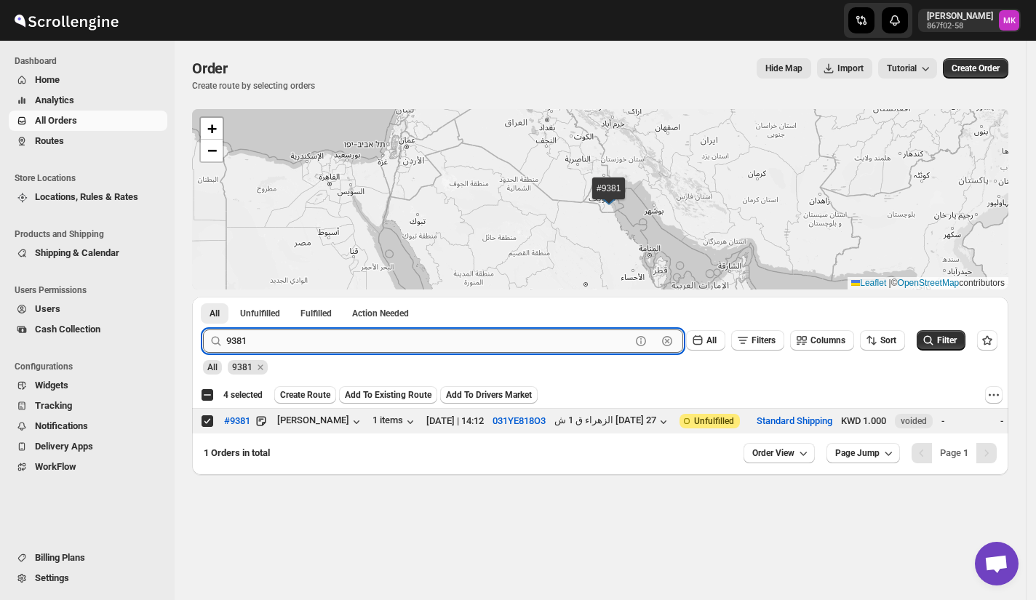
click at [280, 342] on input "9381" at bounding box center [428, 341] width 405 height 23
paste input "437"
type input "9437"
click at [203, 297] on button "Submit" at bounding box center [223, 304] width 41 height 15
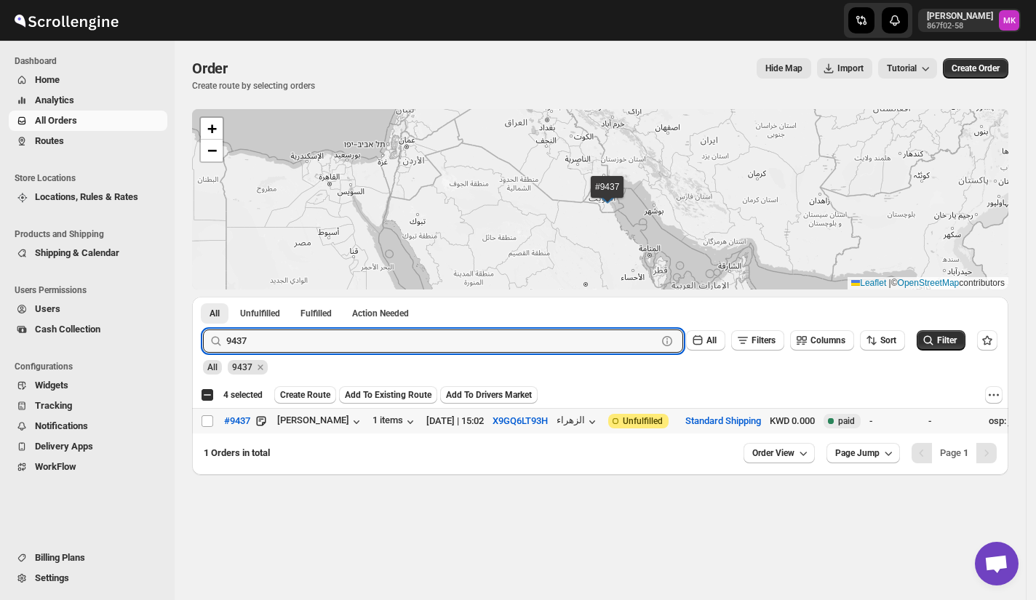
click at [204, 422] on input "Select order" at bounding box center [208, 421] width 12 height 12
checkbox input "true"
click at [290, 341] on input "9437" at bounding box center [428, 341] width 405 height 23
paste input "343"
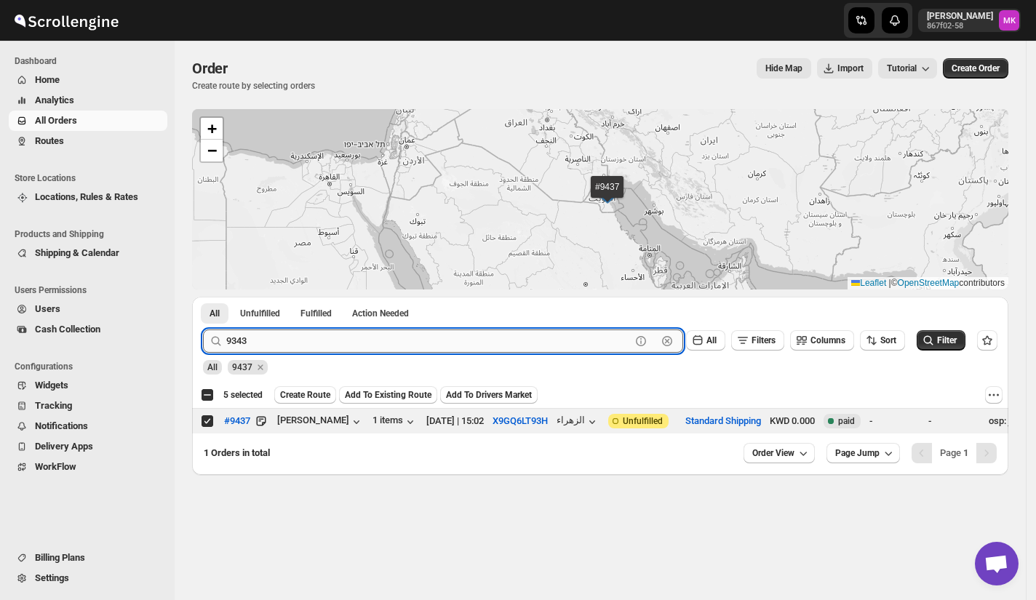
type input "9343"
click at [203, 297] on button "Submit" at bounding box center [223, 304] width 41 height 15
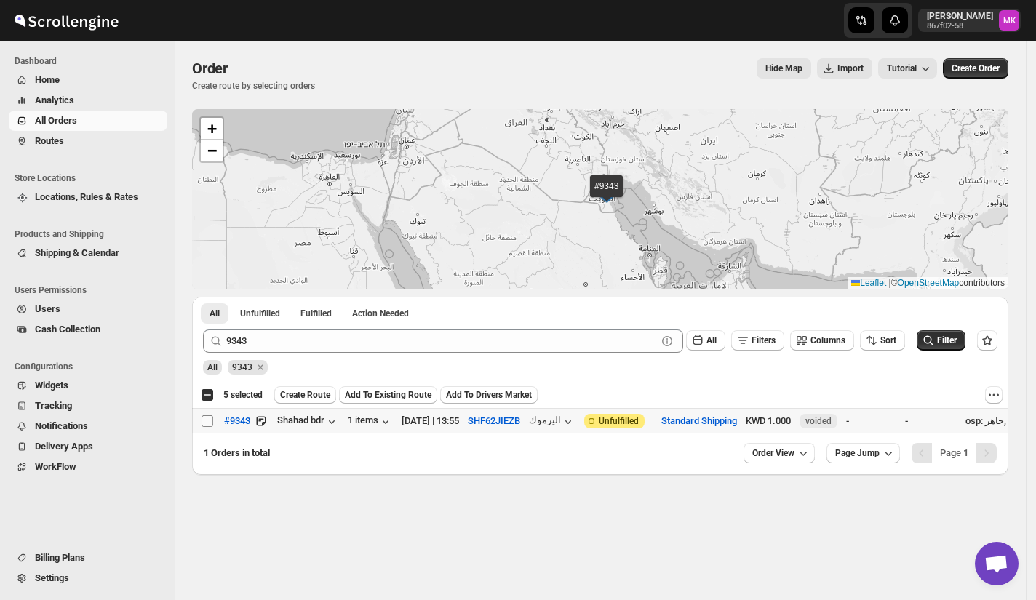
click at [202, 420] on input "Select order" at bounding box center [208, 421] width 12 height 12
checkbox input "true"
click at [321, 393] on span "Create Route" at bounding box center [305, 395] width 50 height 12
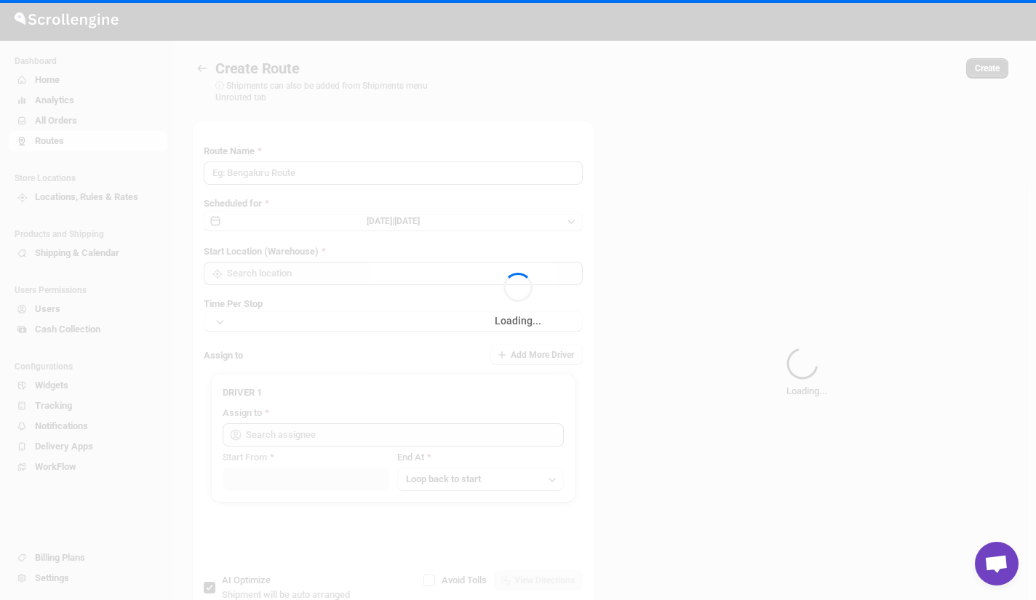
type input "Route - 21/08-1100"
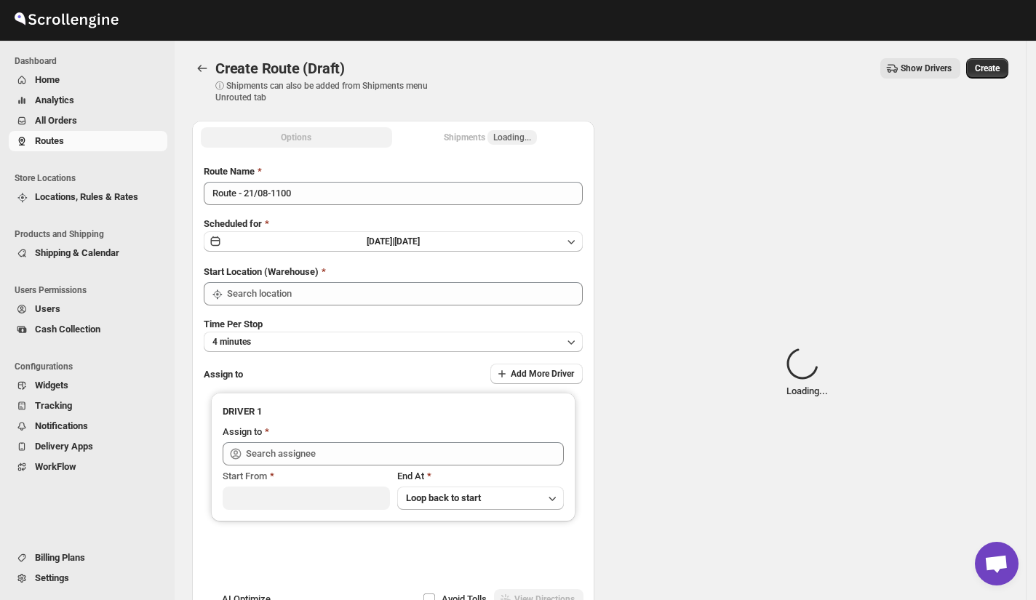
type input "[GEOGRAPHIC_DATA]"
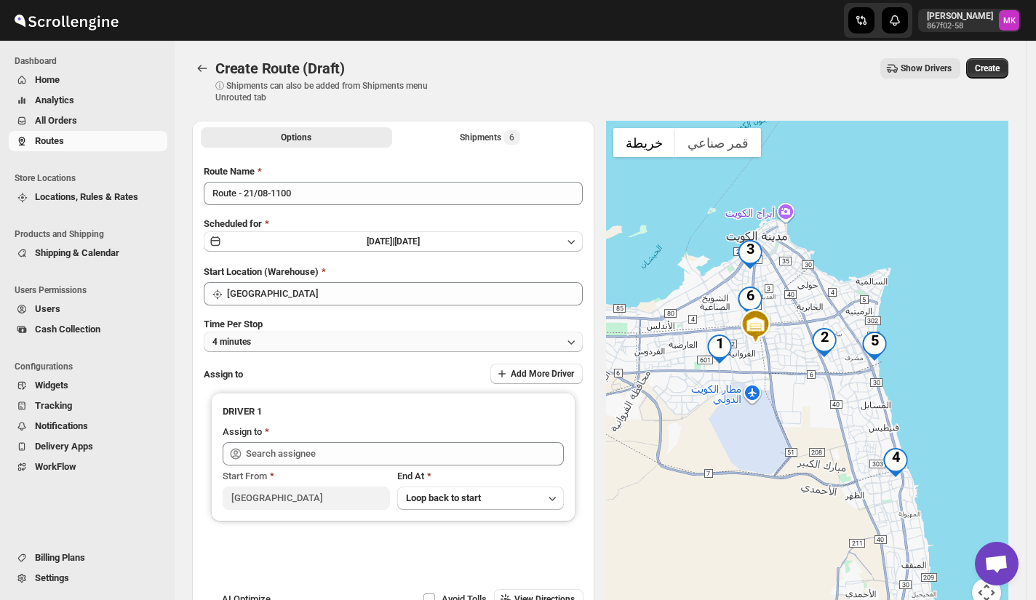
click at [221, 341] on span "4 minutes" at bounding box center [231, 342] width 39 height 12
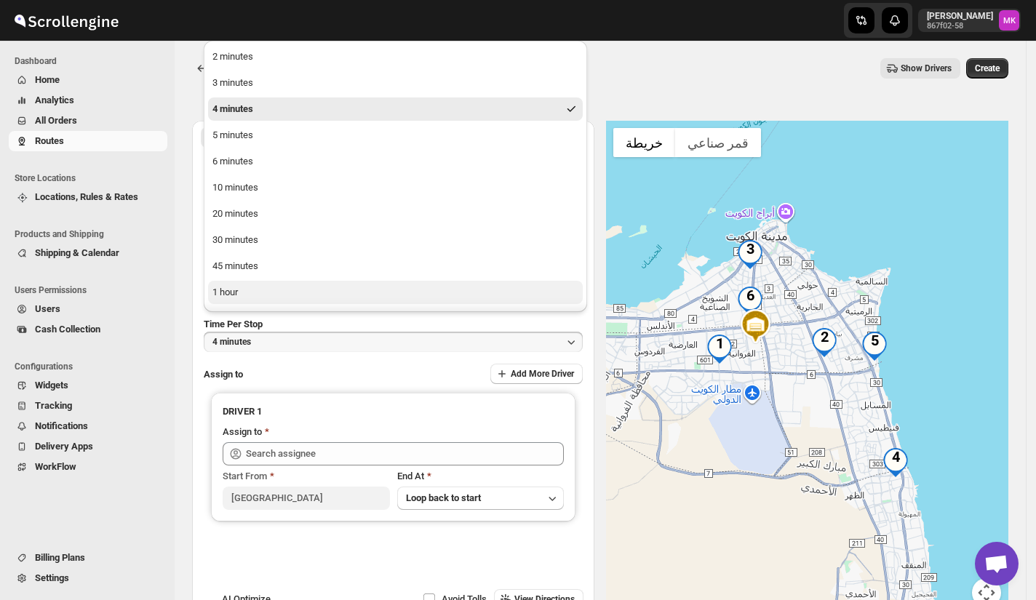
click at [263, 297] on button "1 hour" at bounding box center [395, 292] width 375 height 23
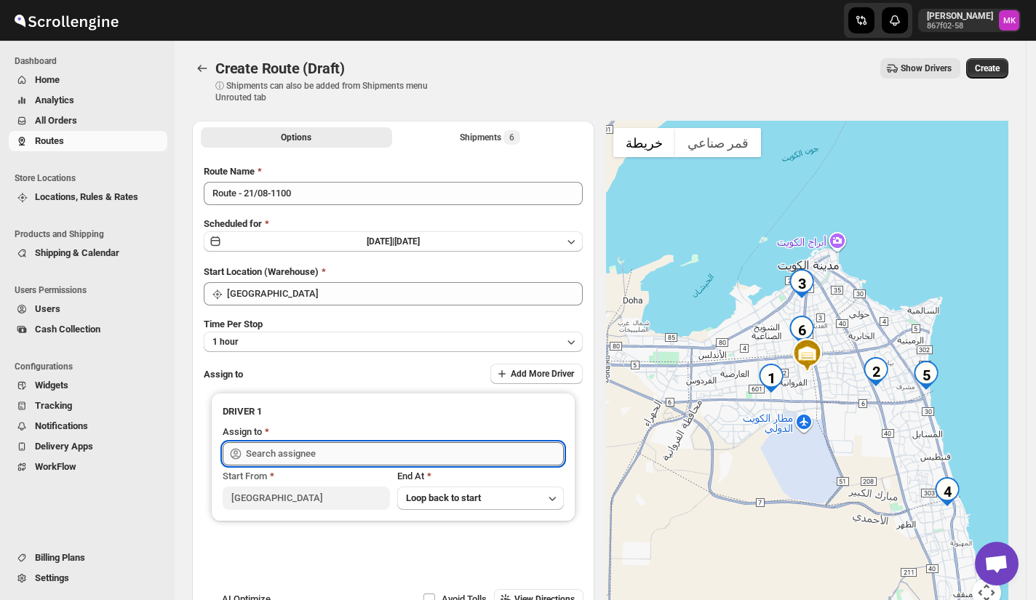
click at [278, 458] on input "text" at bounding box center [405, 453] width 318 height 23
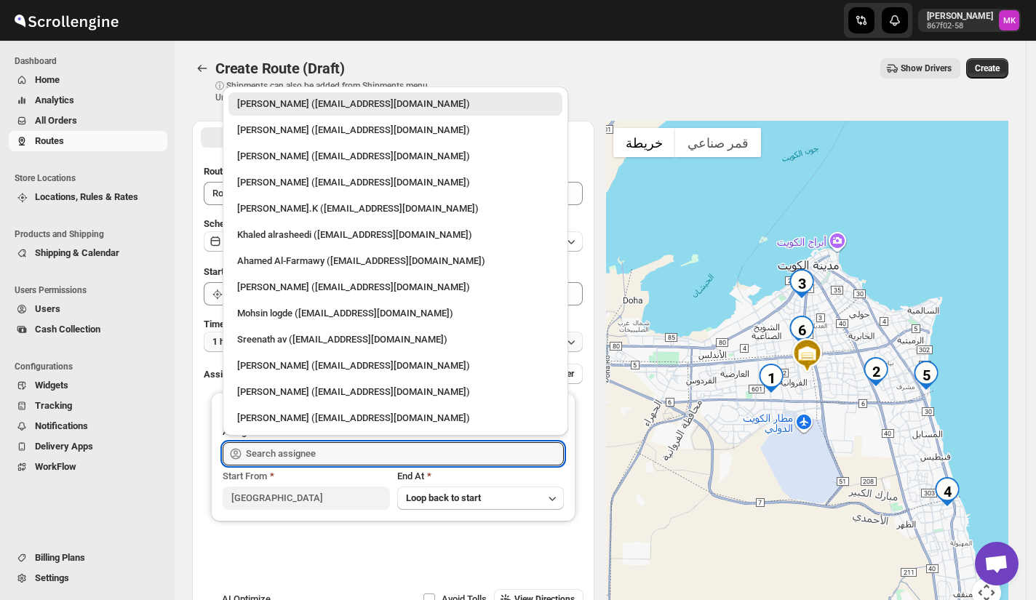
click at [282, 335] on div "Sreenath av (sreenathbhasibhasi@gmail.com)" at bounding box center [395, 340] width 316 height 15
type input "Sreenath av (sreenathbhasibhasi@gmail.com)"
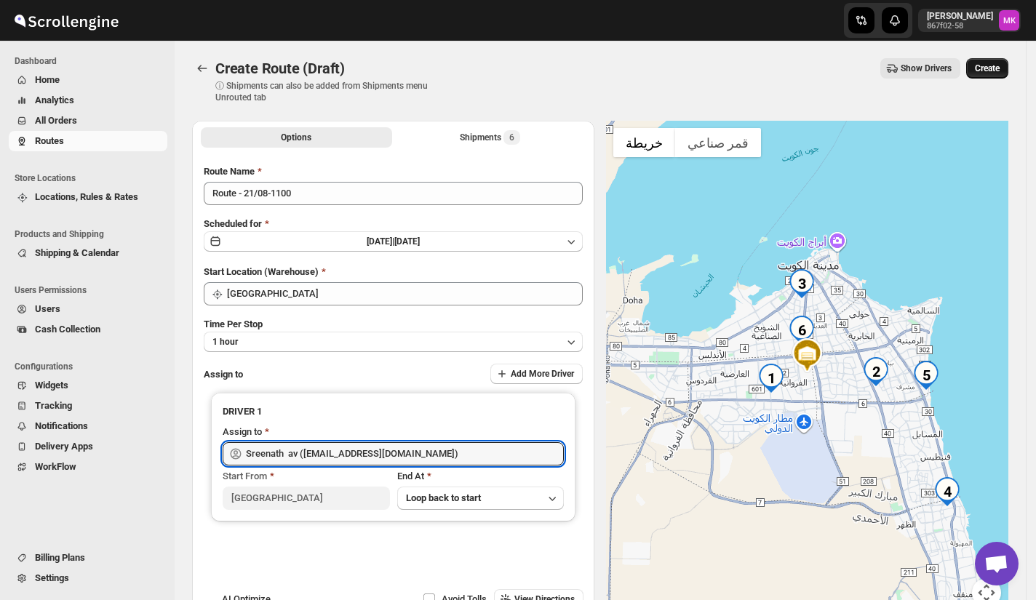
click at [990, 68] on span "Create" at bounding box center [987, 69] width 25 height 12
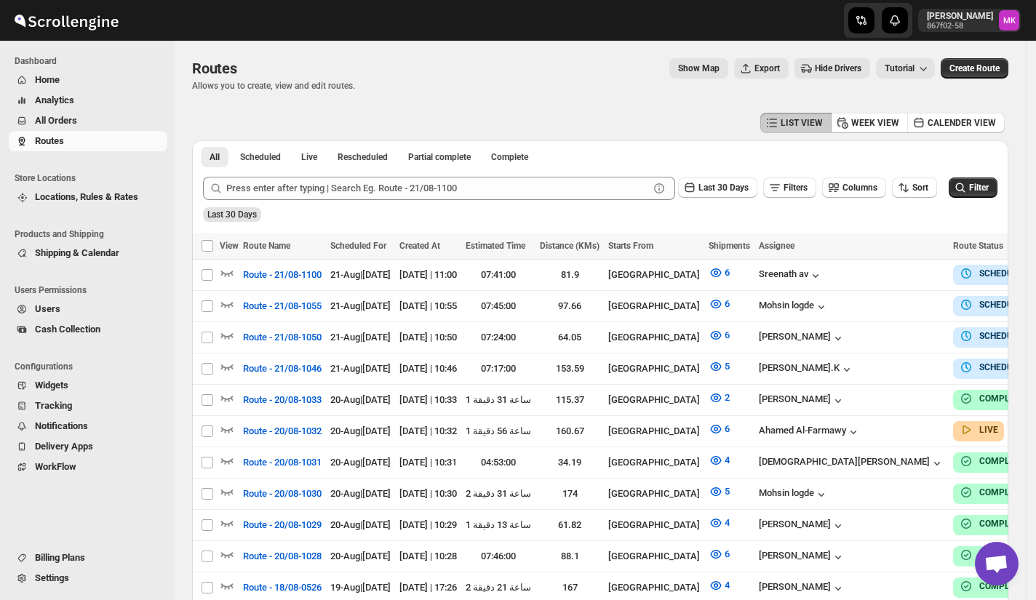
click at [71, 128] on button "All Orders" at bounding box center [88, 121] width 159 height 20
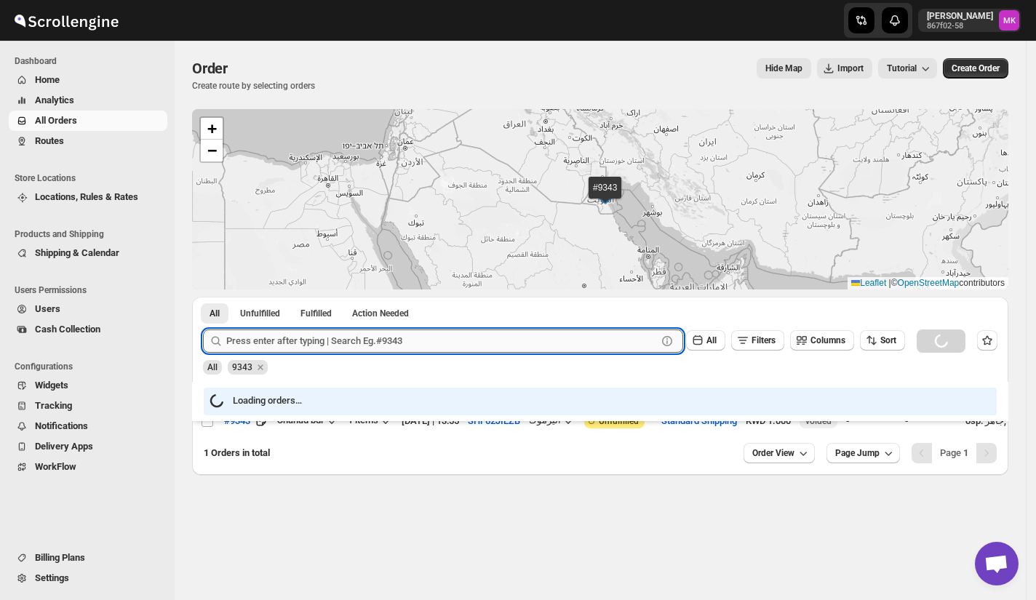
click at [259, 339] on input "text" at bounding box center [441, 341] width 431 height 23
paste input "9349"
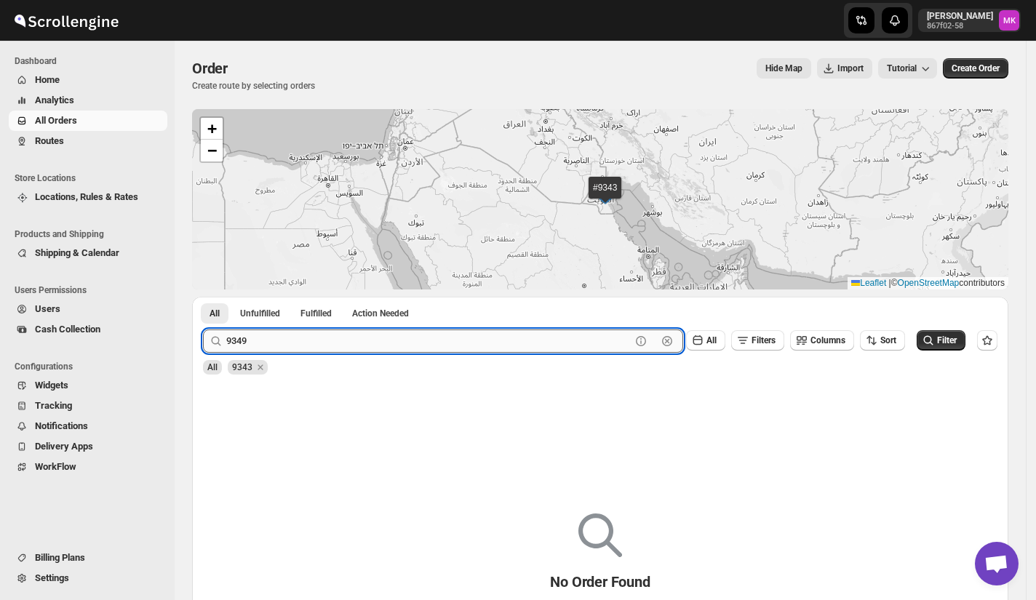
type input "9349"
click at [203, 297] on button "Submit" at bounding box center [223, 304] width 41 height 15
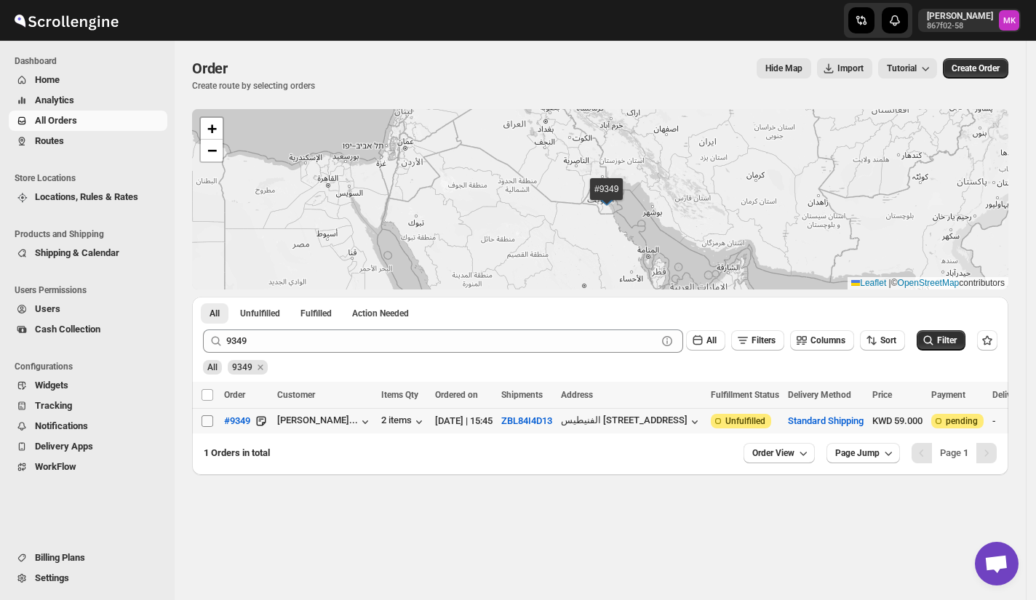
click at [207, 426] on input "Select order" at bounding box center [208, 421] width 12 height 12
checkbox input "true"
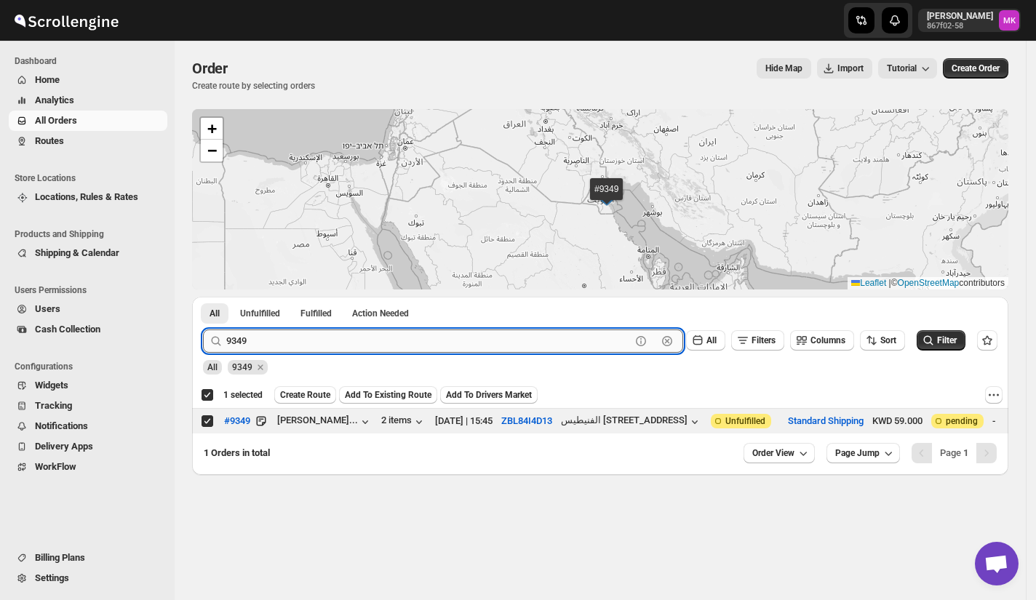
click at [303, 333] on input "9349" at bounding box center [428, 341] width 405 height 23
click at [304, 333] on input "9349" at bounding box center [428, 341] width 405 height 23
paste input "91"
type input "9391"
click at [203, 297] on button "Submit" at bounding box center [223, 304] width 41 height 15
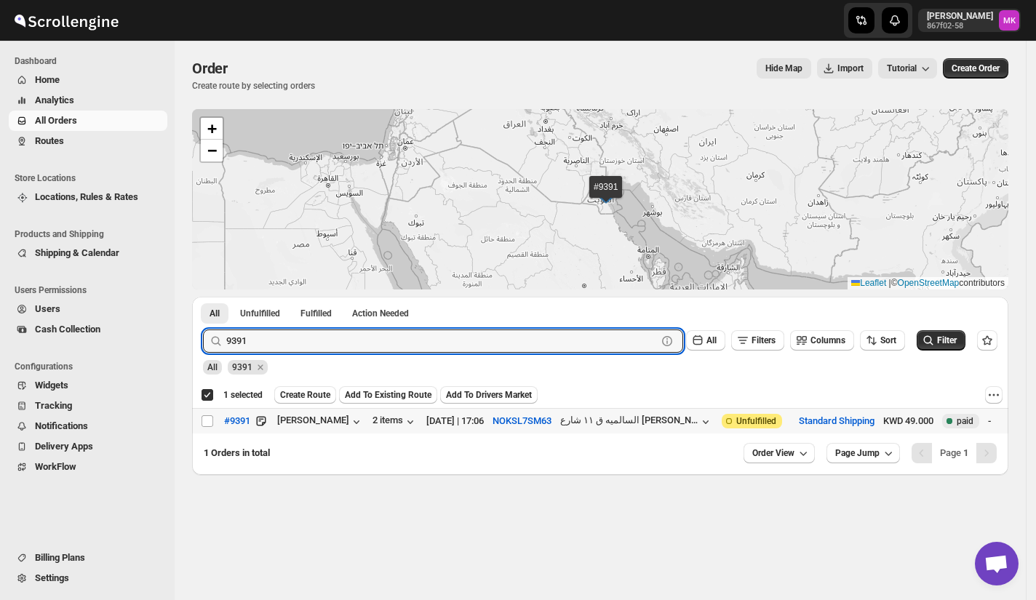
click at [210, 422] on input "Select order" at bounding box center [208, 421] width 12 height 12
checkbox input "true"
checkbox input "false"
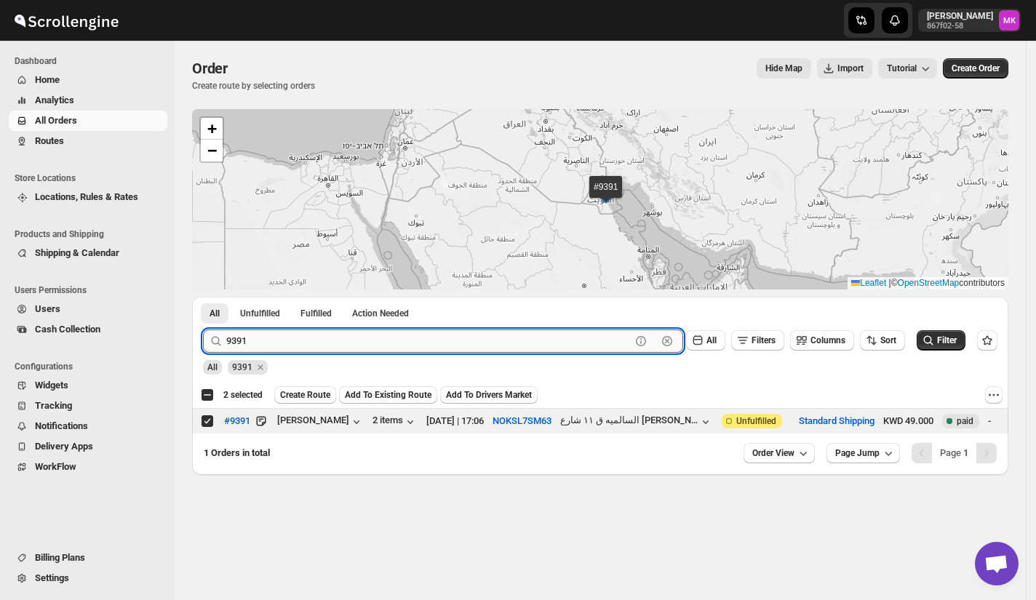
click at [306, 344] on input "9391" at bounding box center [428, 341] width 405 height 23
paste input "405"
type input "9405"
click at [203, 297] on button "Submit" at bounding box center [223, 304] width 41 height 15
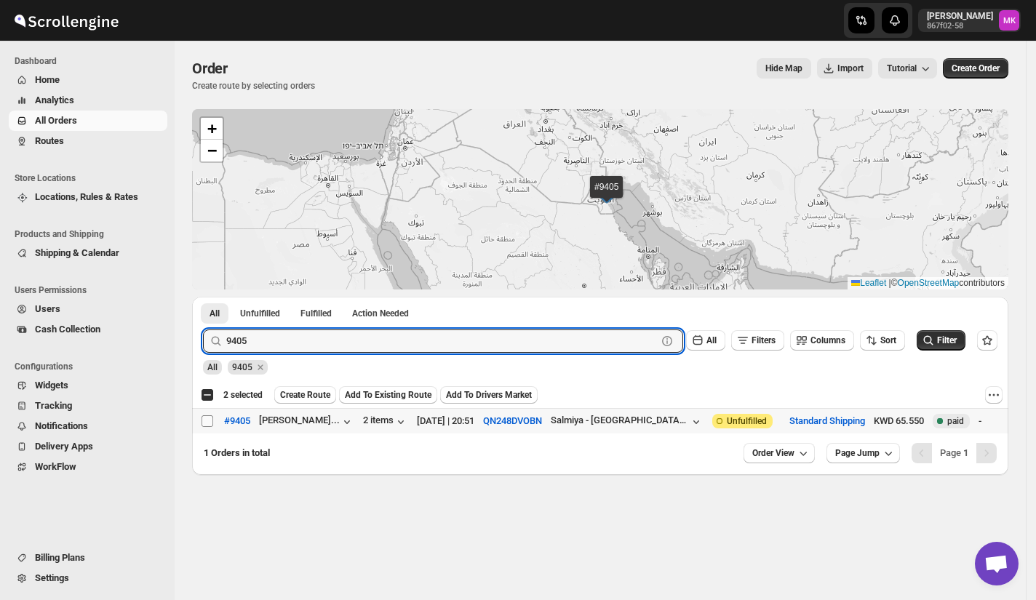
click at [212, 421] on input "Select order" at bounding box center [208, 421] width 12 height 12
checkbox input "true"
click at [278, 341] on input "9405" at bounding box center [428, 341] width 405 height 23
paste input "360"
type input "9360"
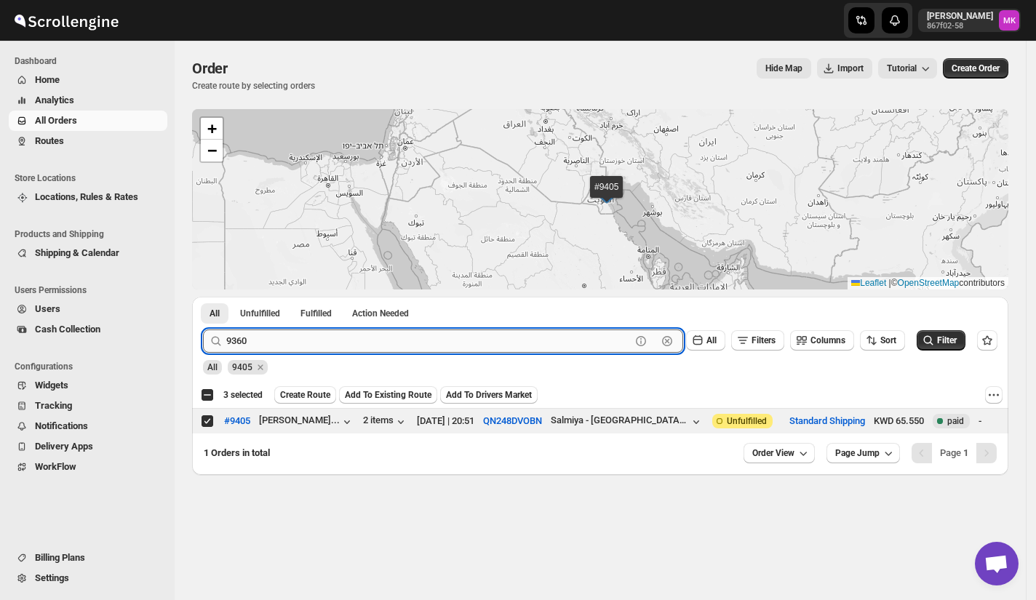
click at [203, 297] on button "Submit" at bounding box center [223, 304] width 41 height 15
click at [205, 423] on input "Select order" at bounding box center [208, 421] width 12 height 12
checkbox input "true"
click at [254, 333] on input "9360" at bounding box center [428, 341] width 405 height 23
paste input "404"
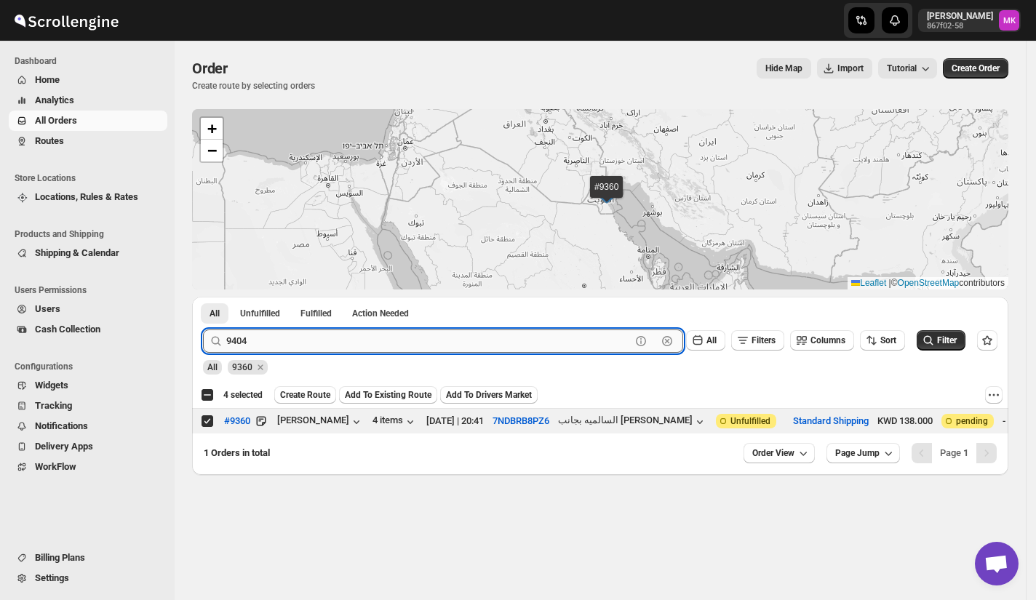
type input "9404"
click at [203, 297] on button "Submit" at bounding box center [223, 304] width 41 height 15
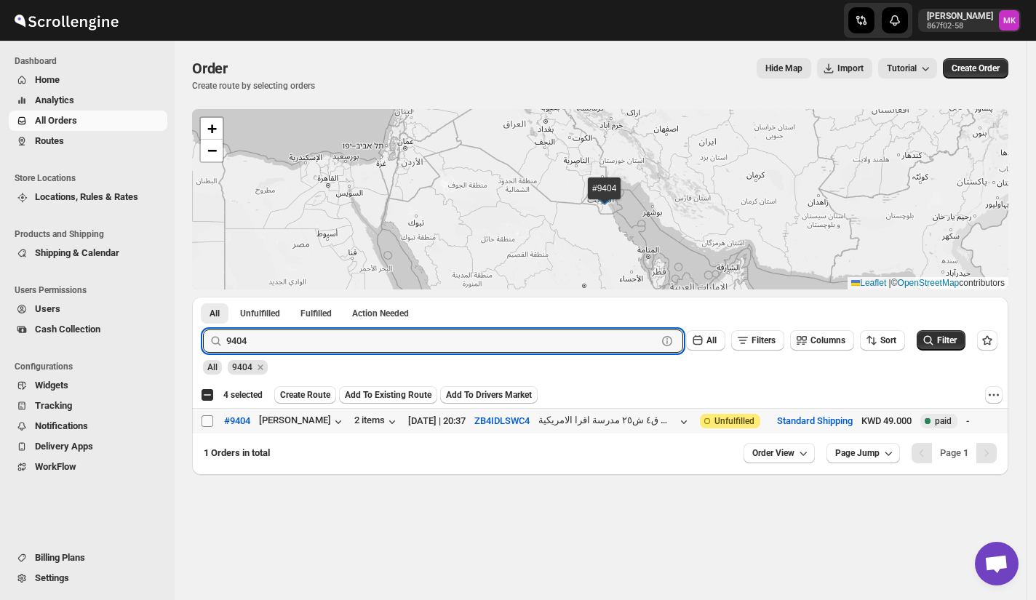
click at [202, 421] on input "Select order" at bounding box center [208, 421] width 12 height 12
checkbox input "true"
click at [278, 342] on input "9404" at bounding box center [428, 341] width 405 height 23
paste input "242"
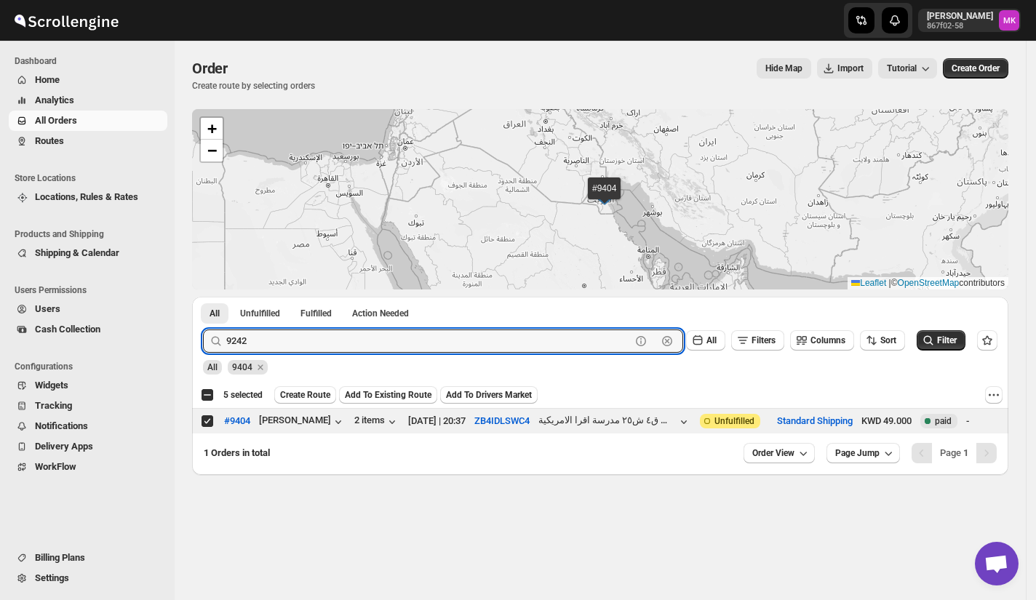
type input "9242"
click at [203, 297] on button "Submit" at bounding box center [223, 304] width 41 height 15
click at [268, 342] on input "9242" at bounding box center [428, 341] width 405 height 23
click at [203, 297] on button "Submit" at bounding box center [223, 304] width 41 height 15
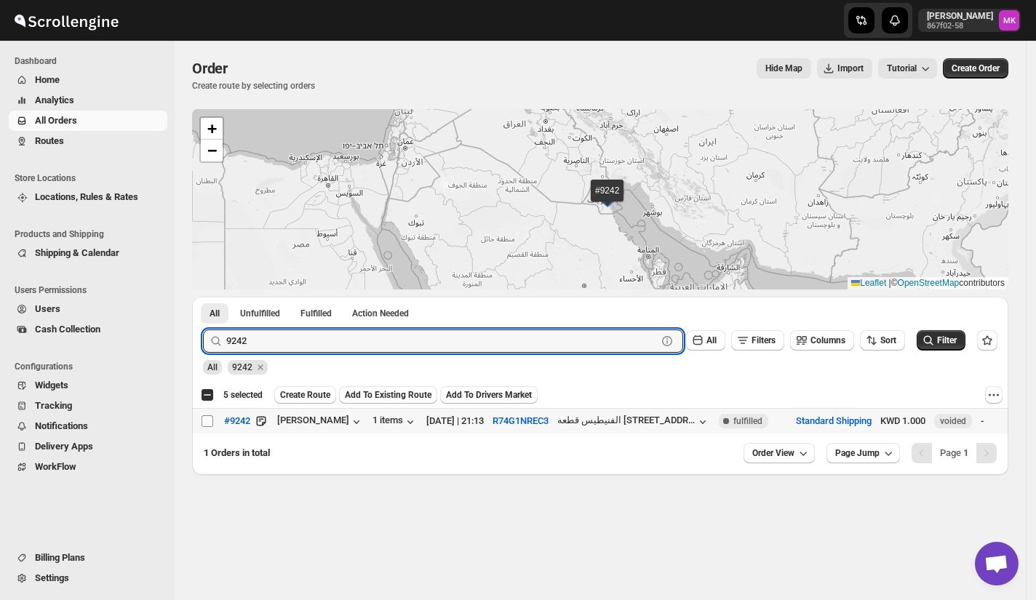
click at [210, 418] on input "Select order" at bounding box center [208, 421] width 12 height 12
checkbox input "true"
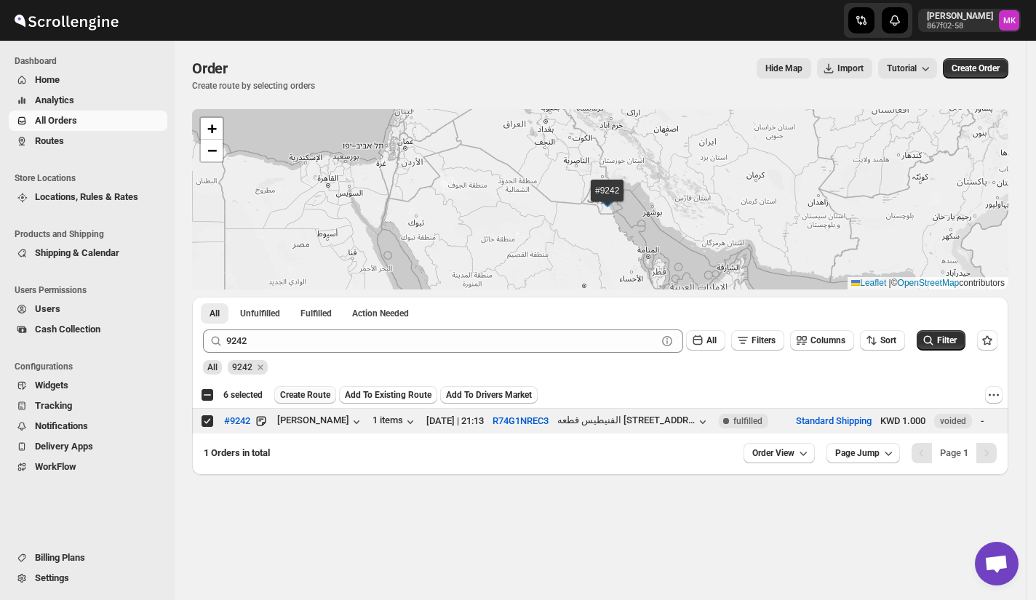
click at [295, 391] on span "Create Route" at bounding box center [305, 395] width 50 height 12
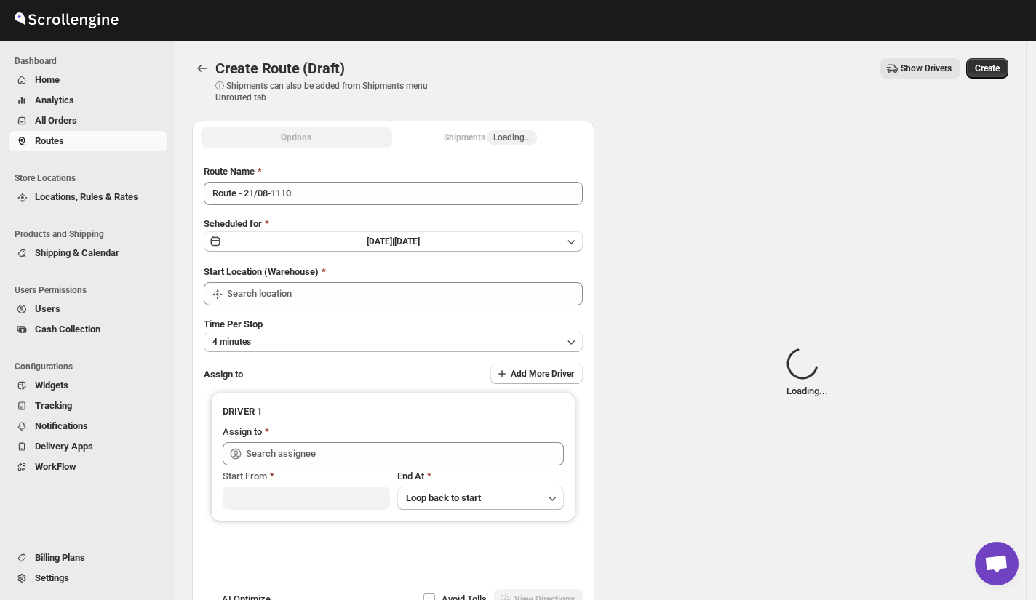
type input "[GEOGRAPHIC_DATA]"
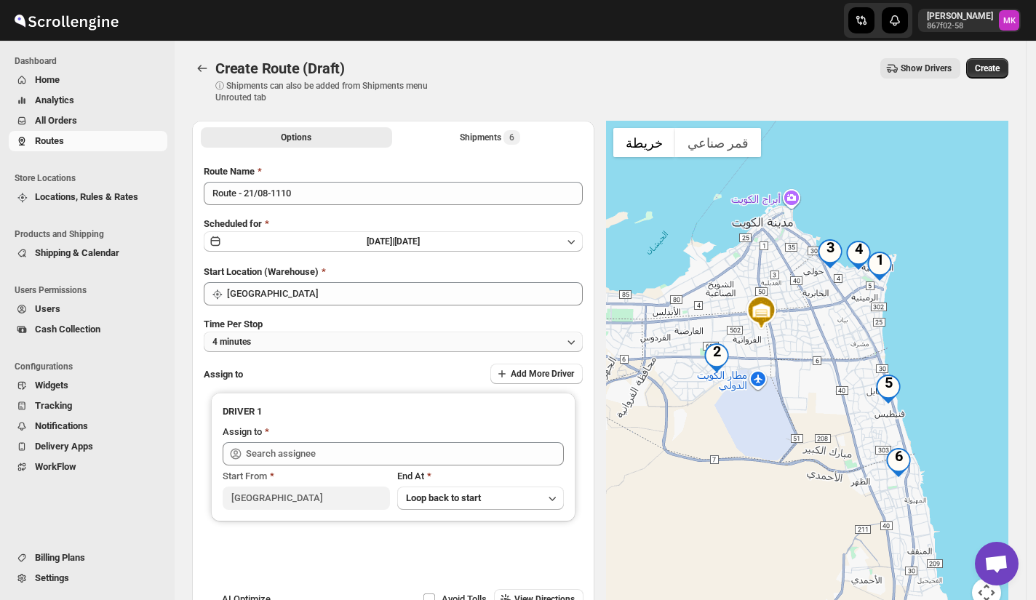
click at [233, 344] on span "4 minutes" at bounding box center [231, 342] width 39 height 12
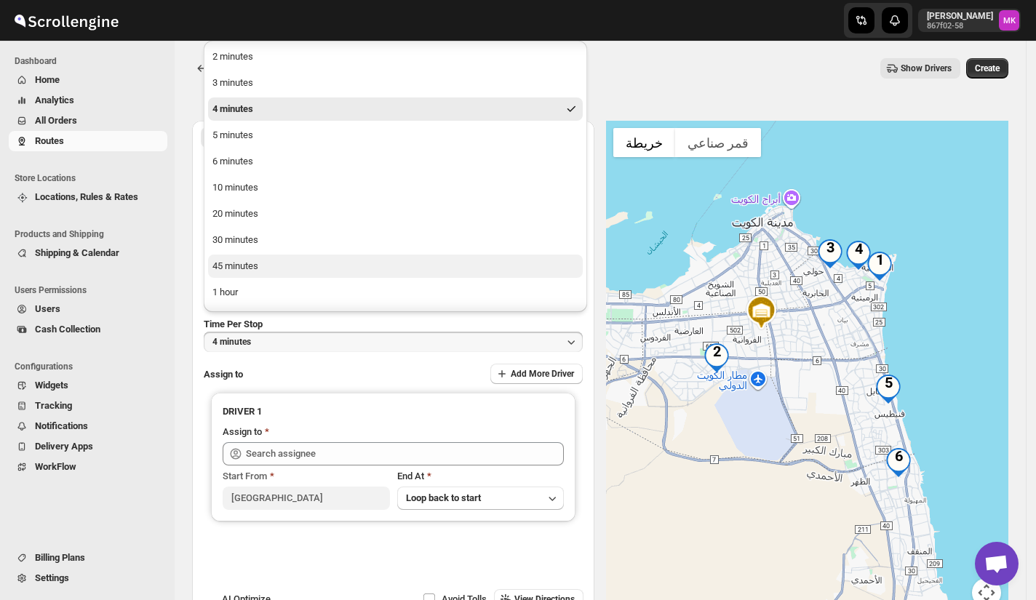
scroll to position [48, 0]
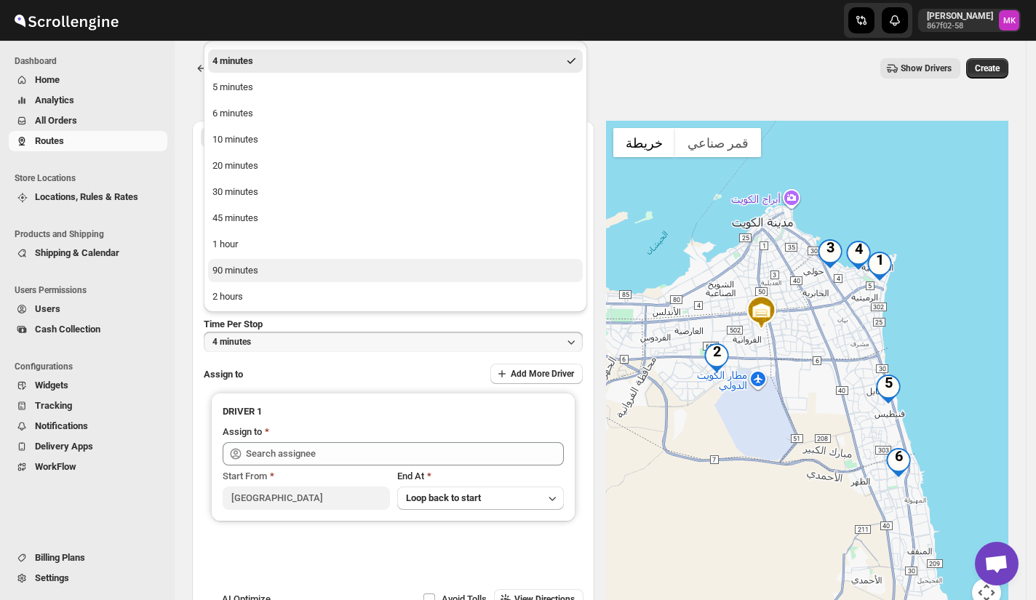
click at [242, 260] on button "90 minutes" at bounding box center [395, 270] width 375 height 23
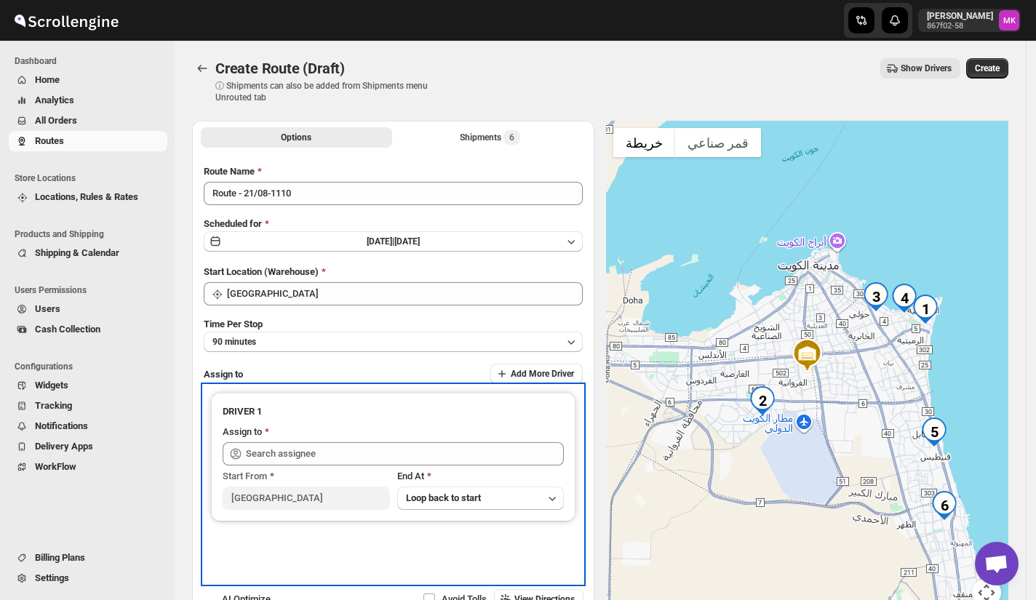
click at [294, 466] on div "Start From Kuwait City End At Loop back to start" at bounding box center [393, 488] width 341 height 44
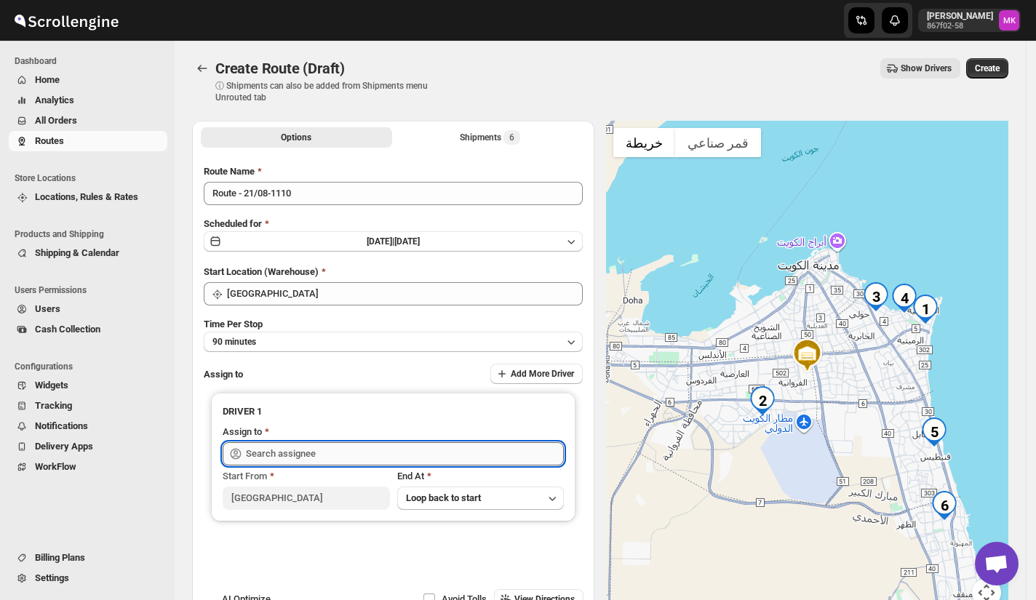
click at [300, 457] on input "text" at bounding box center [405, 453] width 318 height 23
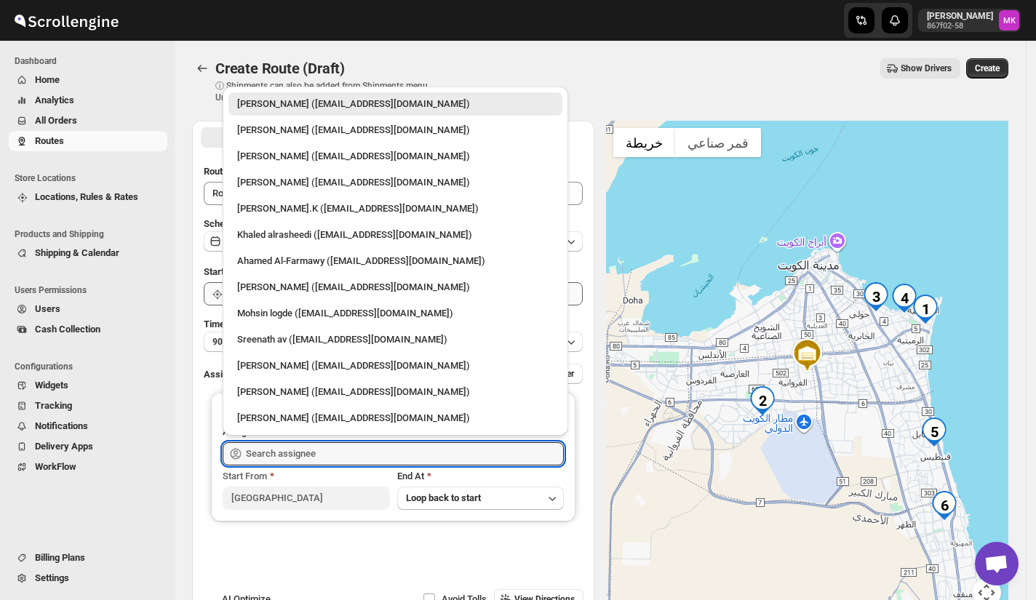
drag, startPoint x: 306, startPoint y: 268, endPoint x: 319, endPoint y: 281, distance: 18.5
click at [306, 266] on div "Ahamed Al-Farmawy ([EMAIL_ADDRESS][DOMAIN_NAME])" at bounding box center [395, 261] width 316 height 15
type input "Ahamed Al-Farmawy ([EMAIL_ADDRESS][DOMAIN_NAME])"
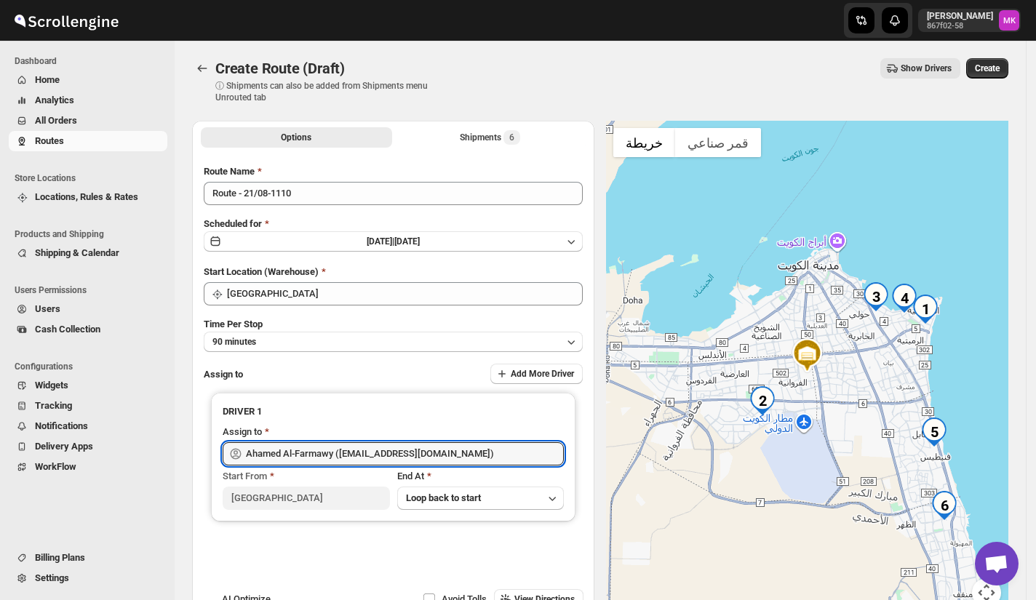
click at [993, 67] on span "Create" at bounding box center [987, 69] width 25 height 12
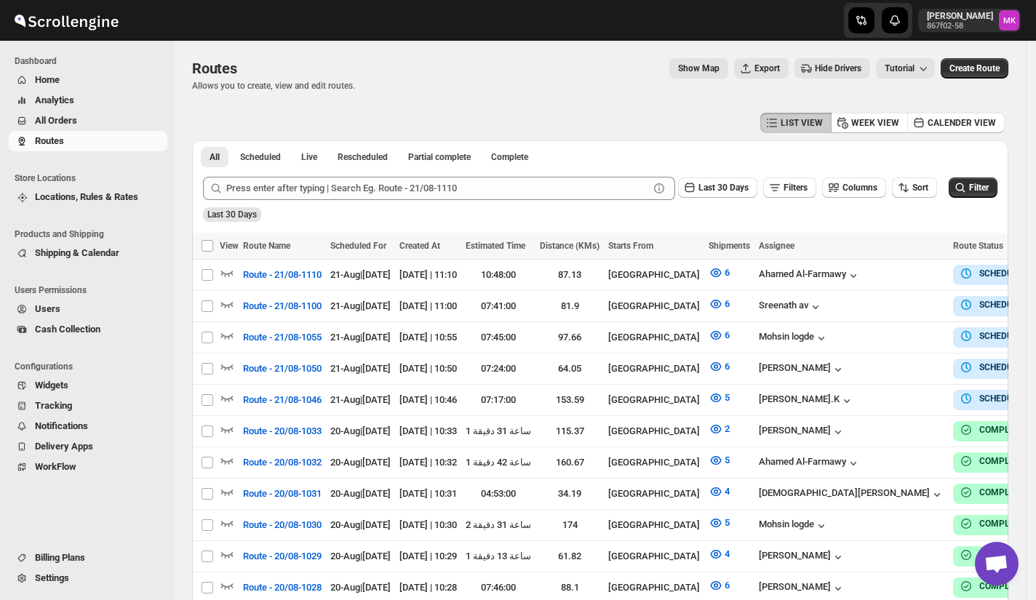
click at [45, 116] on span "All Orders" at bounding box center [56, 120] width 42 height 11
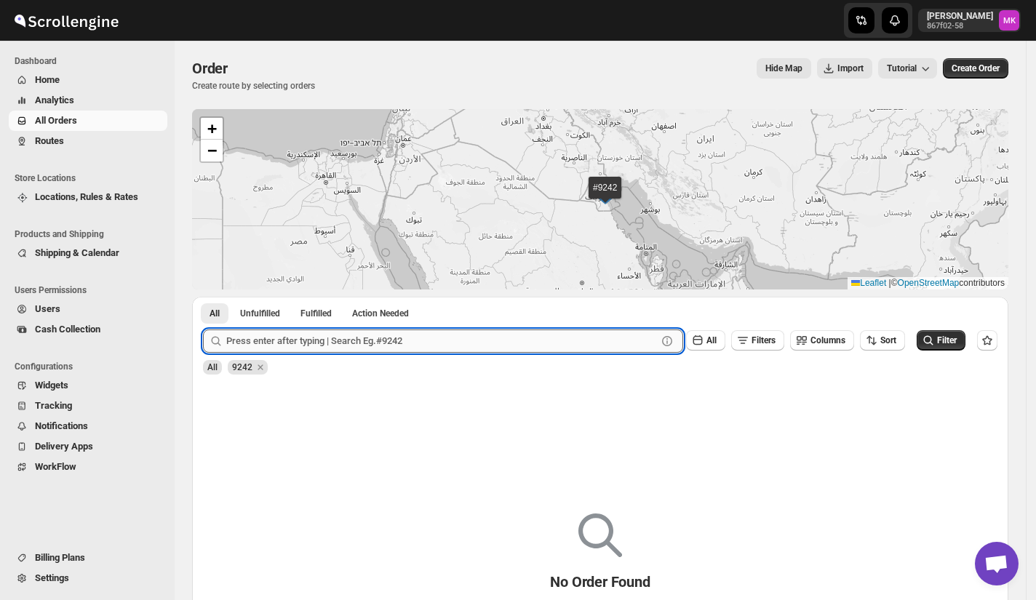
click at [286, 343] on input "text" at bounding box center [441, 341] width 431 height 23
paste input "9412"
type input "9412"
click at [203, 297] on button "Submit" at bounding box center [223, 304] width 41 height 15
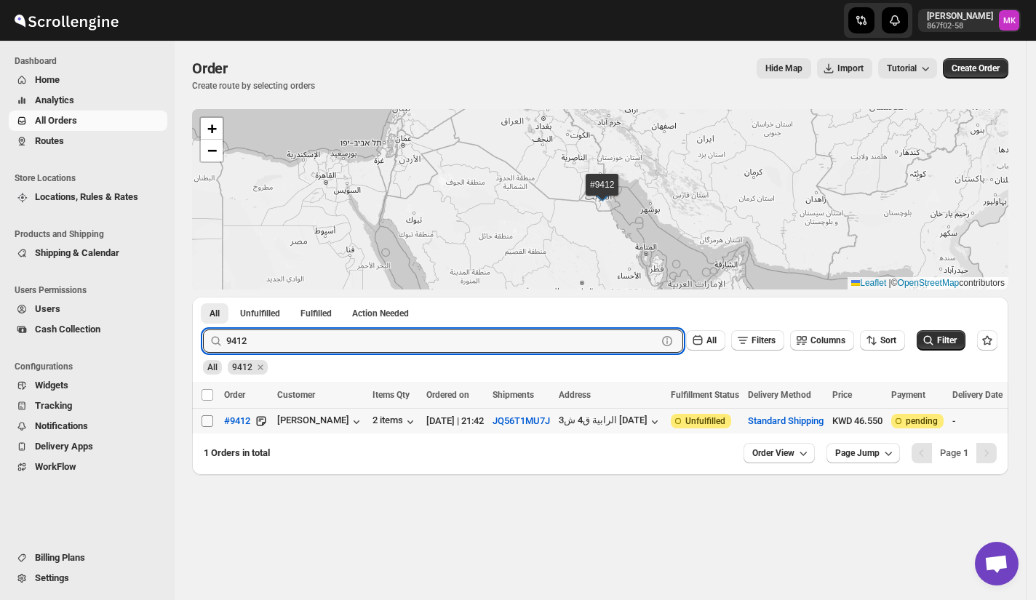
click at [208, 423] on input "Select order" at bounding box center [208, 421] width 12 height 12
checkbox input "true"
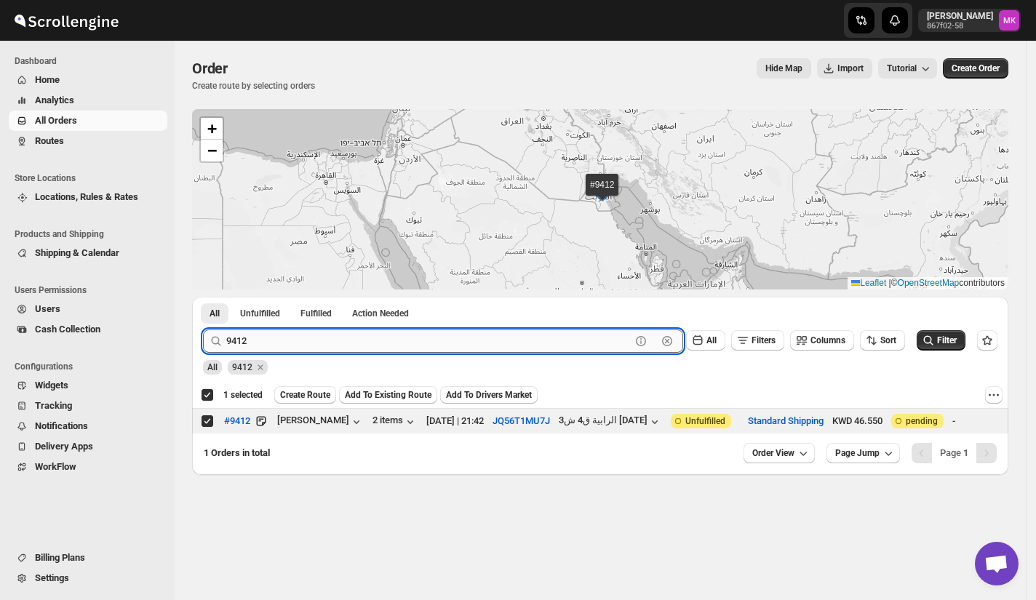
click at [286, 339] on input "9412" at bounding box center [428, 341] width 405 height 23
paste input "351"
type input "9351"
click at [203, 297] on button "Submit" at bounding box center [223, 304] width 41 height 15
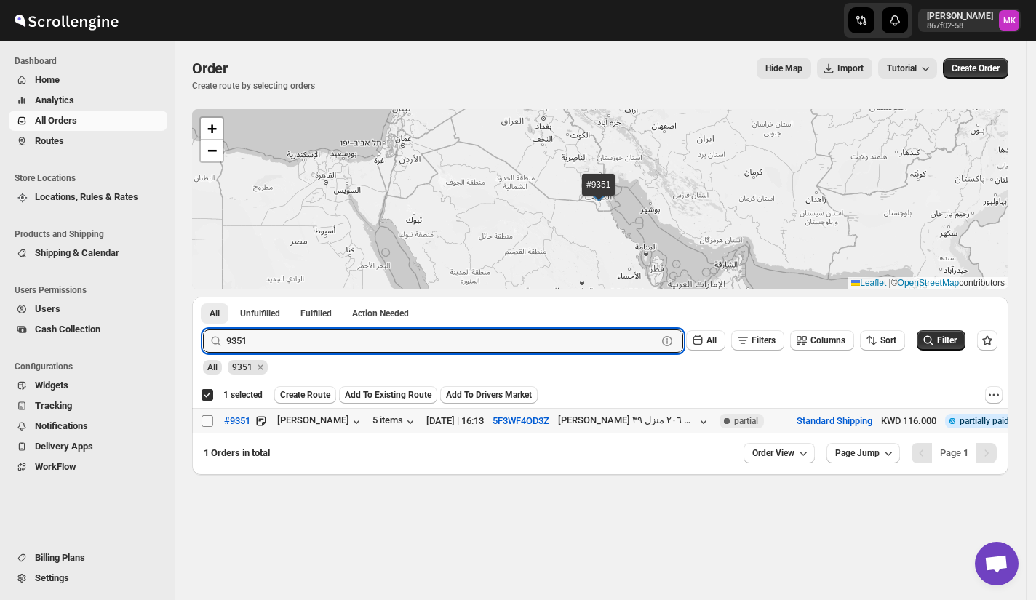
click at [208, 425] on input "Select order" at bounding box center [208, 421] width 12 height 12
checkbox input "true"
checkbox input "false"
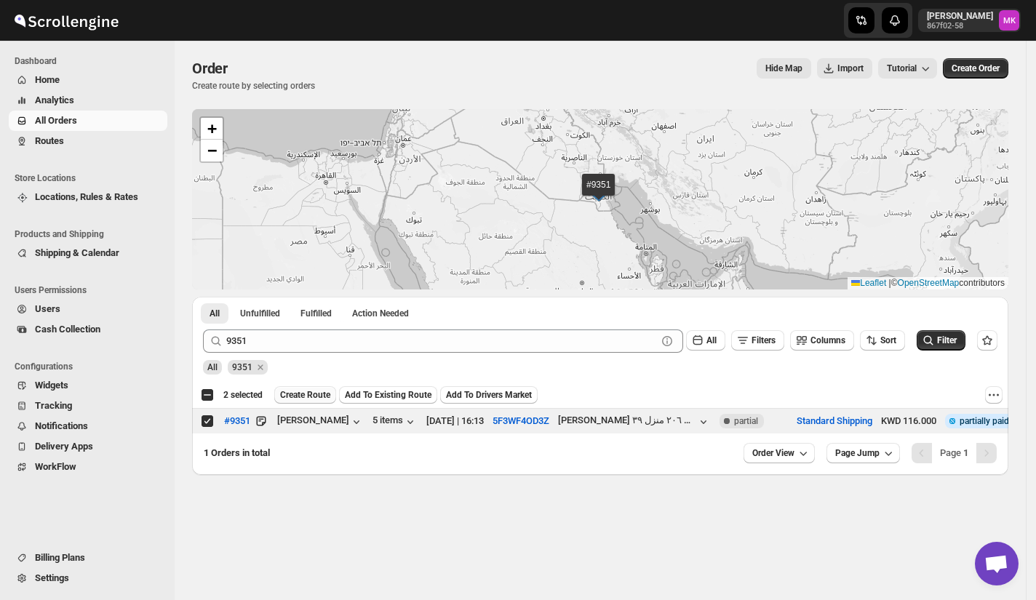
click at [313, 399] on span "Create Route" at bounding box center [305, 395] width 50 height 12
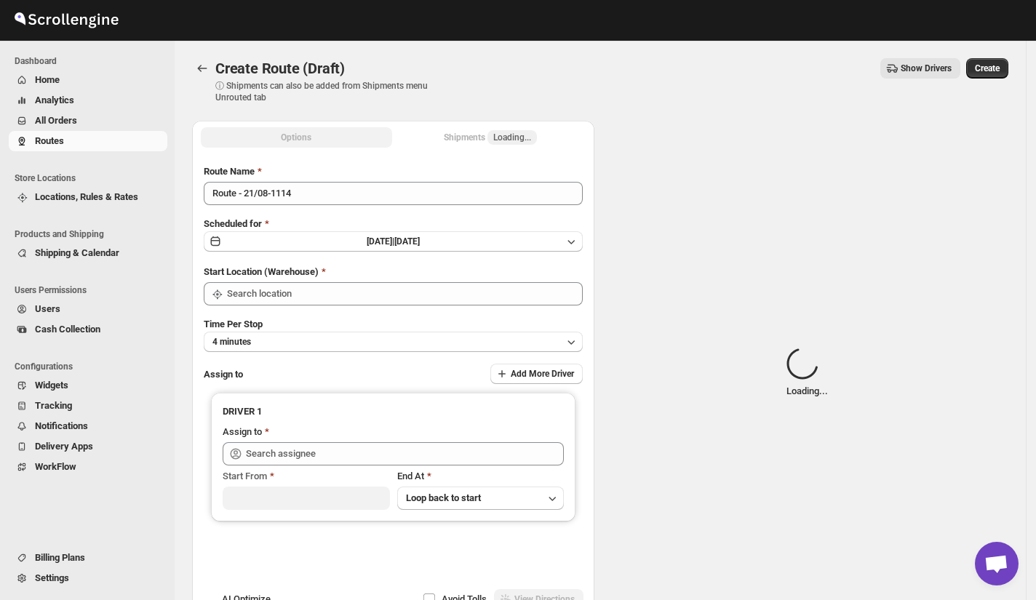
type input "[GEOGRAPHIC_DATA]"
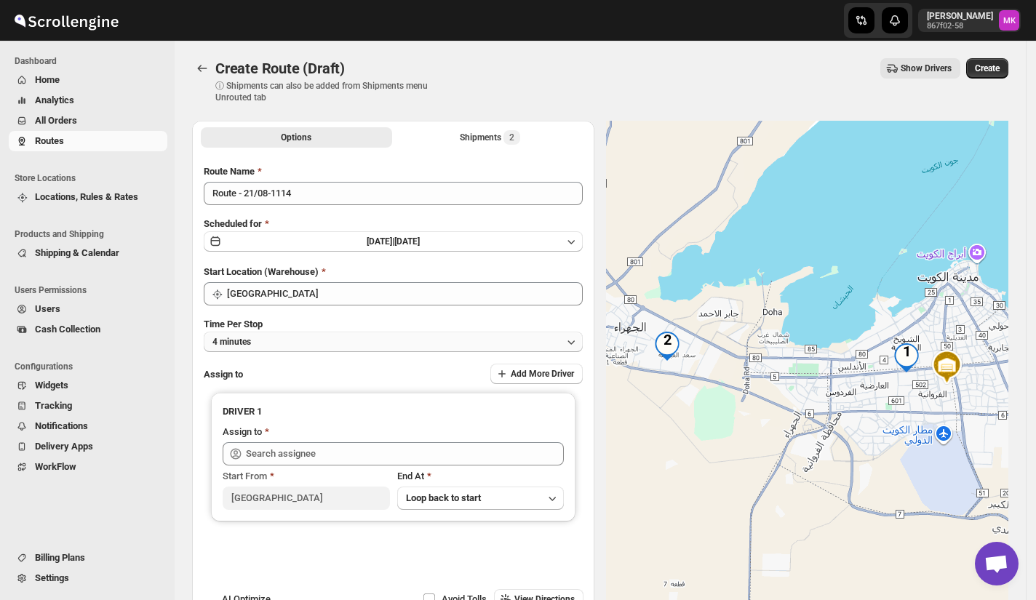
click at [216, 347] on button "4 minutes" at bounding box center [393, 342] width 379 height 20
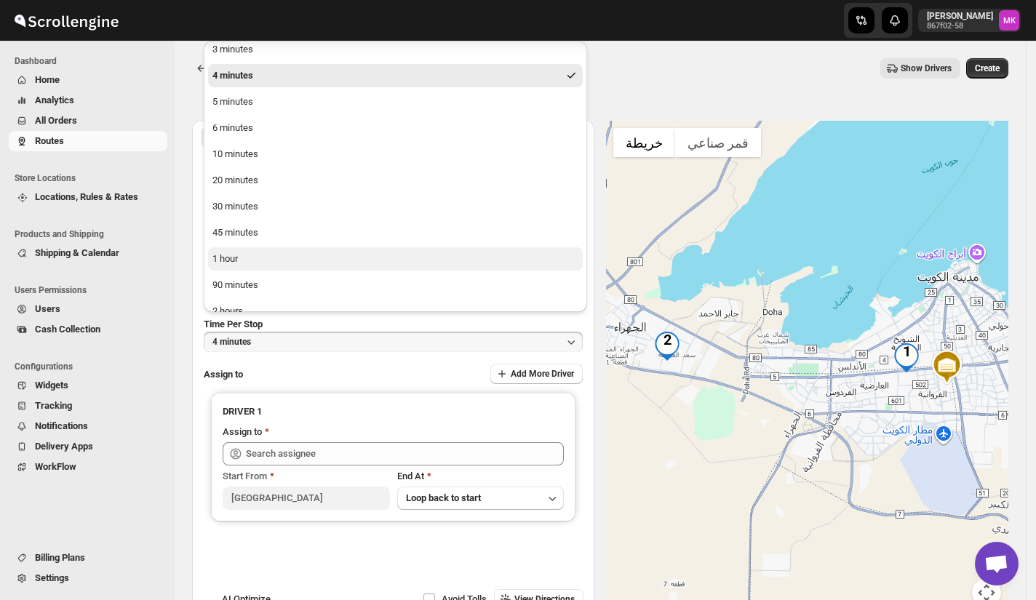
scroll to position [48, 0]
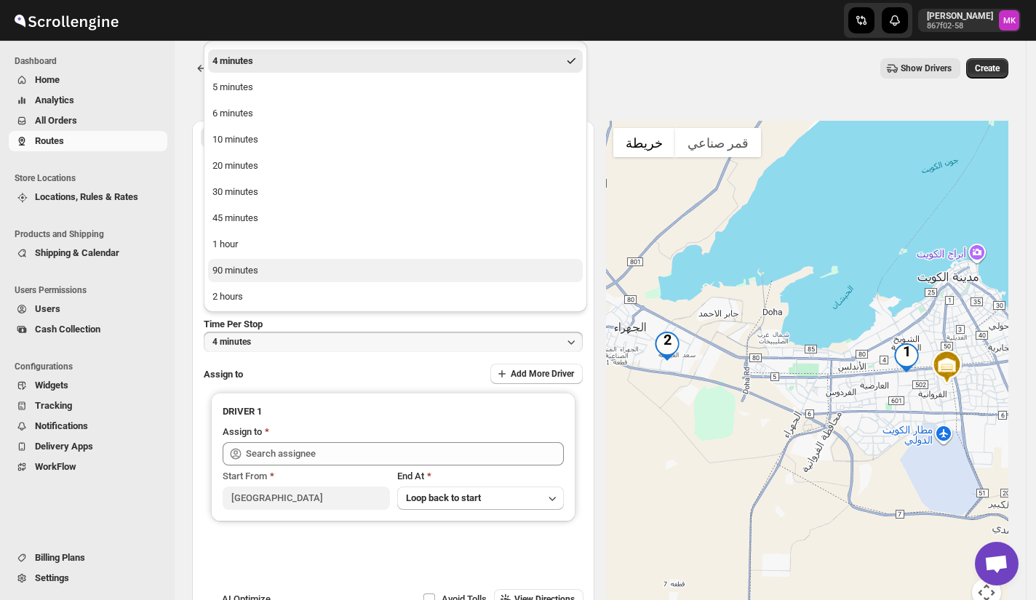
click at [251, 272] on div "90 minutes" at bounding box center [235, 270] width 46 height 15
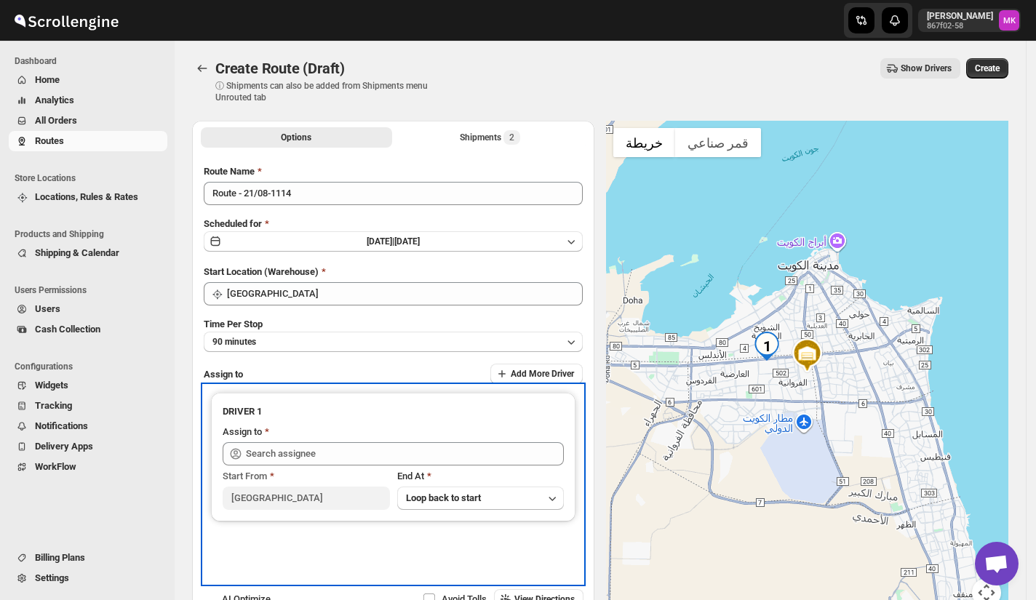
click at [275, 466] on div "Start From Kuwait City End At Loop back to start" at bounding box center [393, 488] width 341 height 44
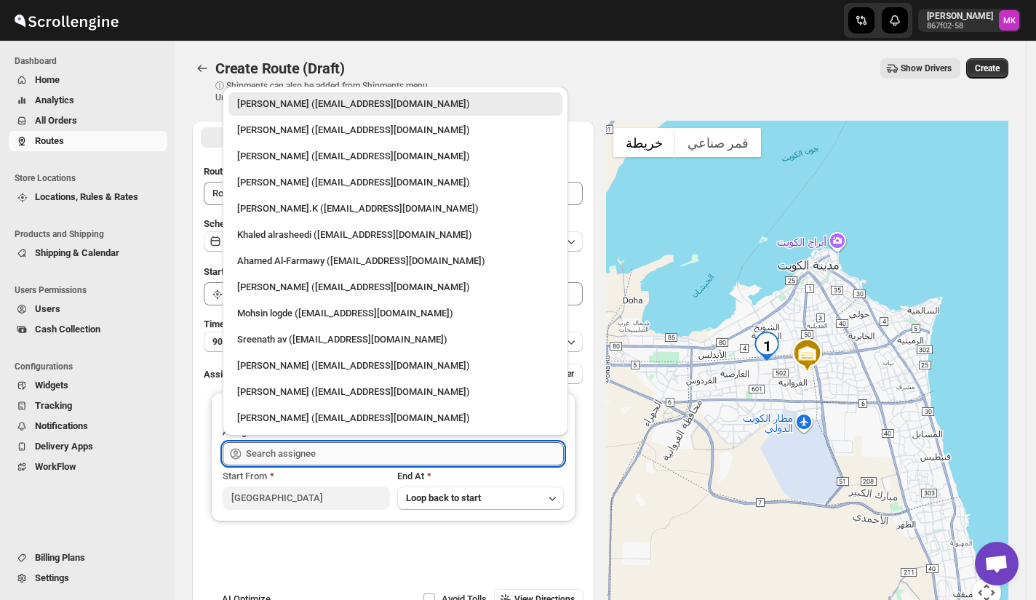
click at [280, 450] on input "text" at bounding box center [405, 453] width 318 height 23
click at [317, 365] on div "Mohammad chand (mohdqabid@gmail.com)" at bounding box center [395, 366] width 316 height 15
type input "Mohammad chand (mohdqabid@gmail.com)"
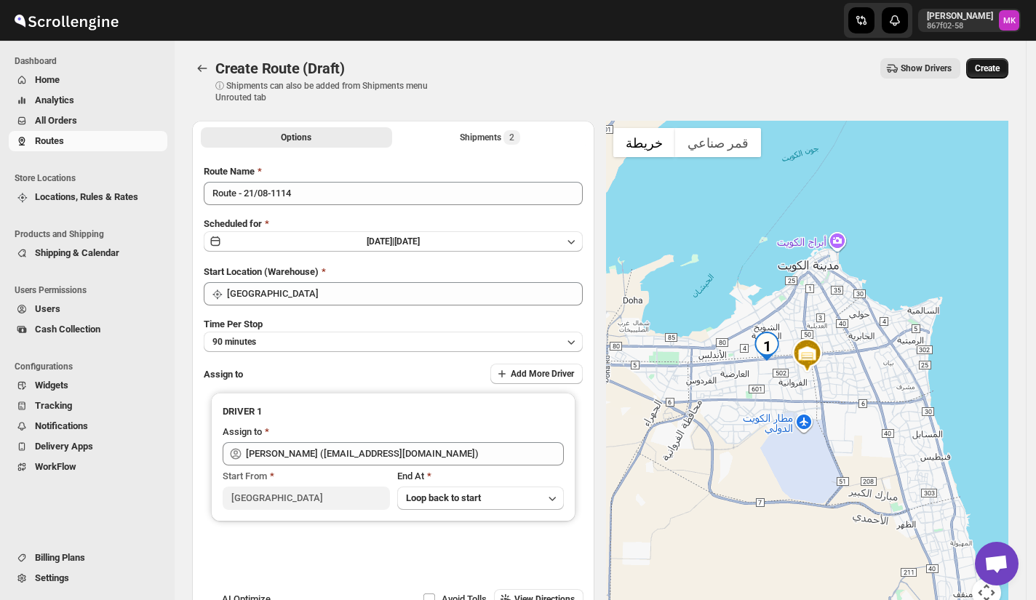
click at [997, 76] on button "Create" at bounding box center [987, 68] width 42 height 20
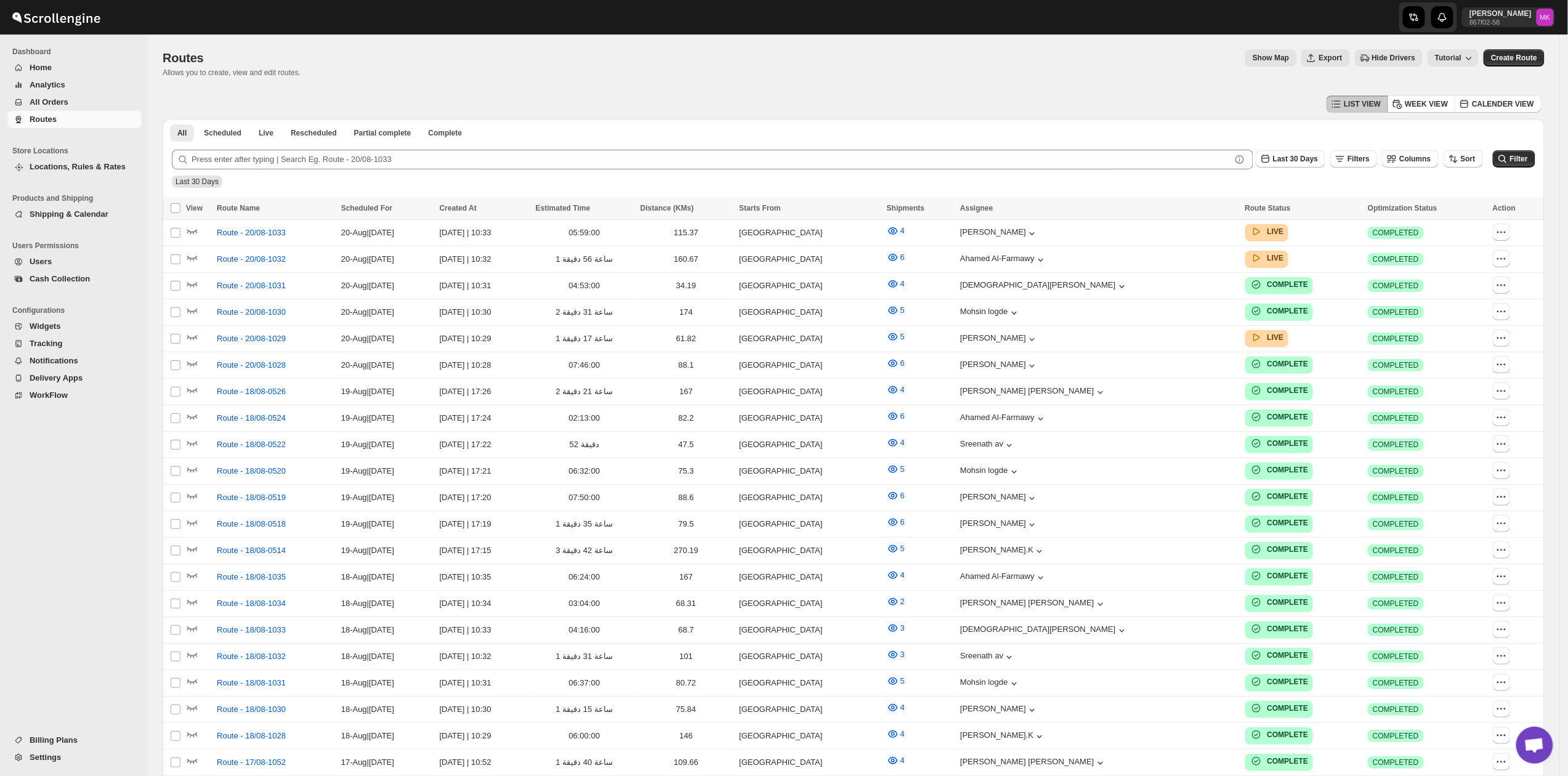
click at [41, 118] on span "Routes" at bounding box center [43, 118] width 27 height 9
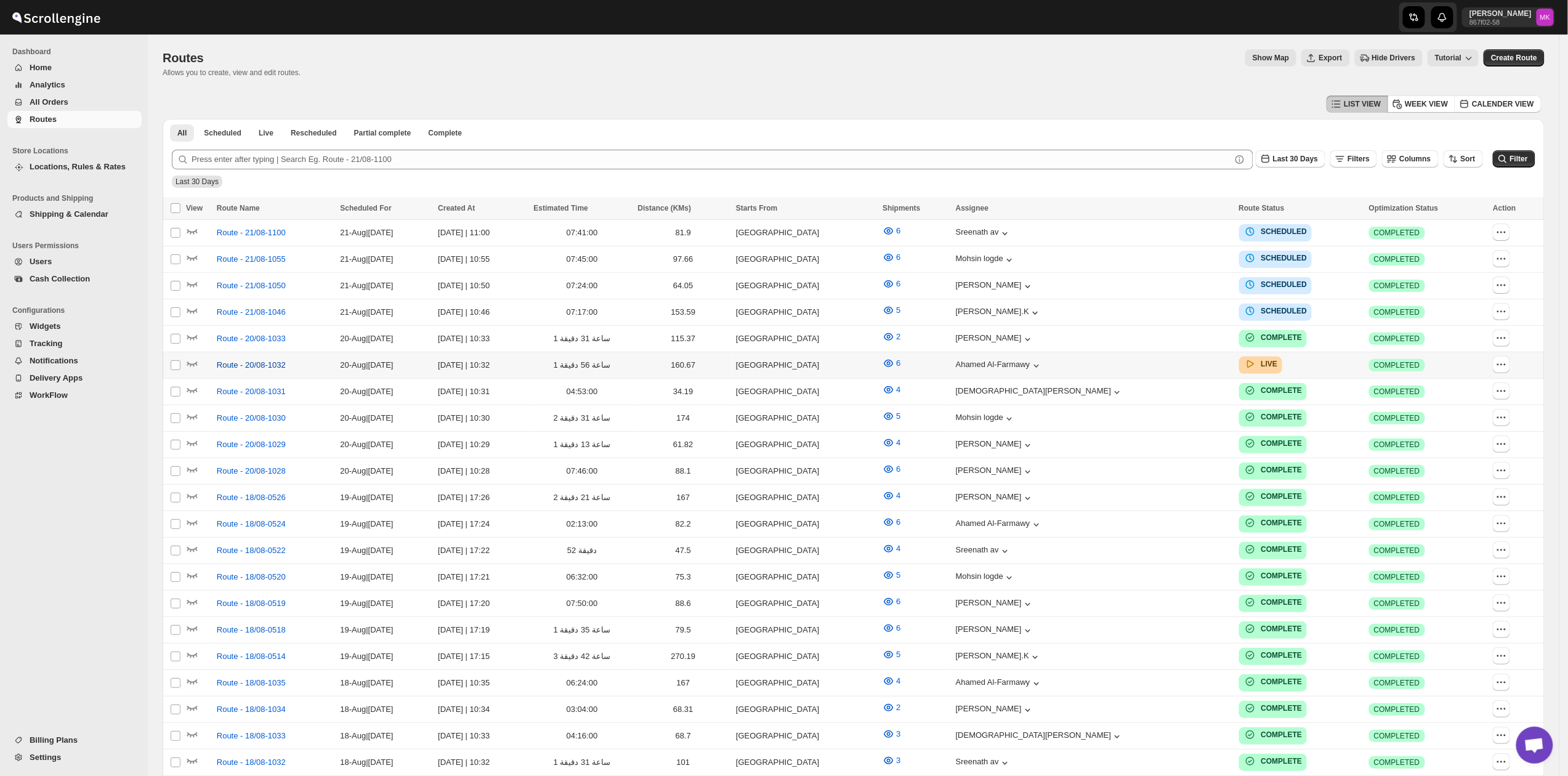
click at [282, 360] on span "Route - 20/08-1032" at bounding box center [251, 365] width 69 height 13
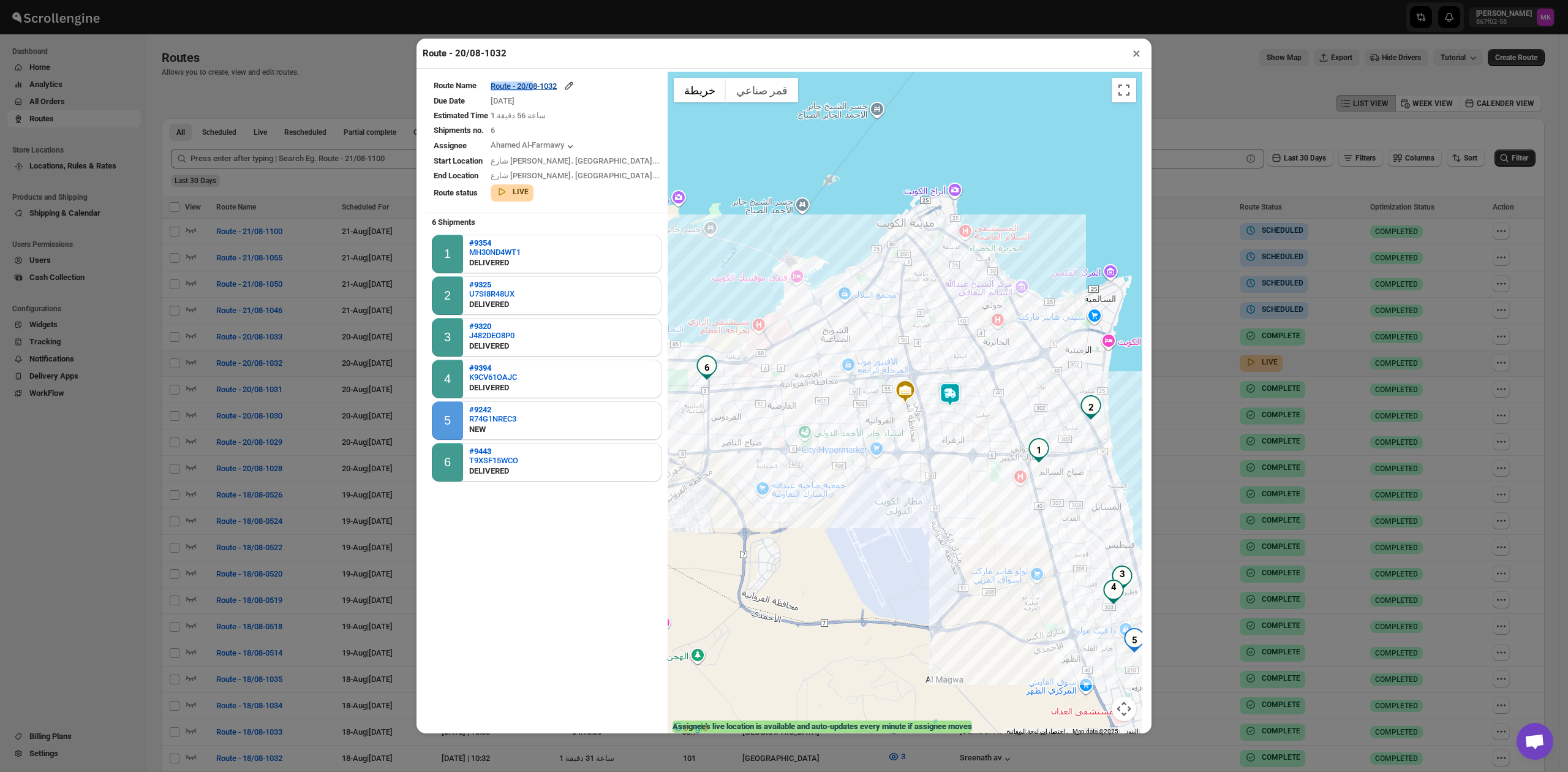
click at [556, 83] on td "Route - 20/08-1032" at bounding box center [575, 86] width 170 height 14
click at [559, 84] on div "Route - 20/08-1032" at bounding box center [533, 86] width 84 height 13
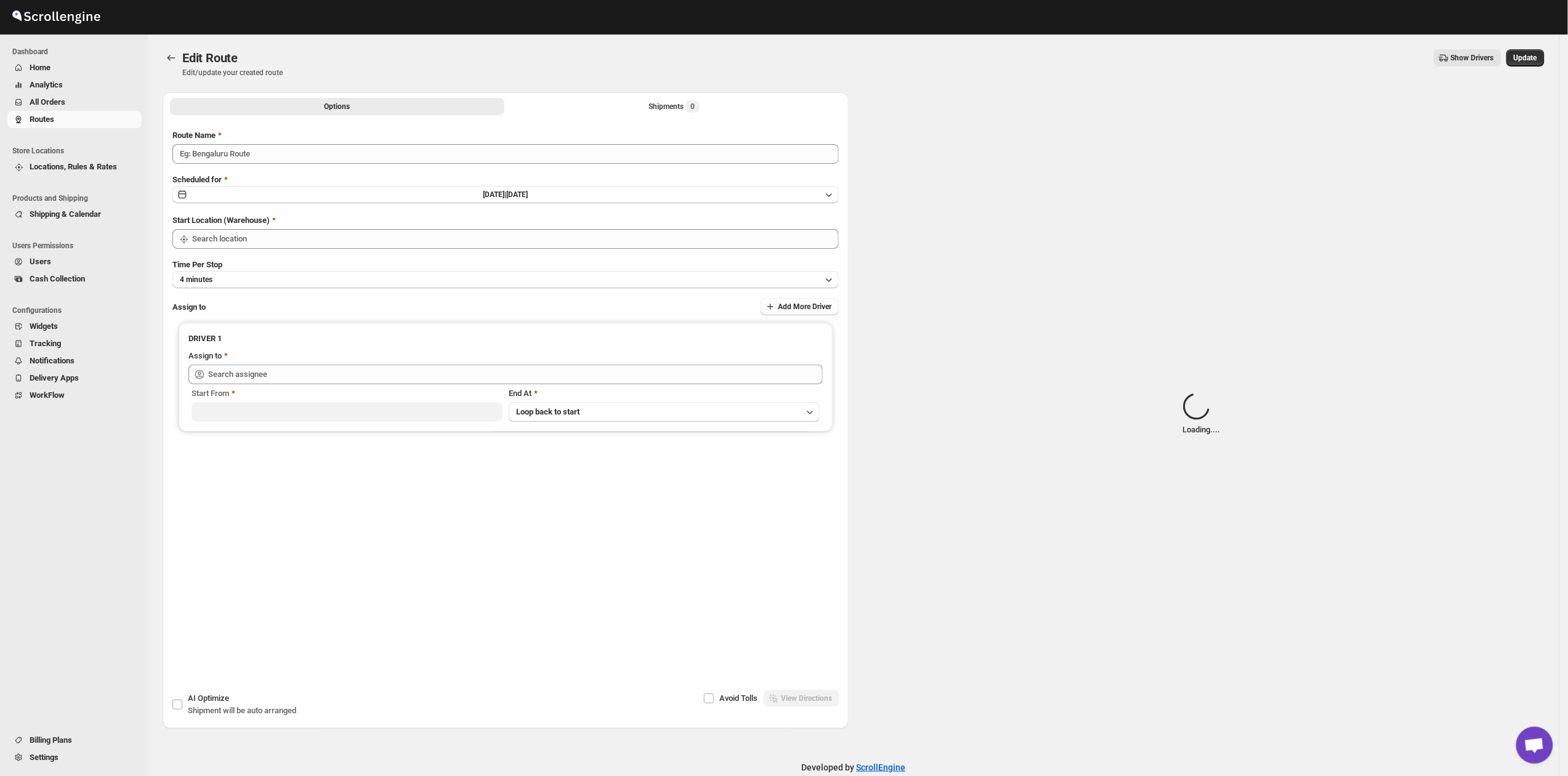
type input "Route - 20/08-1032"
type input "[GEOGRAPHIC_DATA]"
type input "Ahamed Al-Farmawy ([EMAIL_ADDRESS][DOMAIN_NAME])"
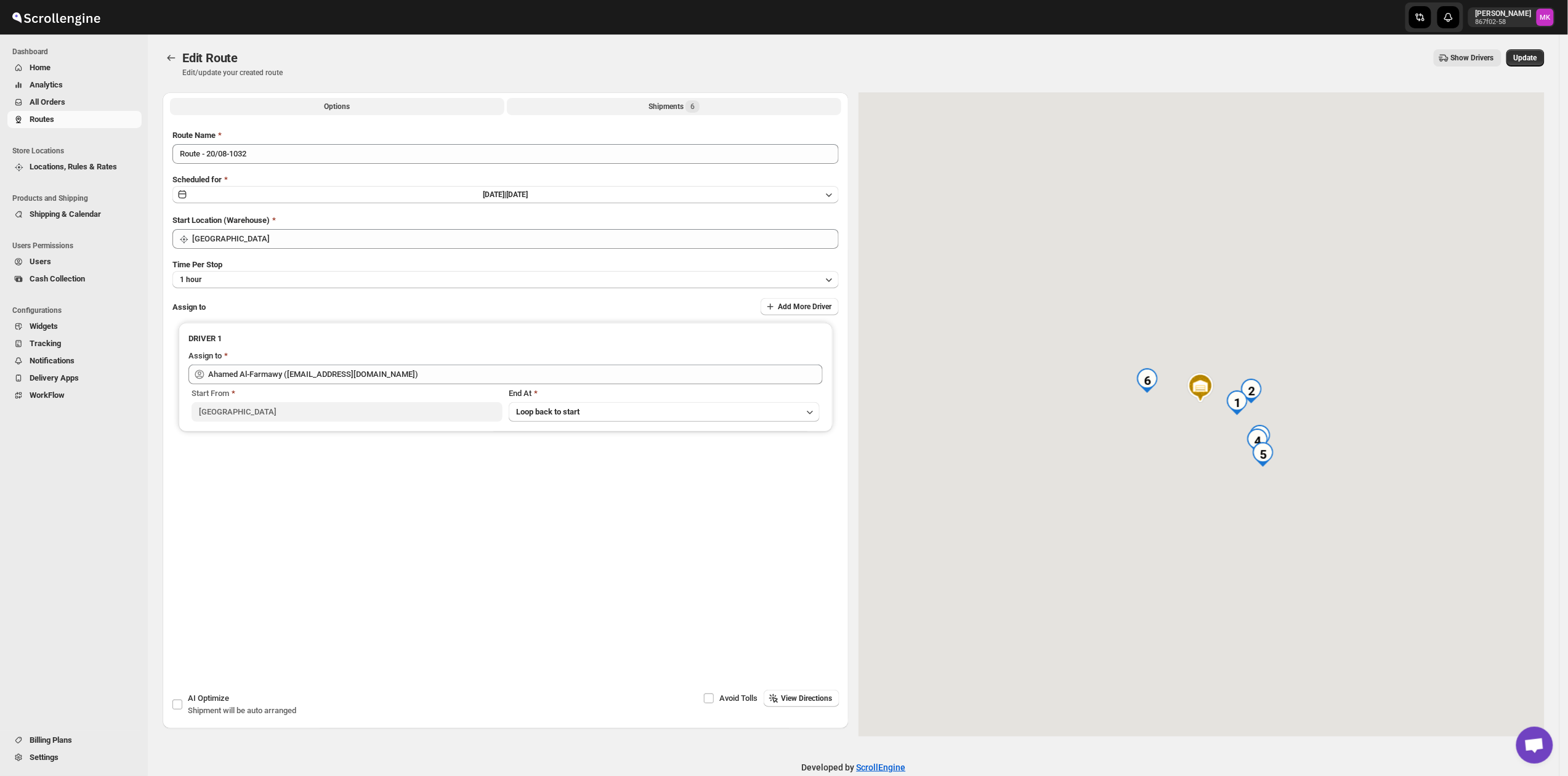
click at [654, 107] on div "Shipments 6" at bounding box center [674, 107] width 51 height 13
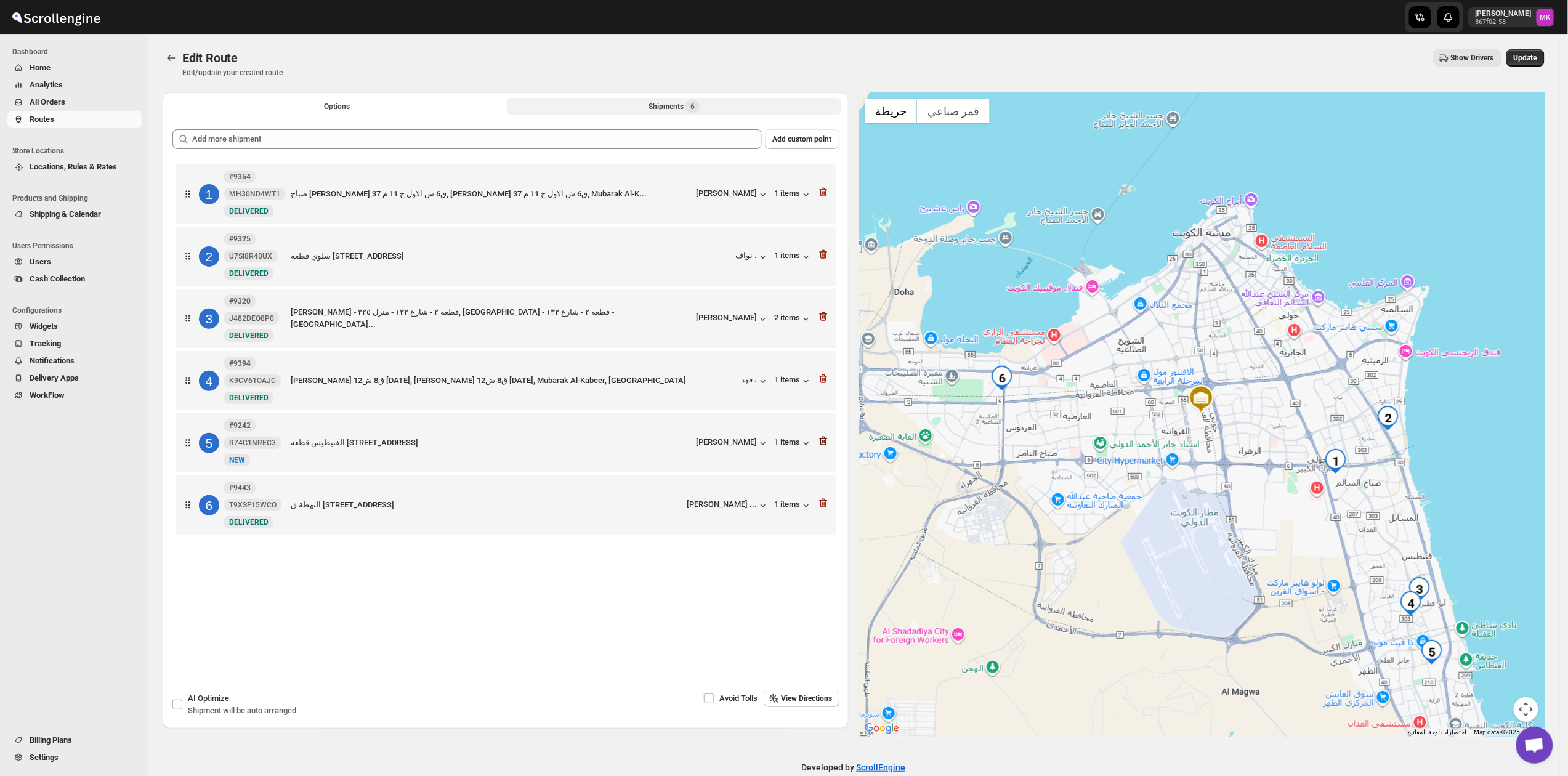
click at [830, 447] on icon "button" at bounding box center [824, 441] width 13 height 13
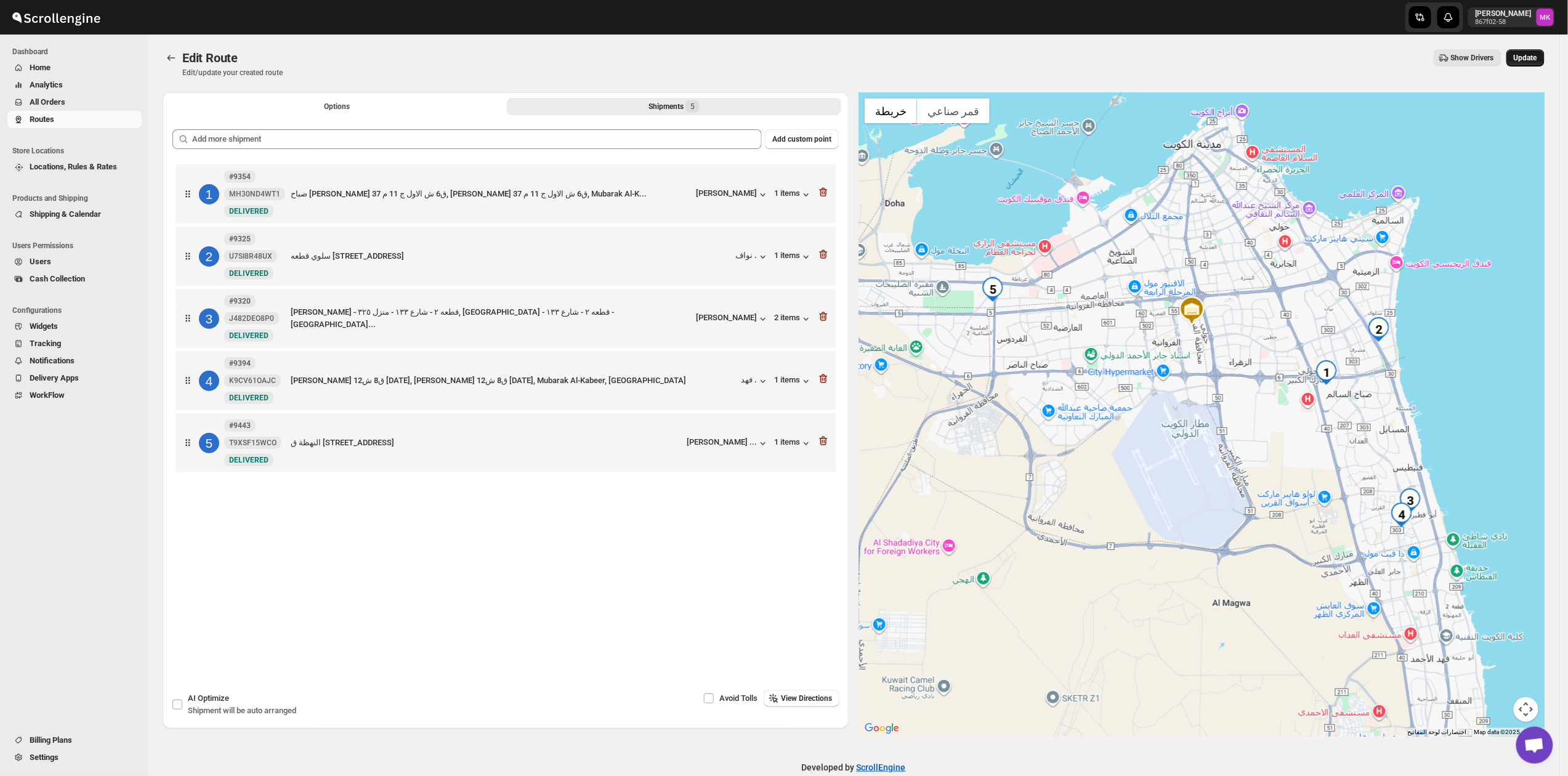
click at [1523, 59] on span "Update" at bounding box center [1526, 58] width 24 height 10
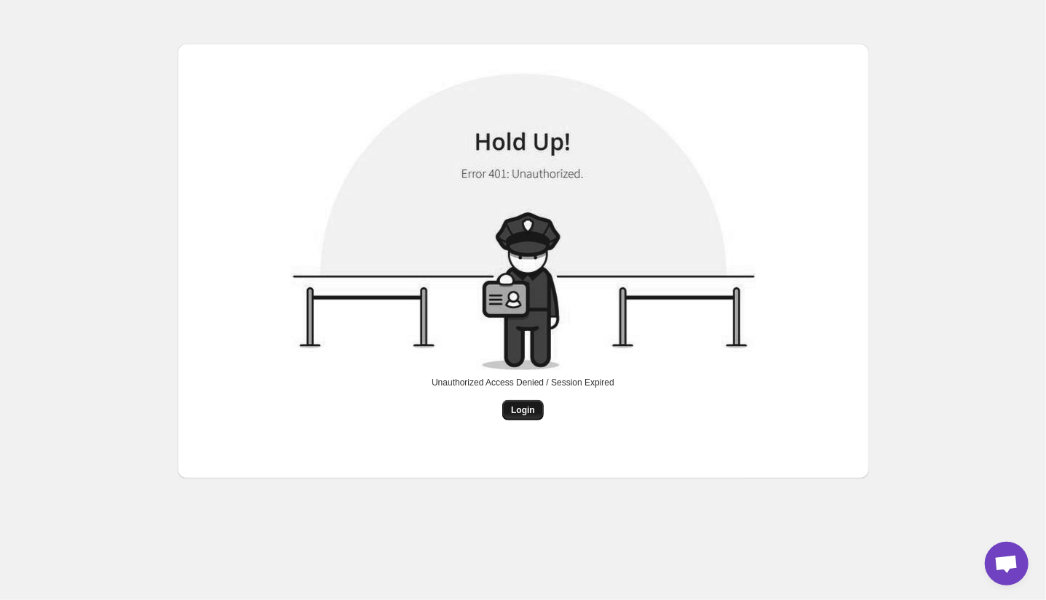
click at [517, 407] on span "Login" at bounding box center [523, 411] width 24 height 12
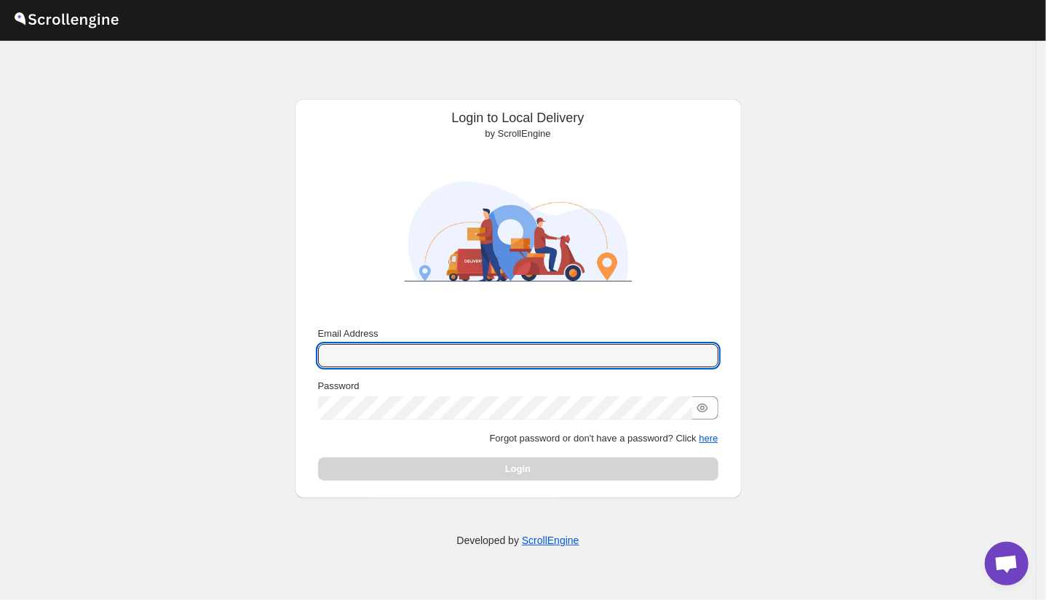
type input "mostafa.khalifa799@gmail.com"
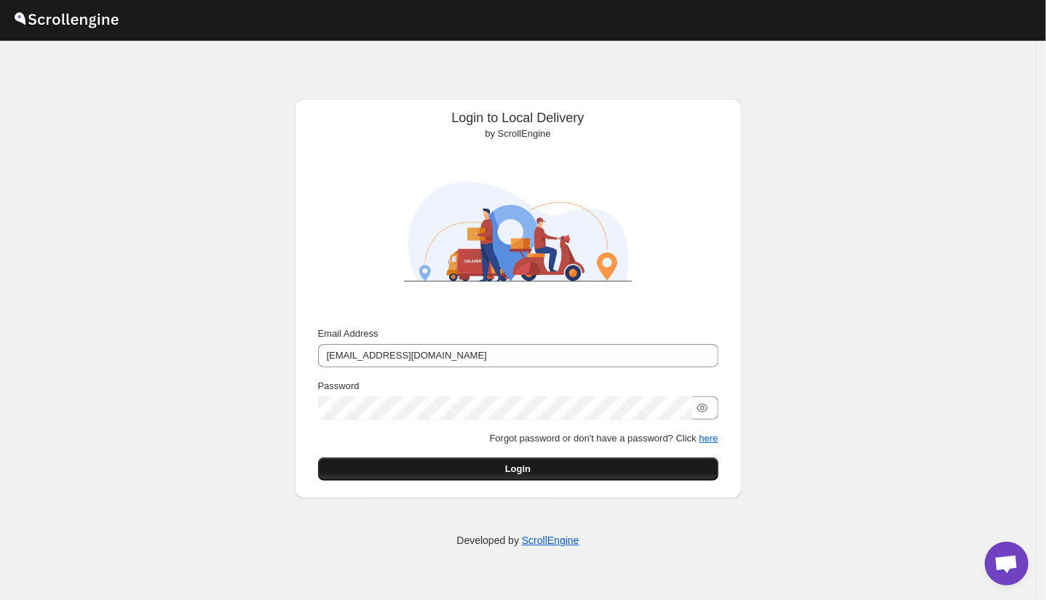
click at [504, 460] on button "Login" at bounding box center [518, 469] width 400 height 23
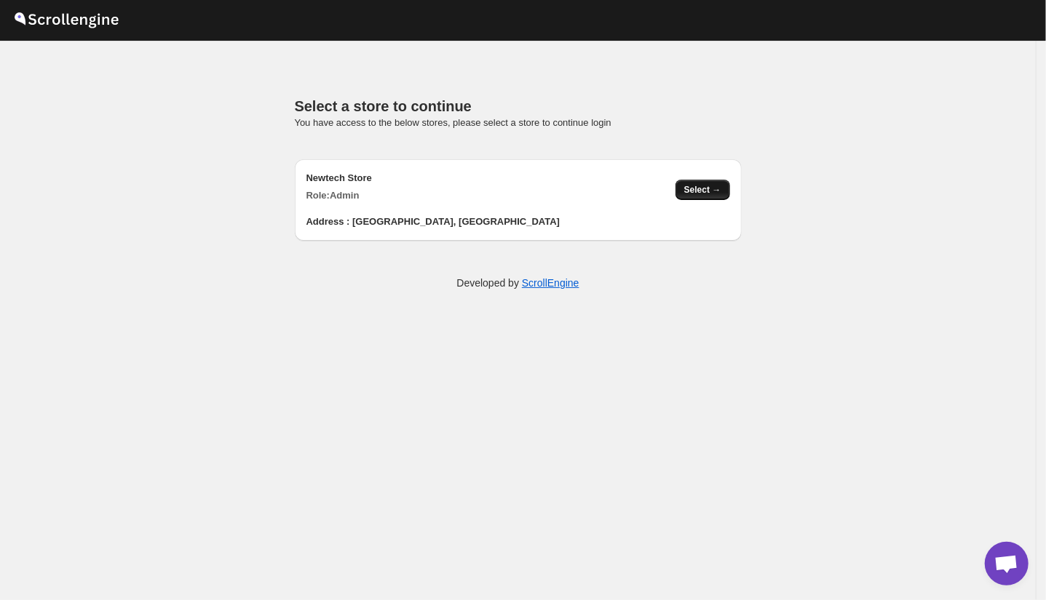
click at [693, 184] on span "Select →" at bounding box center [702, 190] width 37 height 12
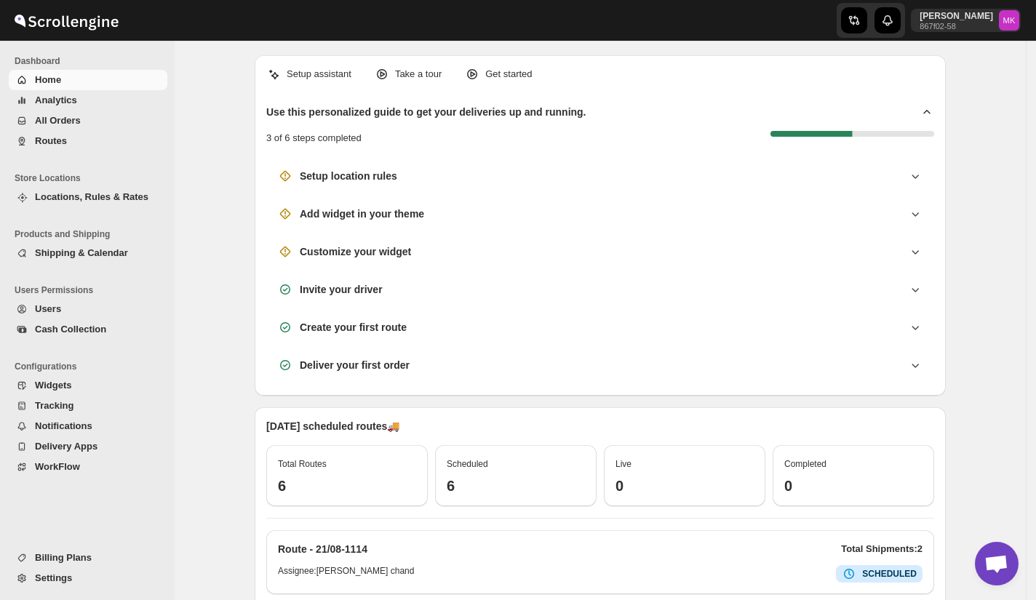
click at [53, 134] on span "Routes" at bounding box center [100, 141] width 130 height 15
